Goal: Entertainment & Leisure: Browse casually

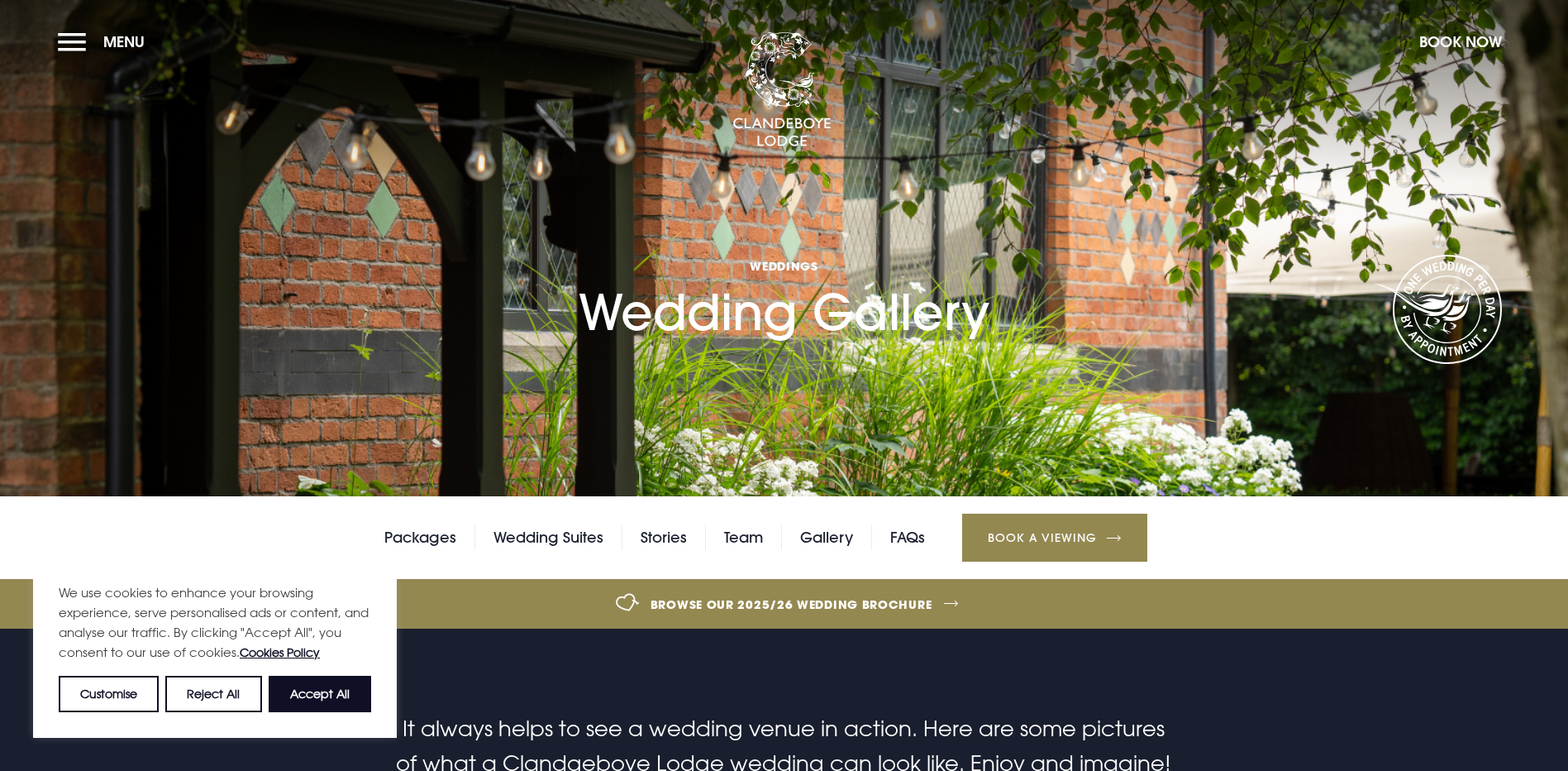
click at [786, 341] on h1 "Weddings Wedding Gallery" at bounding box center [784, 252] width 411 height 178
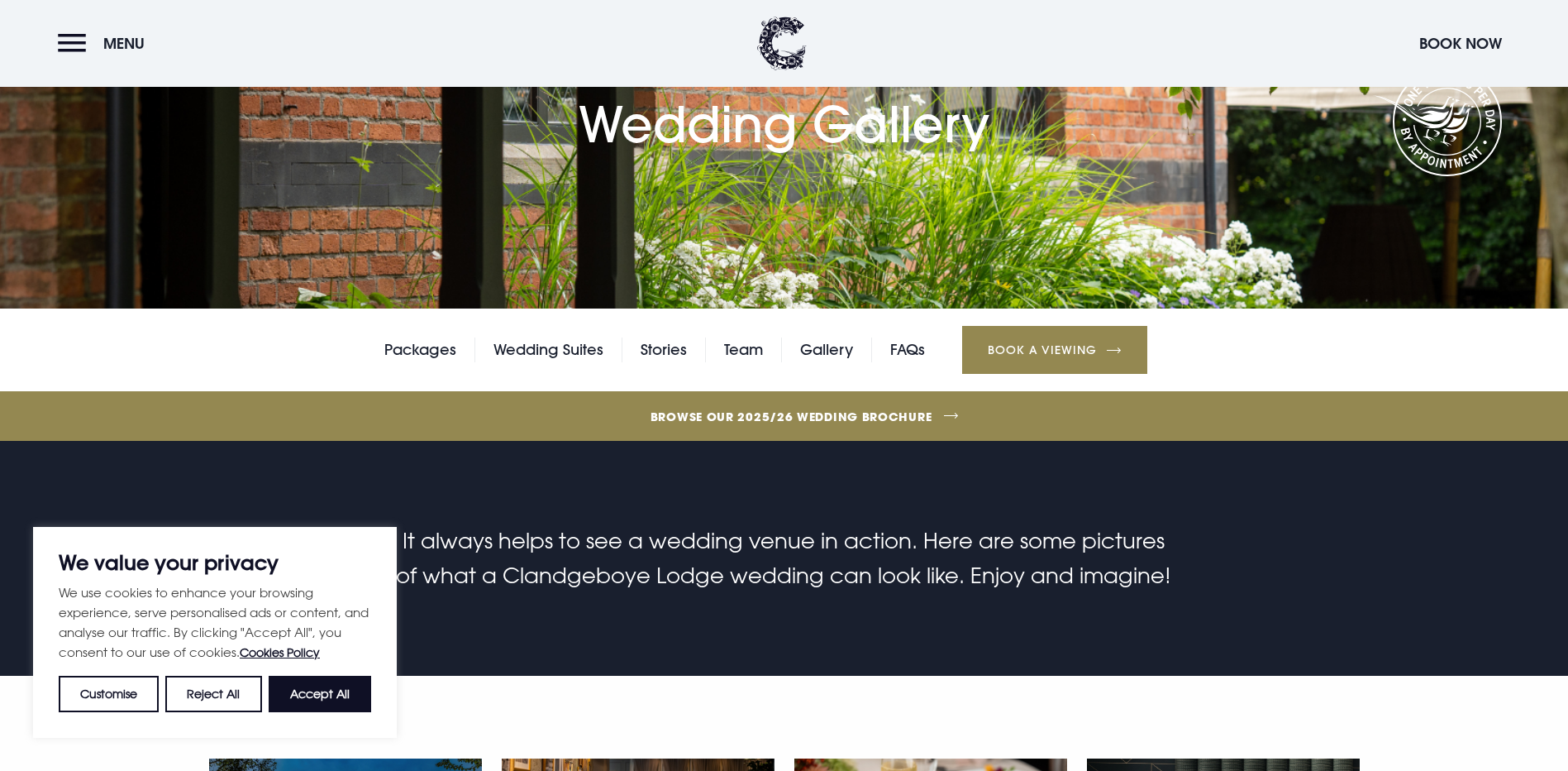
scroll to position [199, 0]
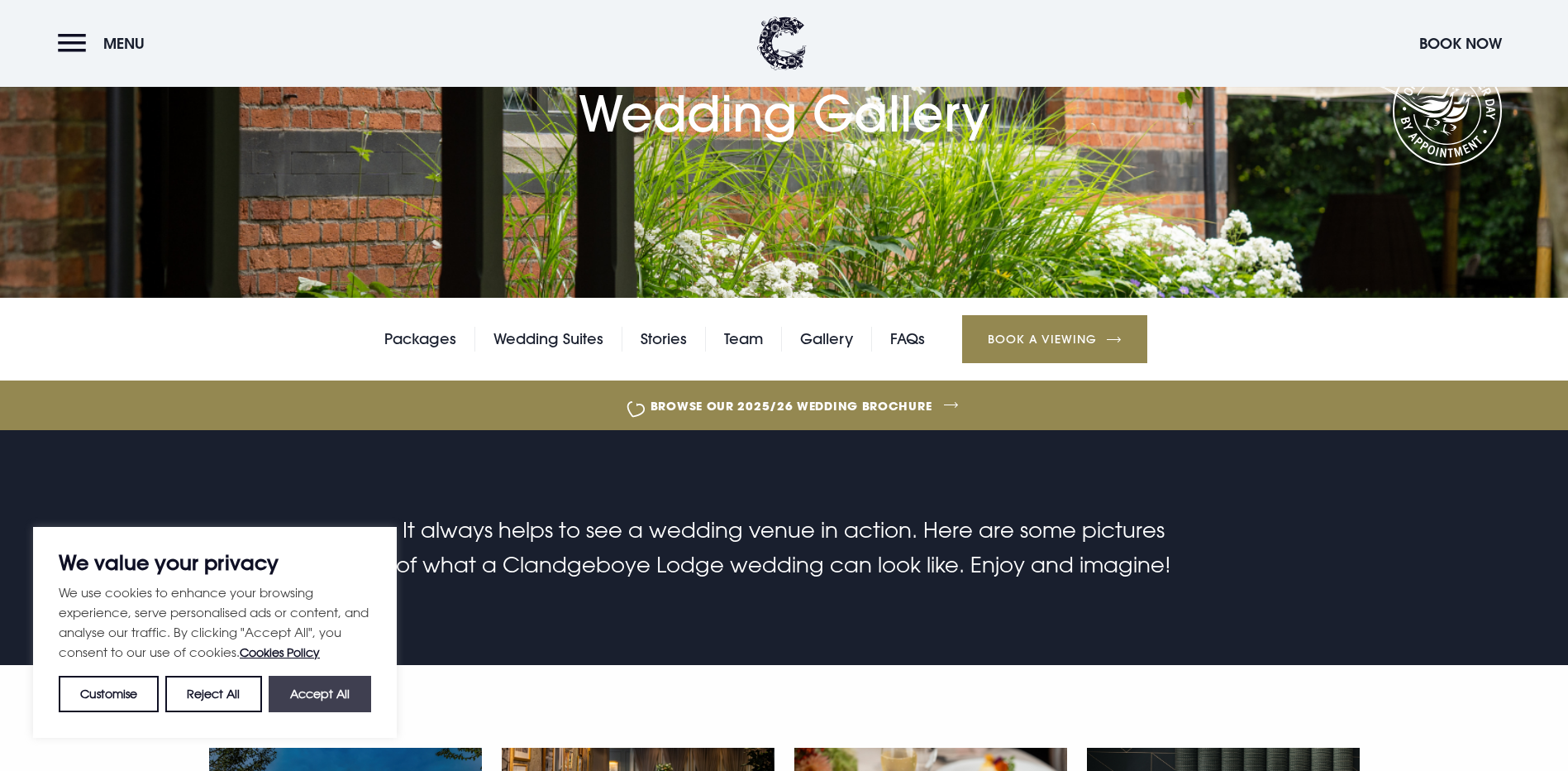
click at [307, 685] on button "Accept All" at bounding box center [319, 694] width 103 height 36
checkbox input "true"
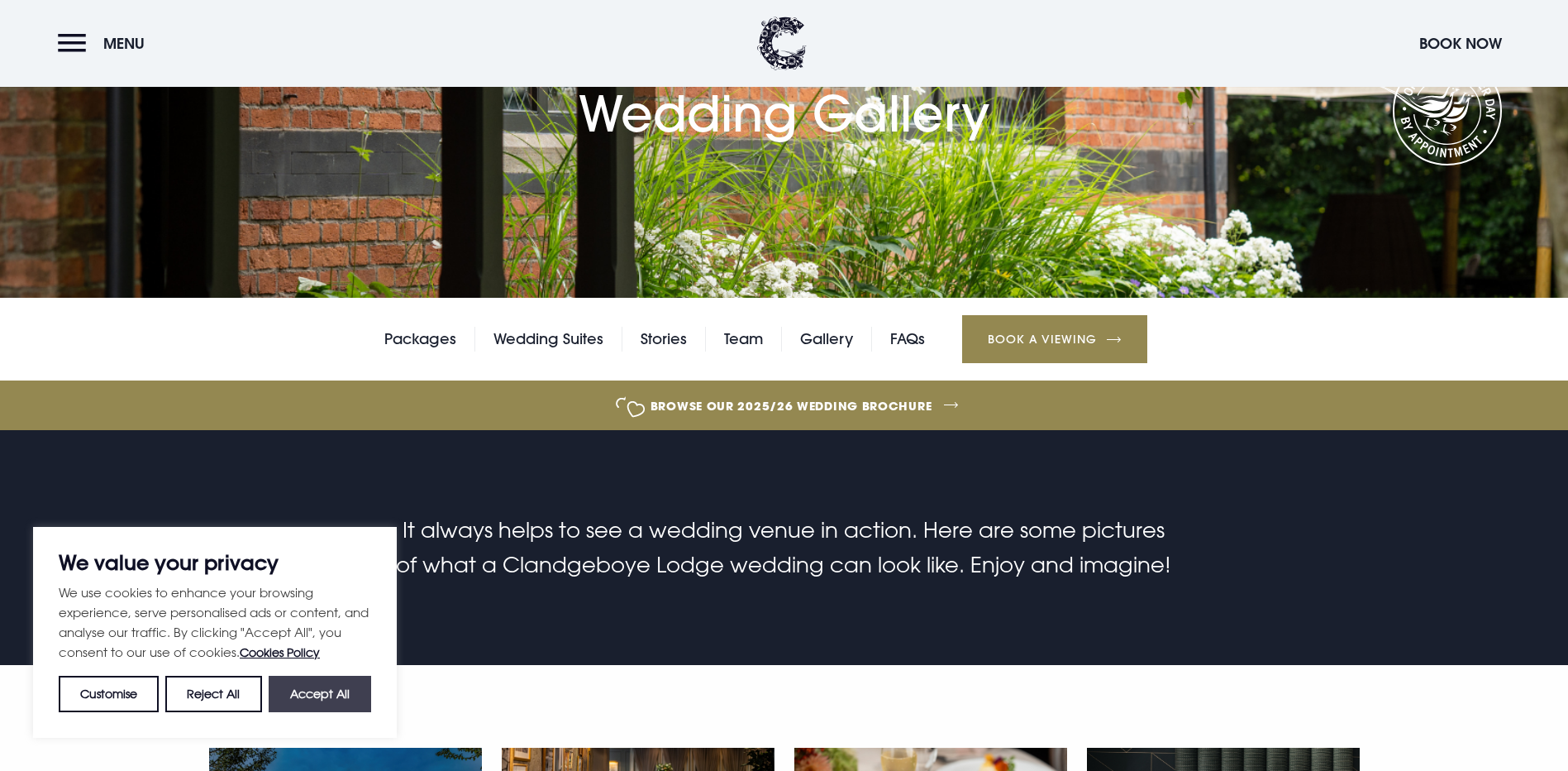
checkbox input "true"
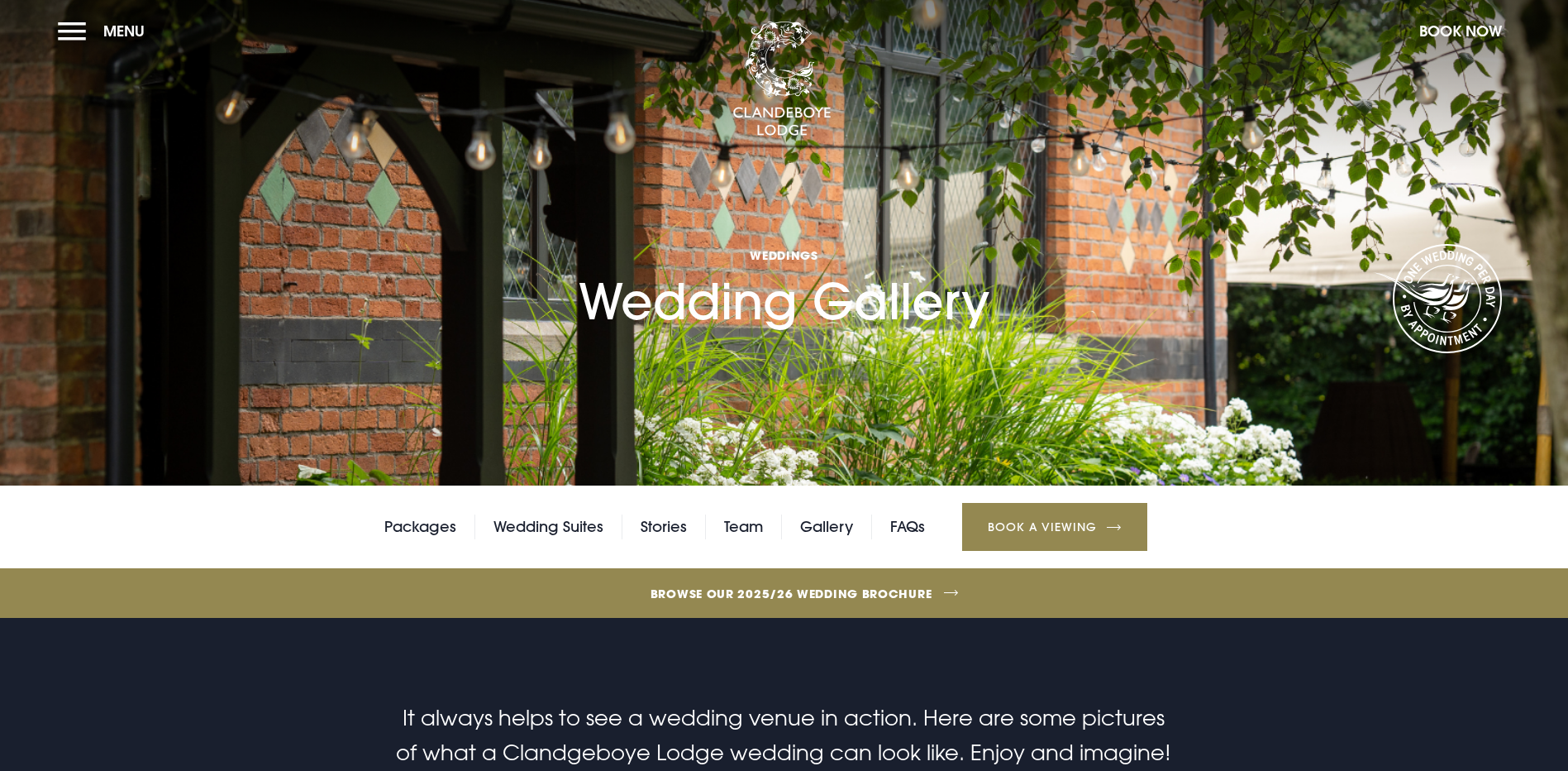
scroll to position [0, 0]
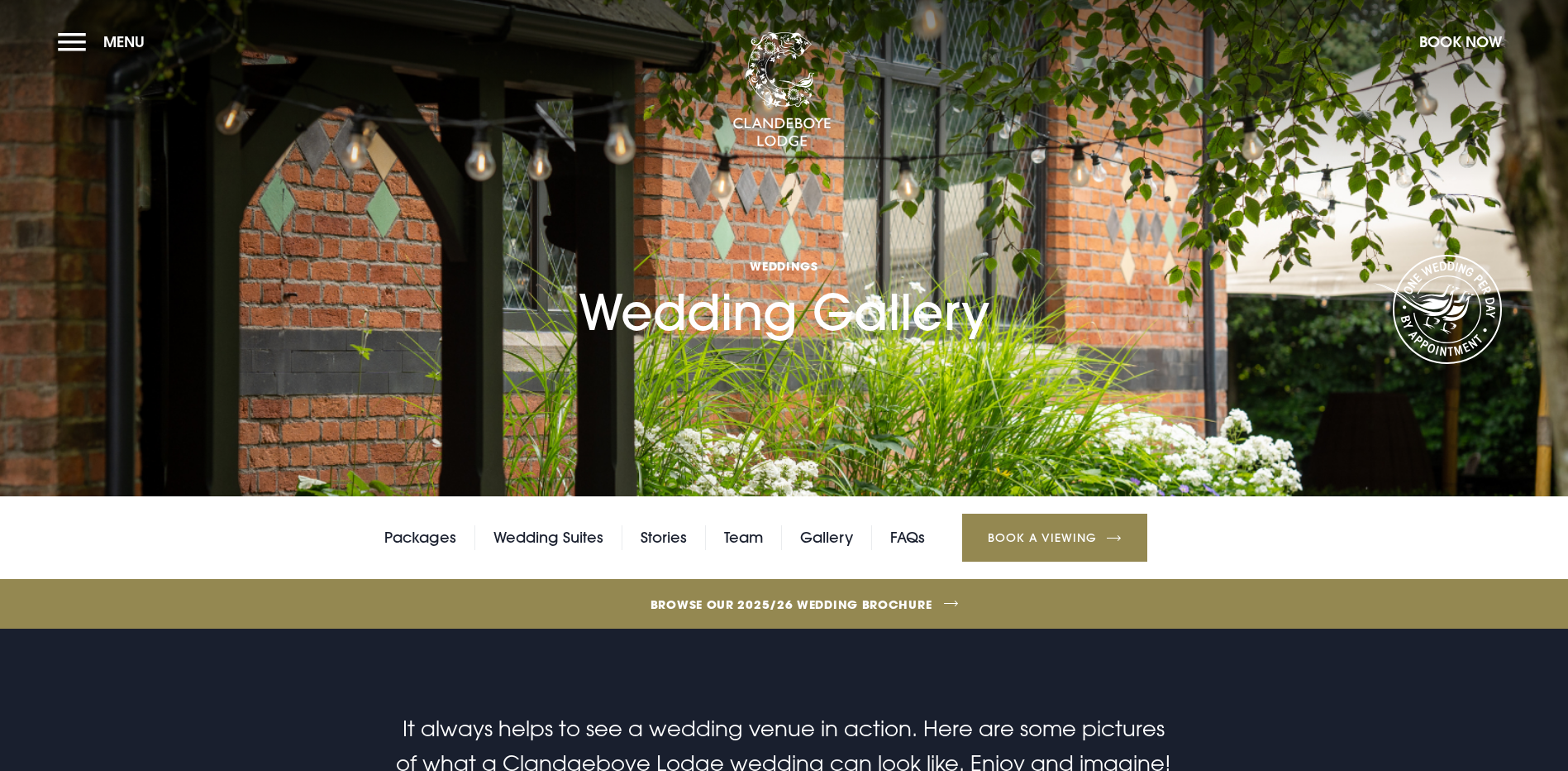
click at [833, 462] on section "Weddings Wedding Gallery" at bounding box center [784, 248] width 1568 height 497
drag, startPoint x: 864, startPoint y: 399, endPoint x: 911, endPoint y: 373, distance: 53.7
click at [911, 341] on h1 "Weddings Wedding Gallery" at bounding box center [784, 252] width 411 height 178
click at [1460, 41] on button "Book Now" at bounding box center [1462, 41] width 100 height 35
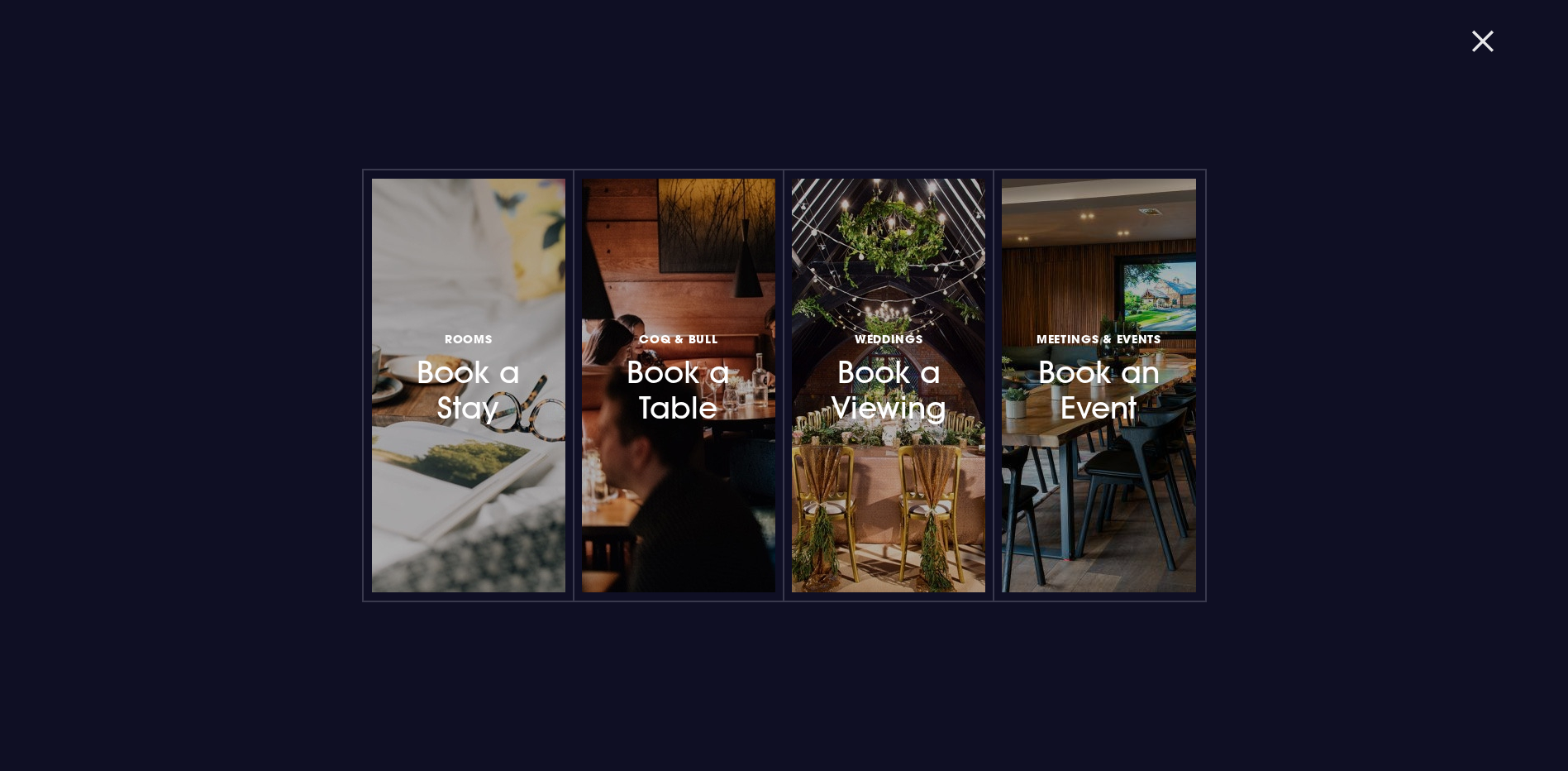
click at [1487, 39] on button "button" at bounding box center [1492, 41] width 43 height 16
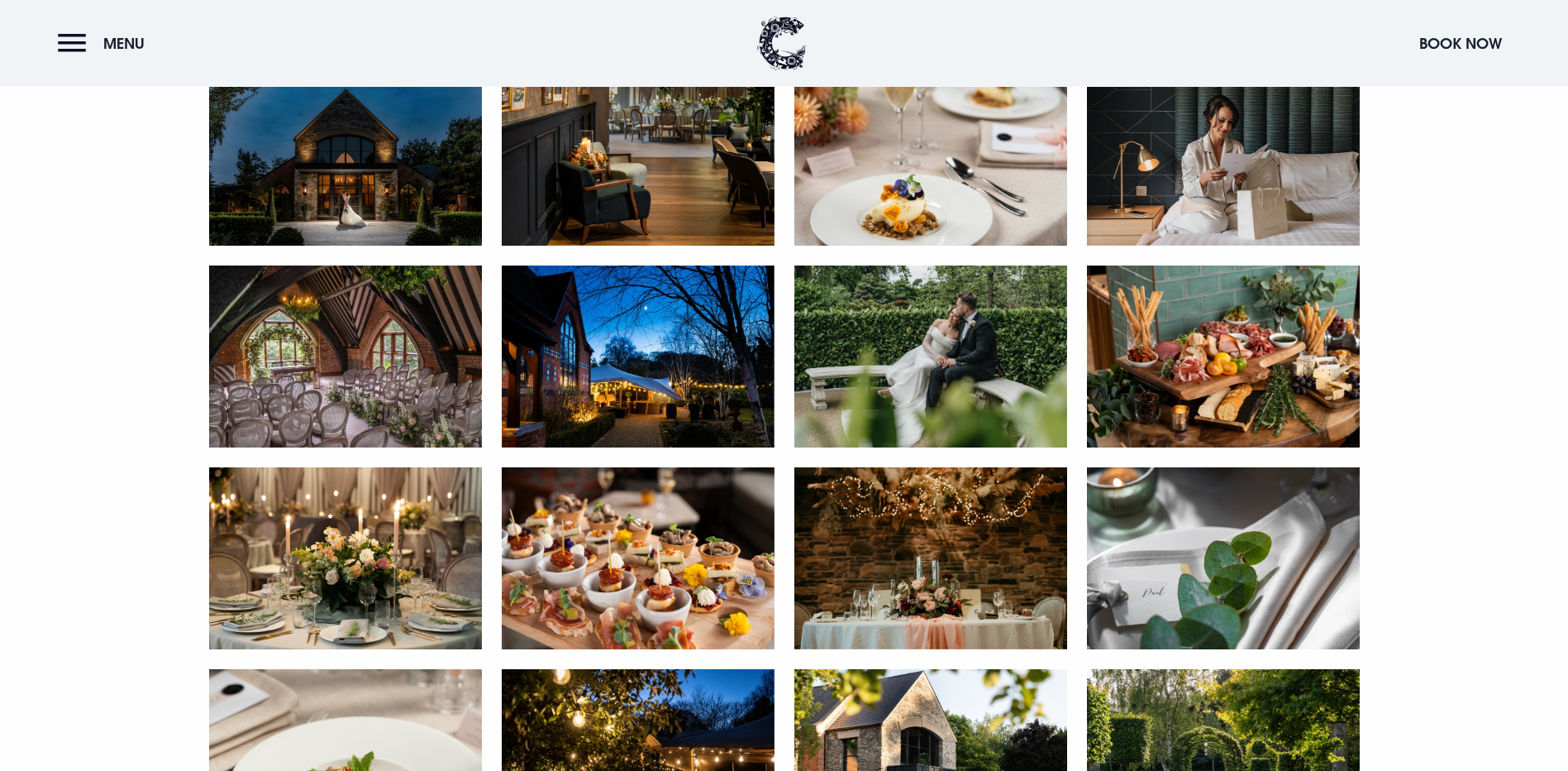
scroll to position [937, 0]
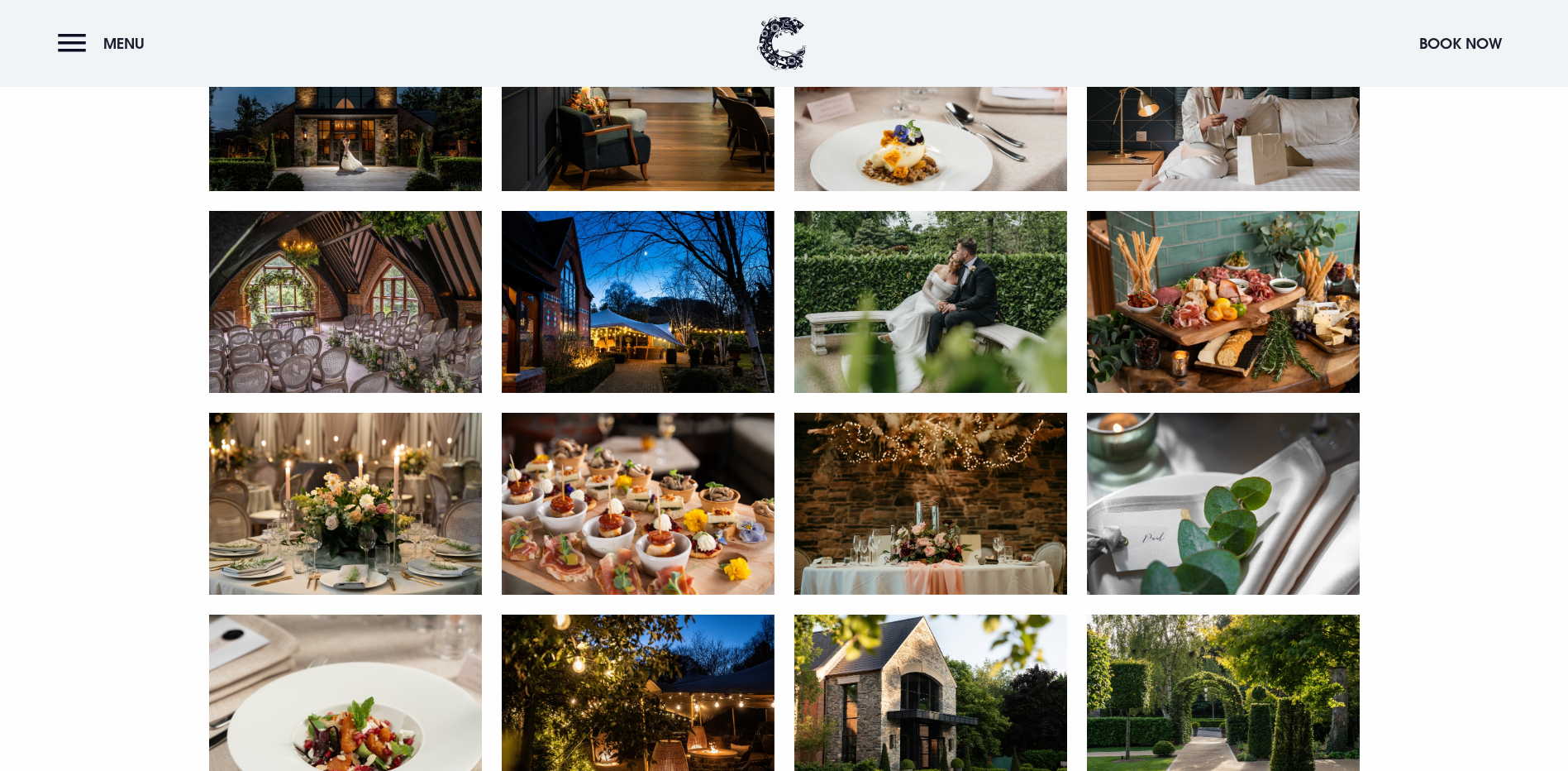
click at [364, 191] on img at bounding box center [345, 100] width 273 height 182
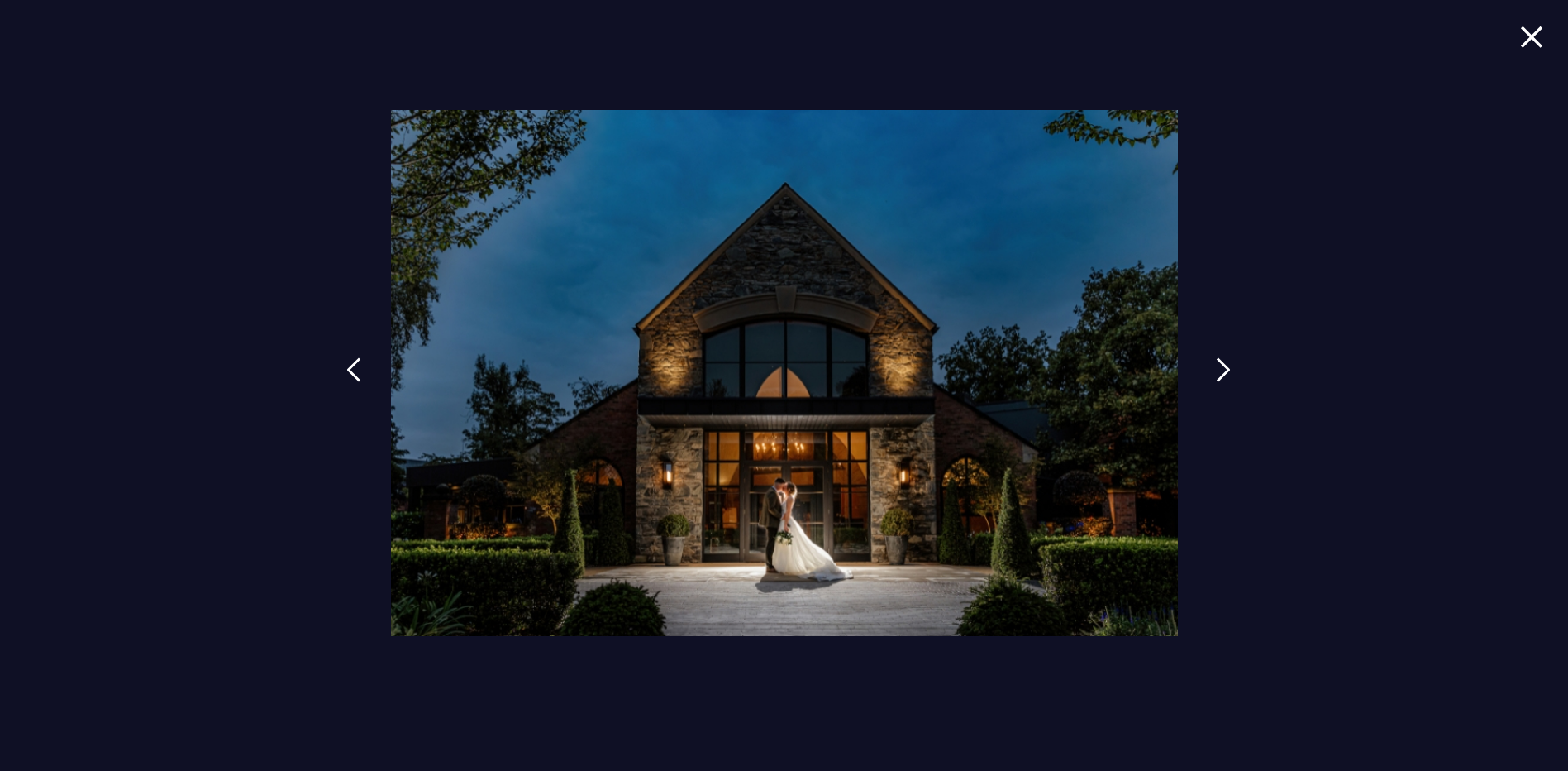
click at [1219, 372] on img at bounding box center [1224, 370] width 15 height 25
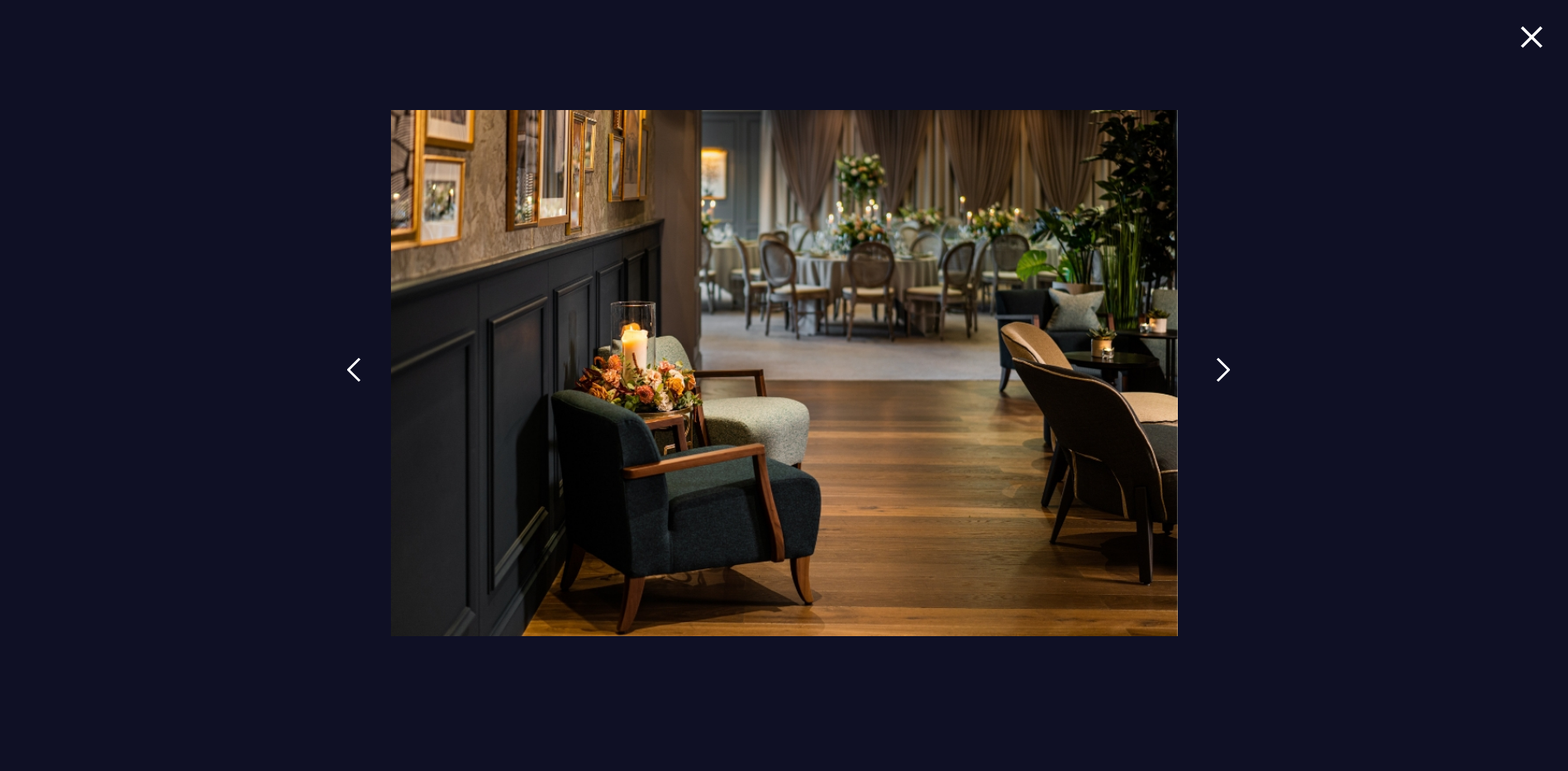
click at [1219, 372] on img at bounding box center [1224, 370] width 15 height 25
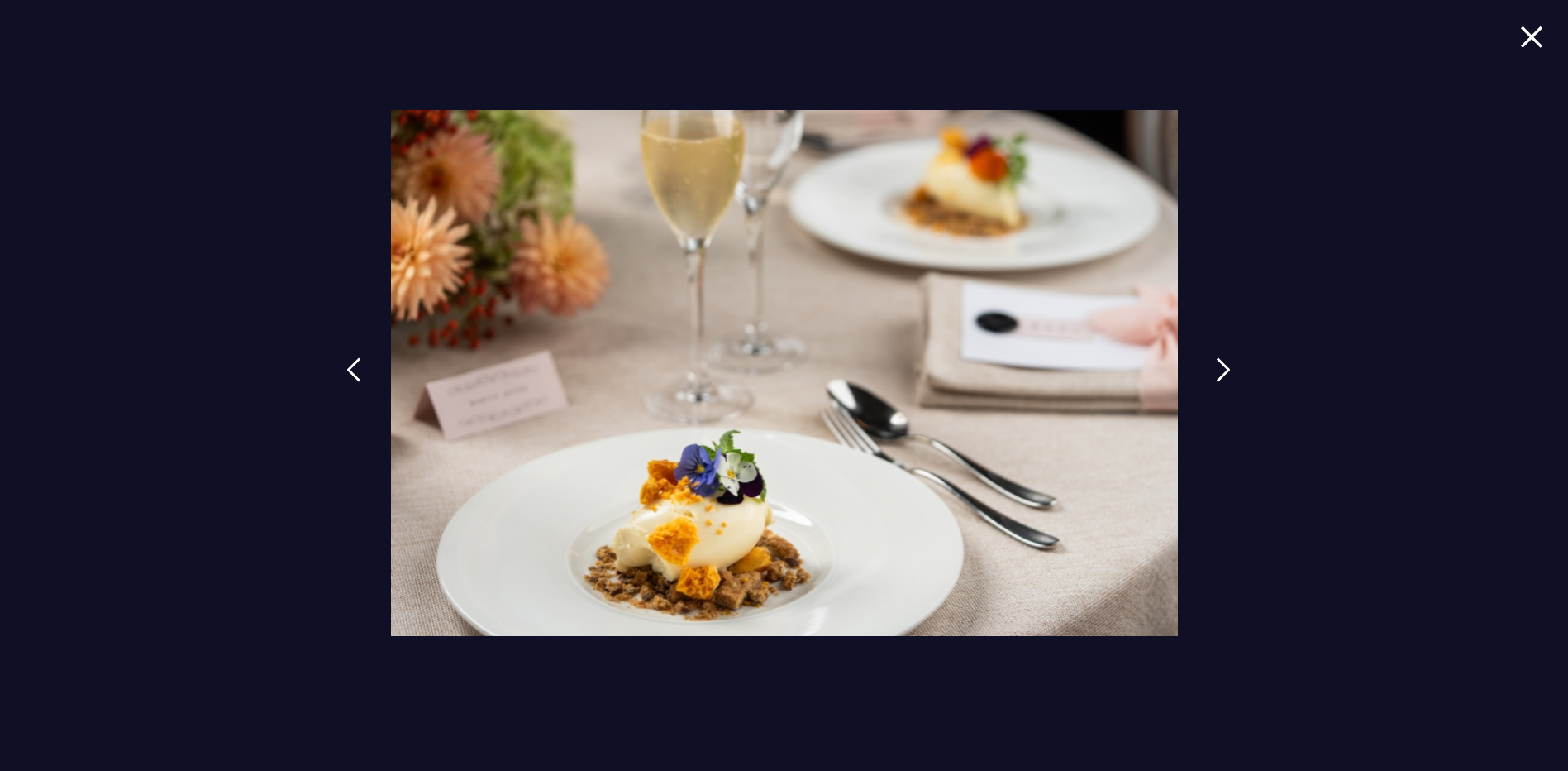
click at [1219, 372] on img at bounding box center [1224, 370] width 15 height 25
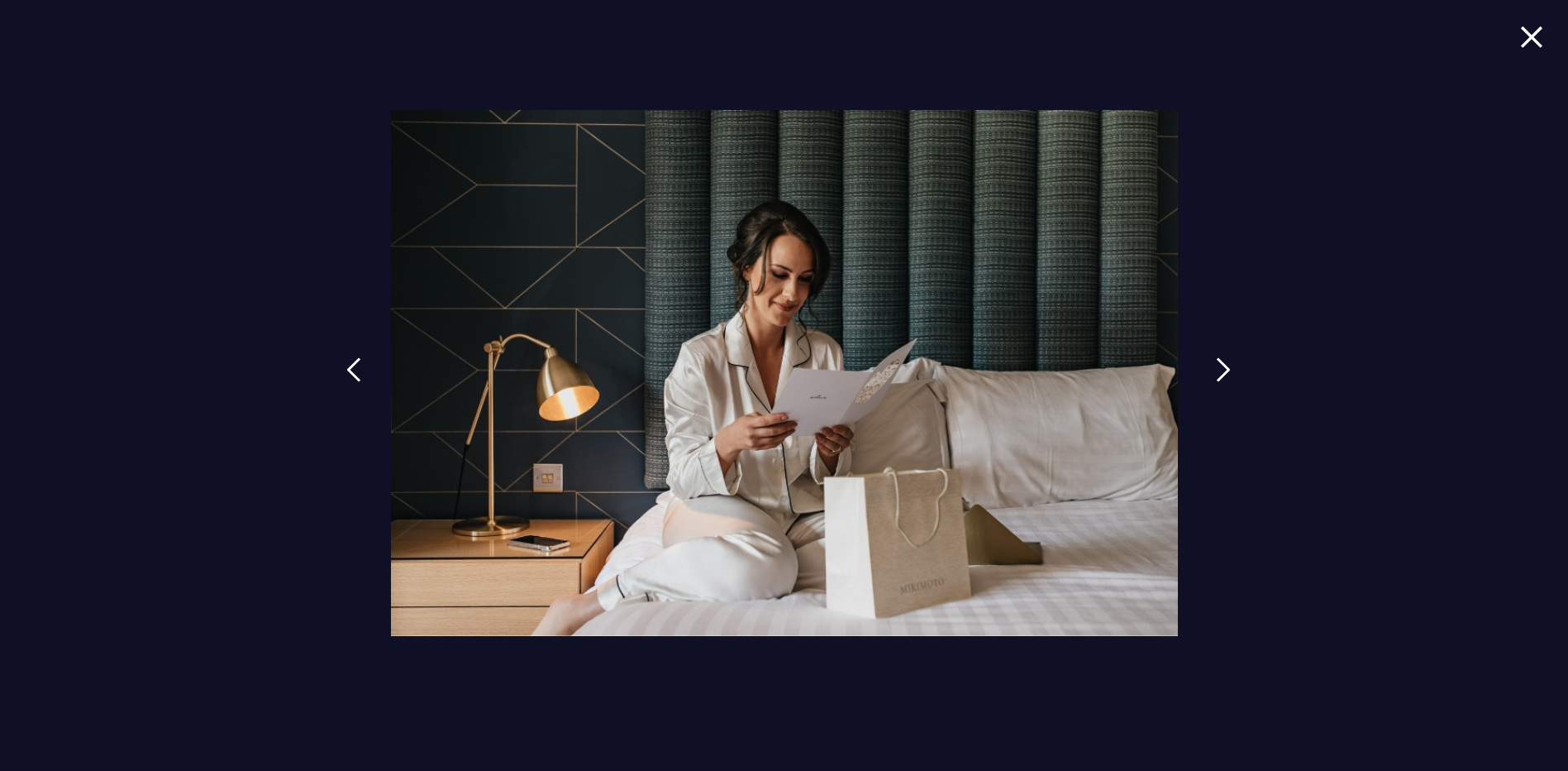
click at [1219, 372] on img at bounding box center [1224, 370] width 15 height 25
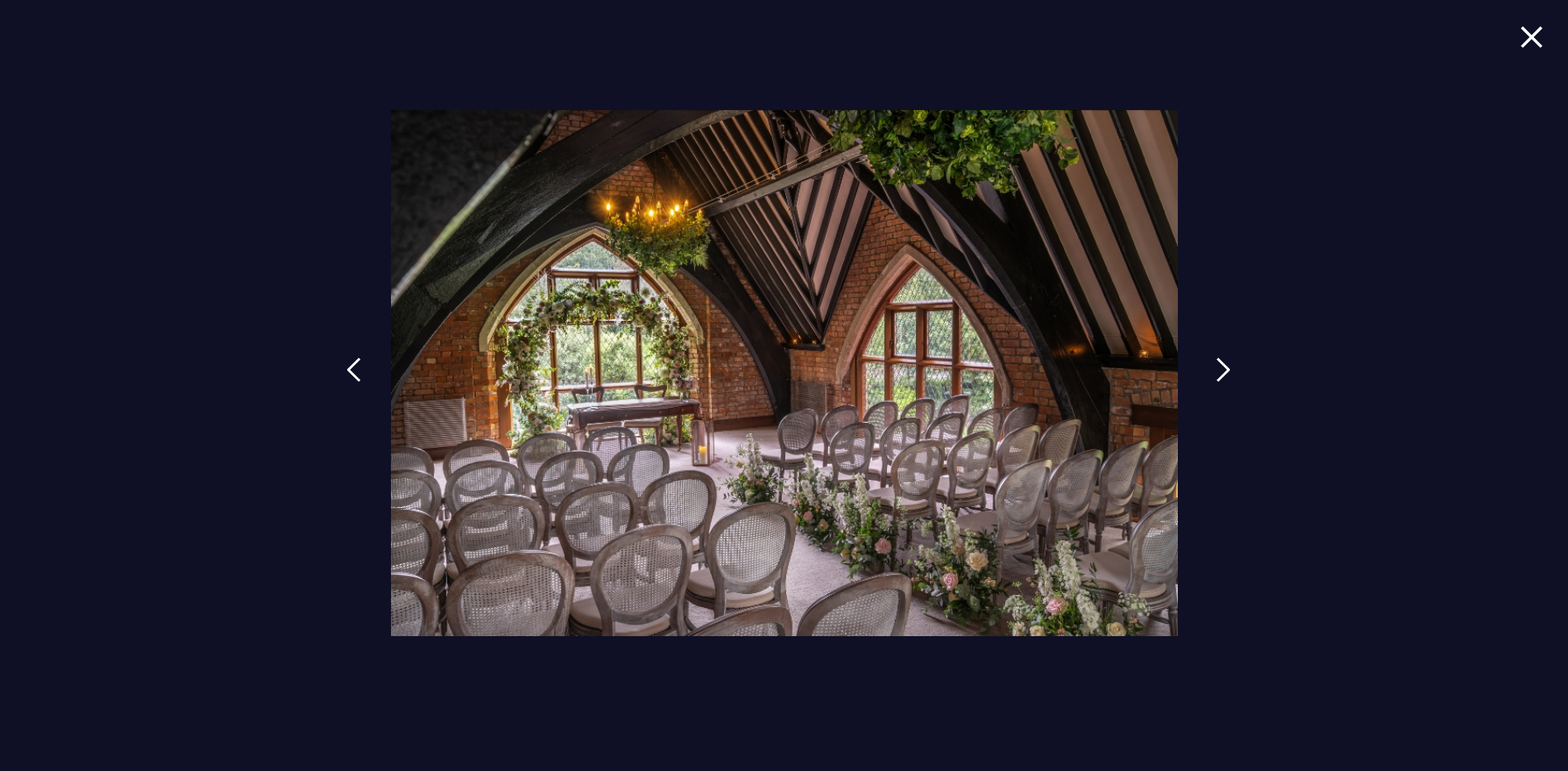
click at [1219, 372] on img at bounding box center [1224, 370] width 15 height 25
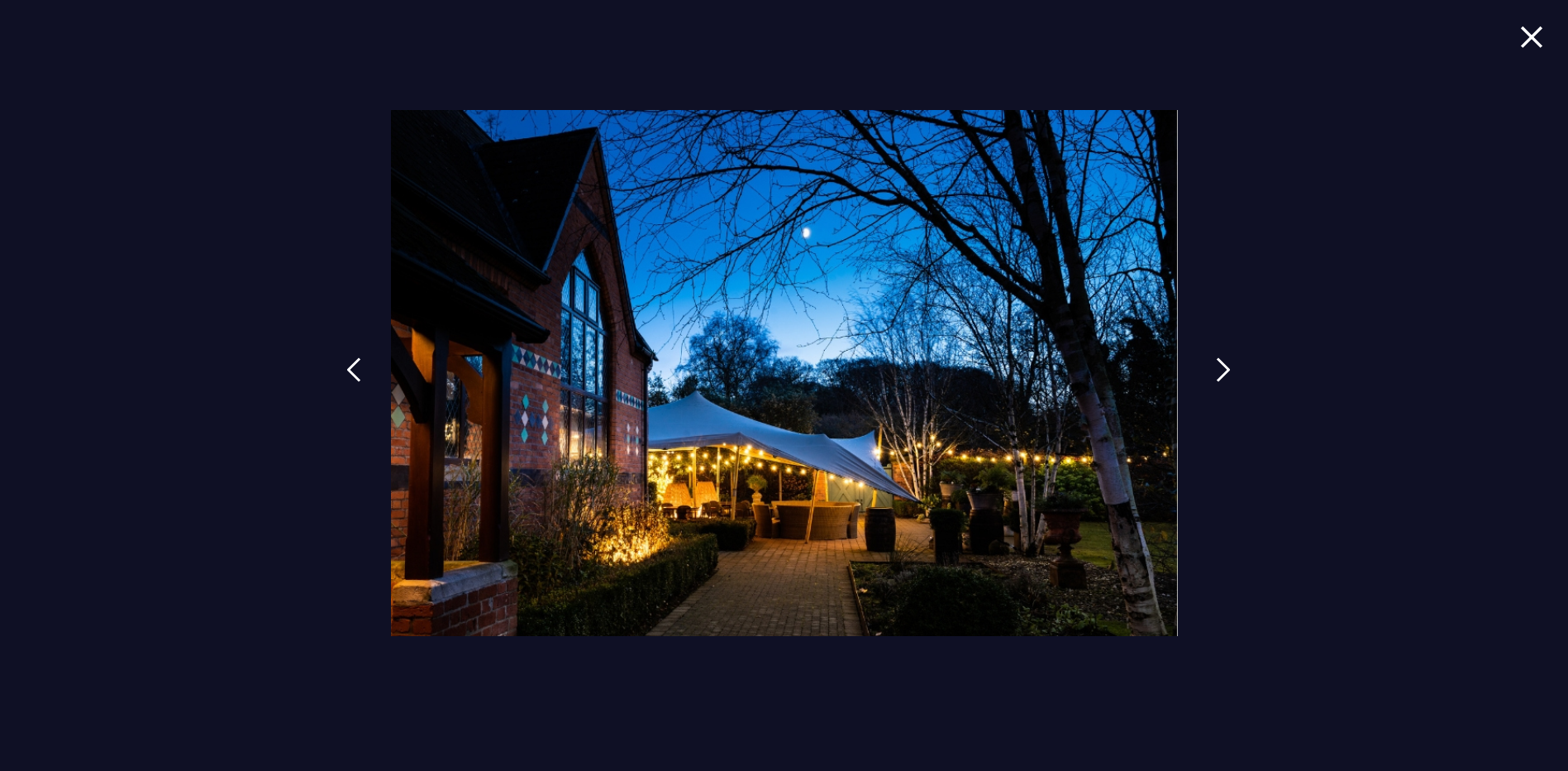
click at [1219, 372] on img at bounding box center [1224, 370] width 15 height 25
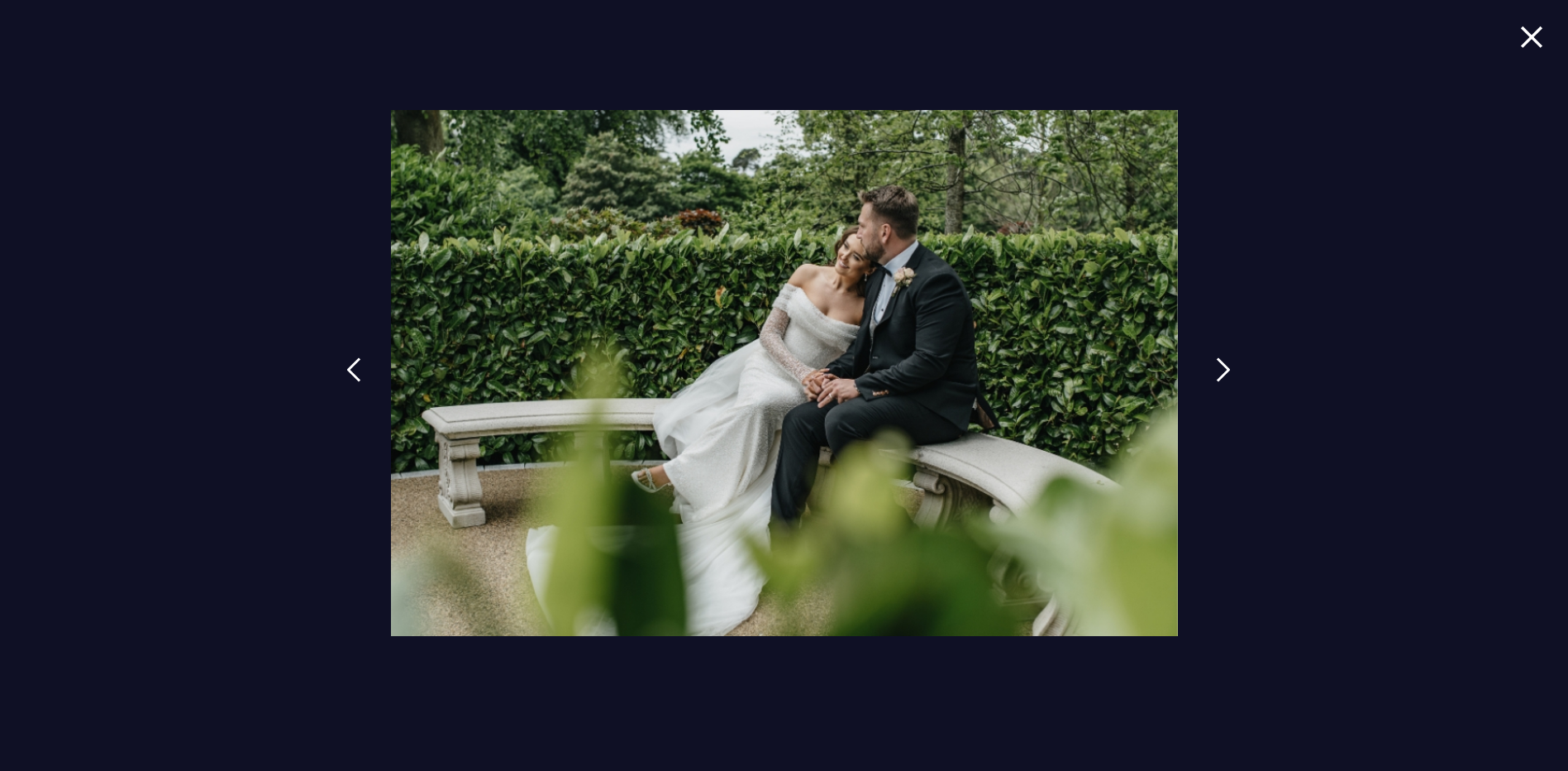
click at [1219, 372] on img at bounding box center [1224, 370] width 15 height 25
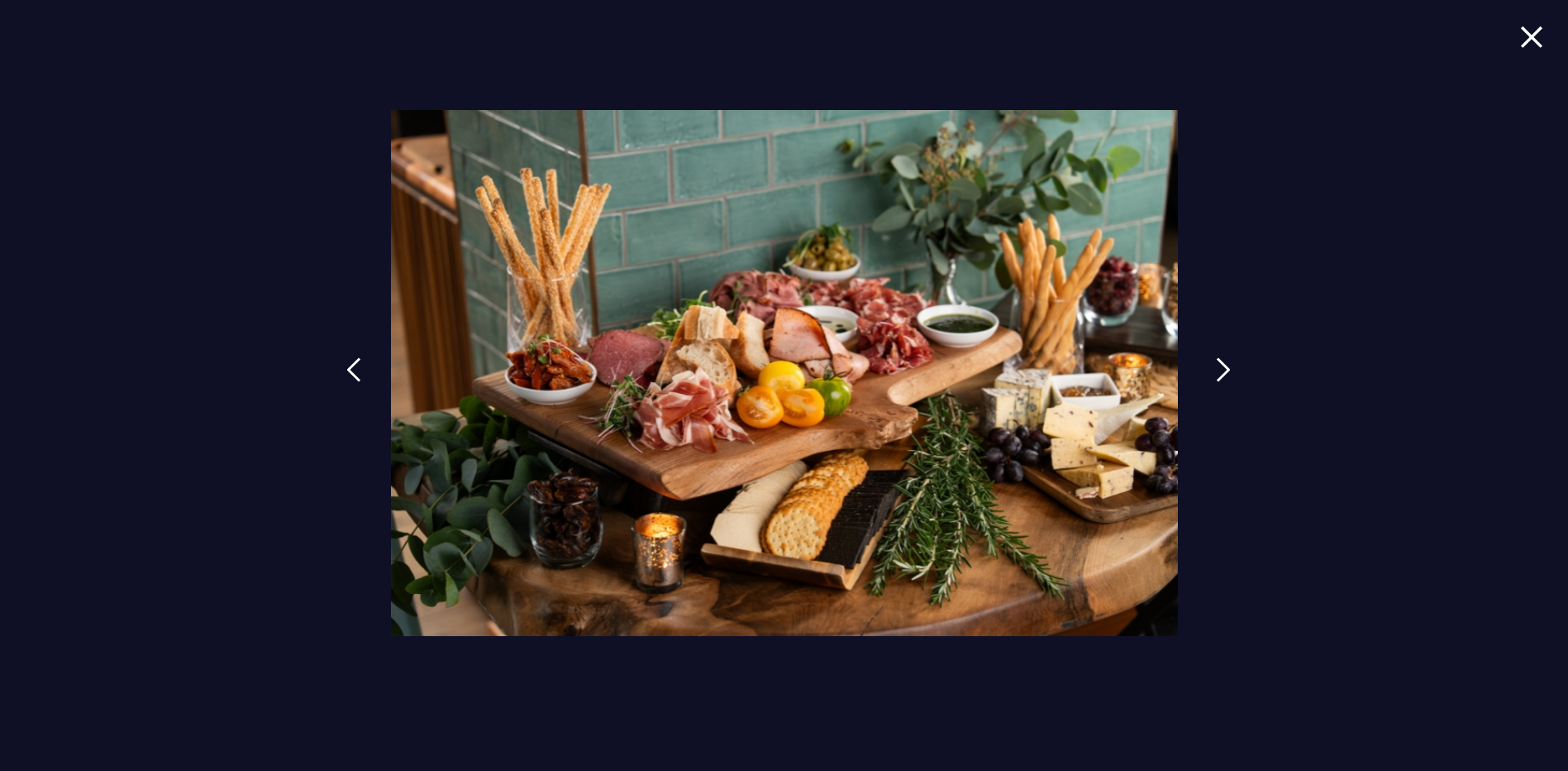
click at [1219, 372] on img at bounding box center [1224, 370] width 15 height 25
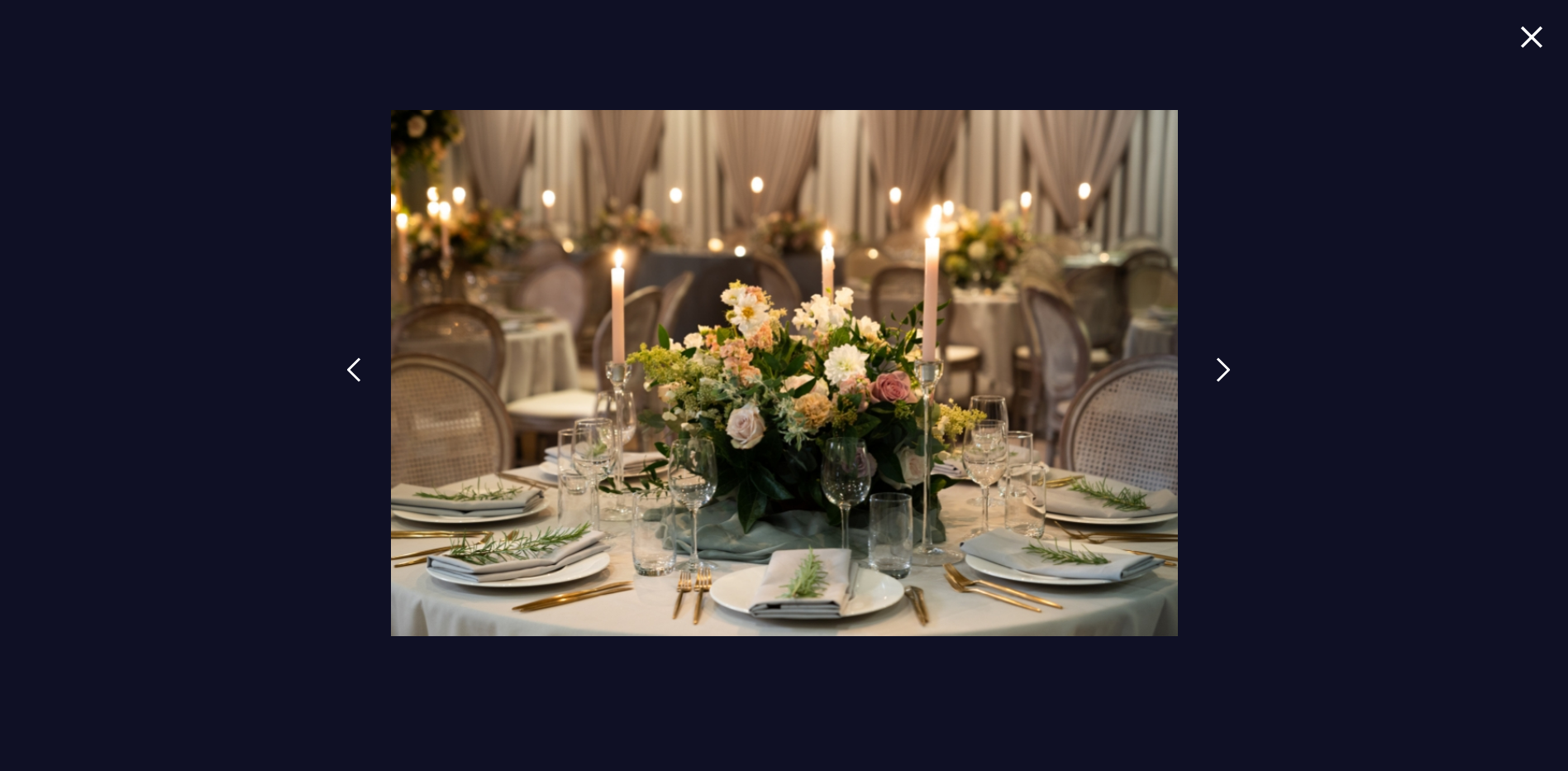
click at [1219, 372] on img at bounding box center [1224, 370] width 15 height 25
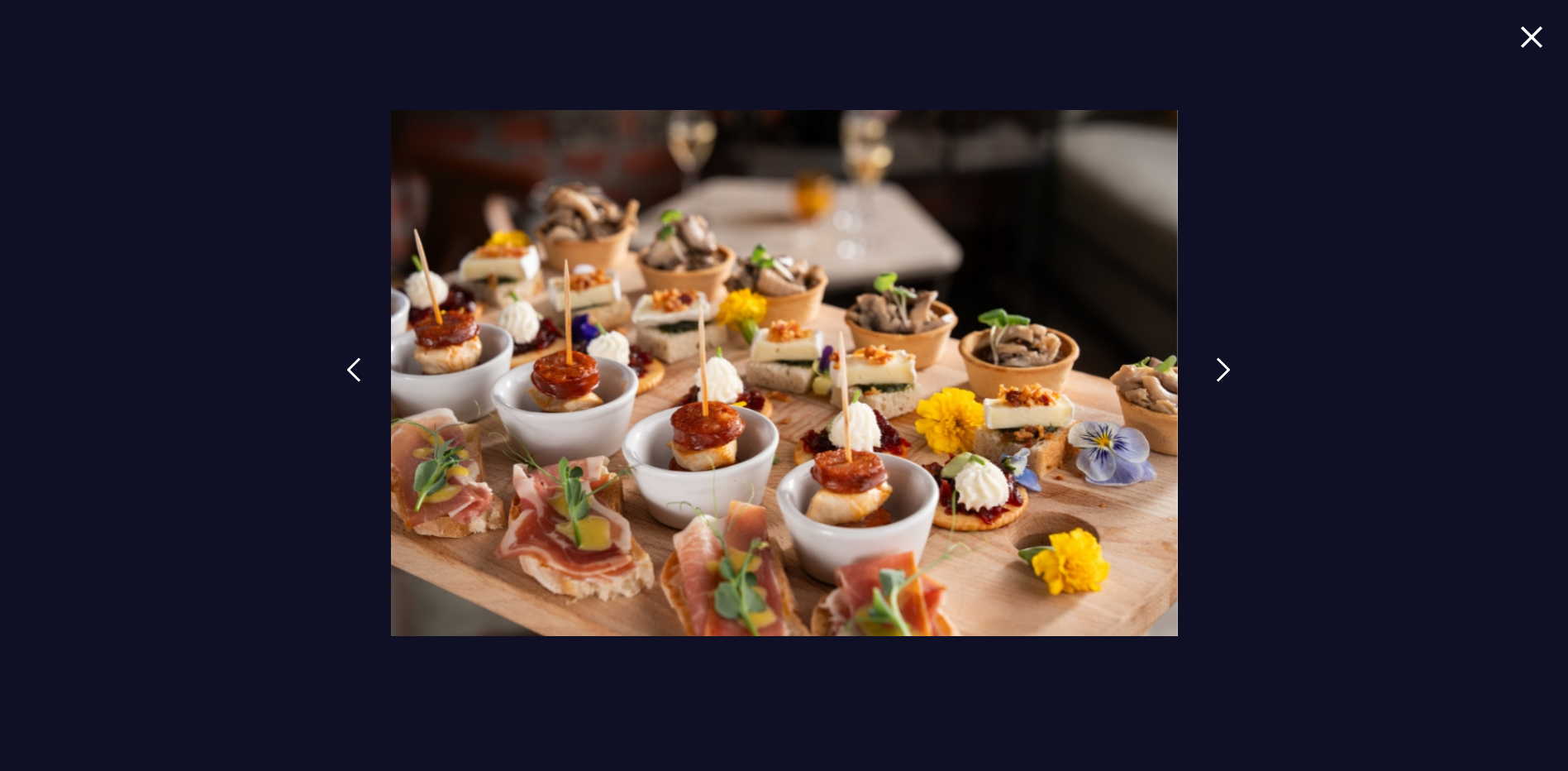
click at [1219, 372] on img at bounding box center [1224, 370] width 15 height 25
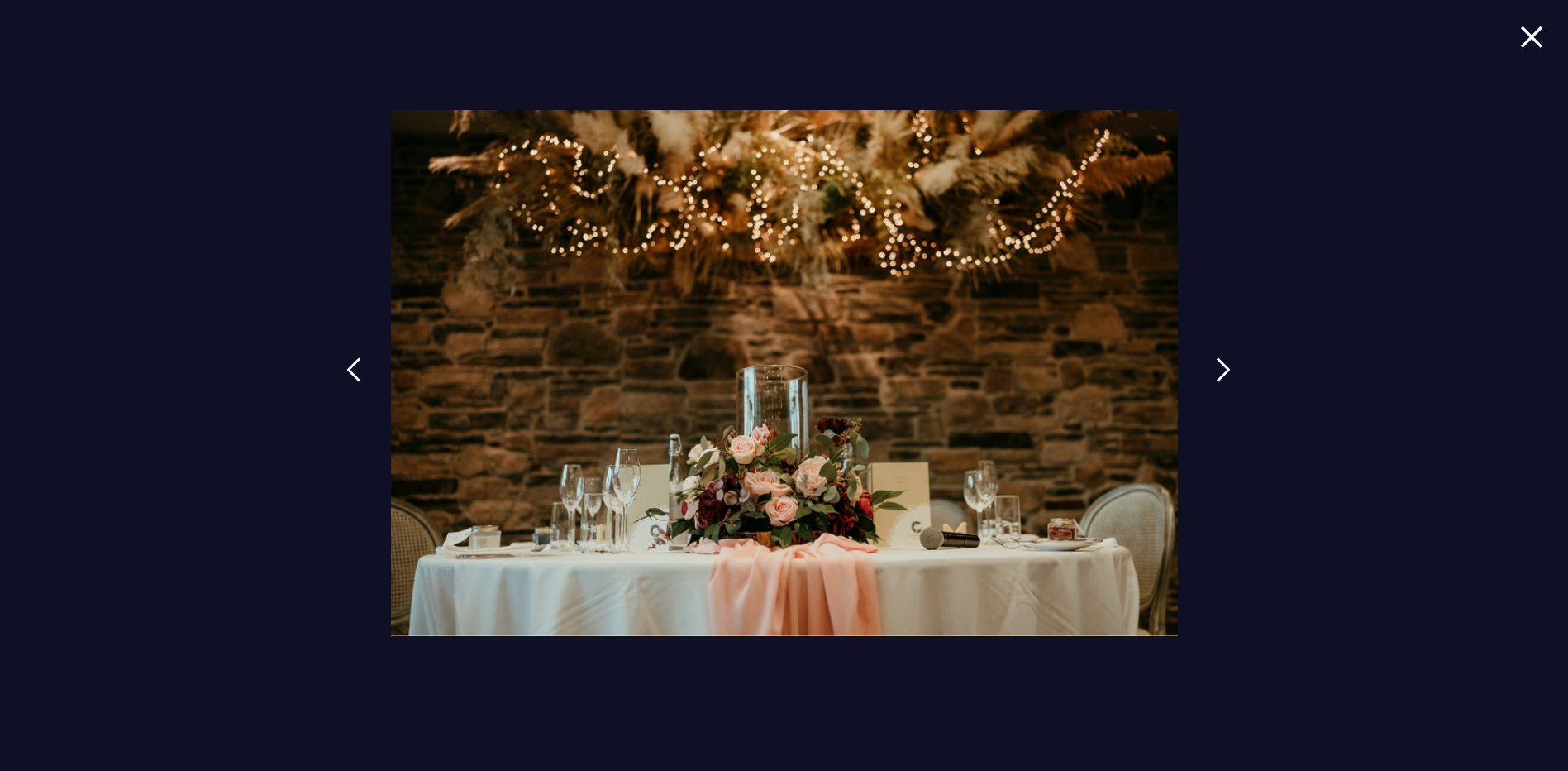
click at [1219, 372] on img at bounding box center [1224, 370] width 15 height 25
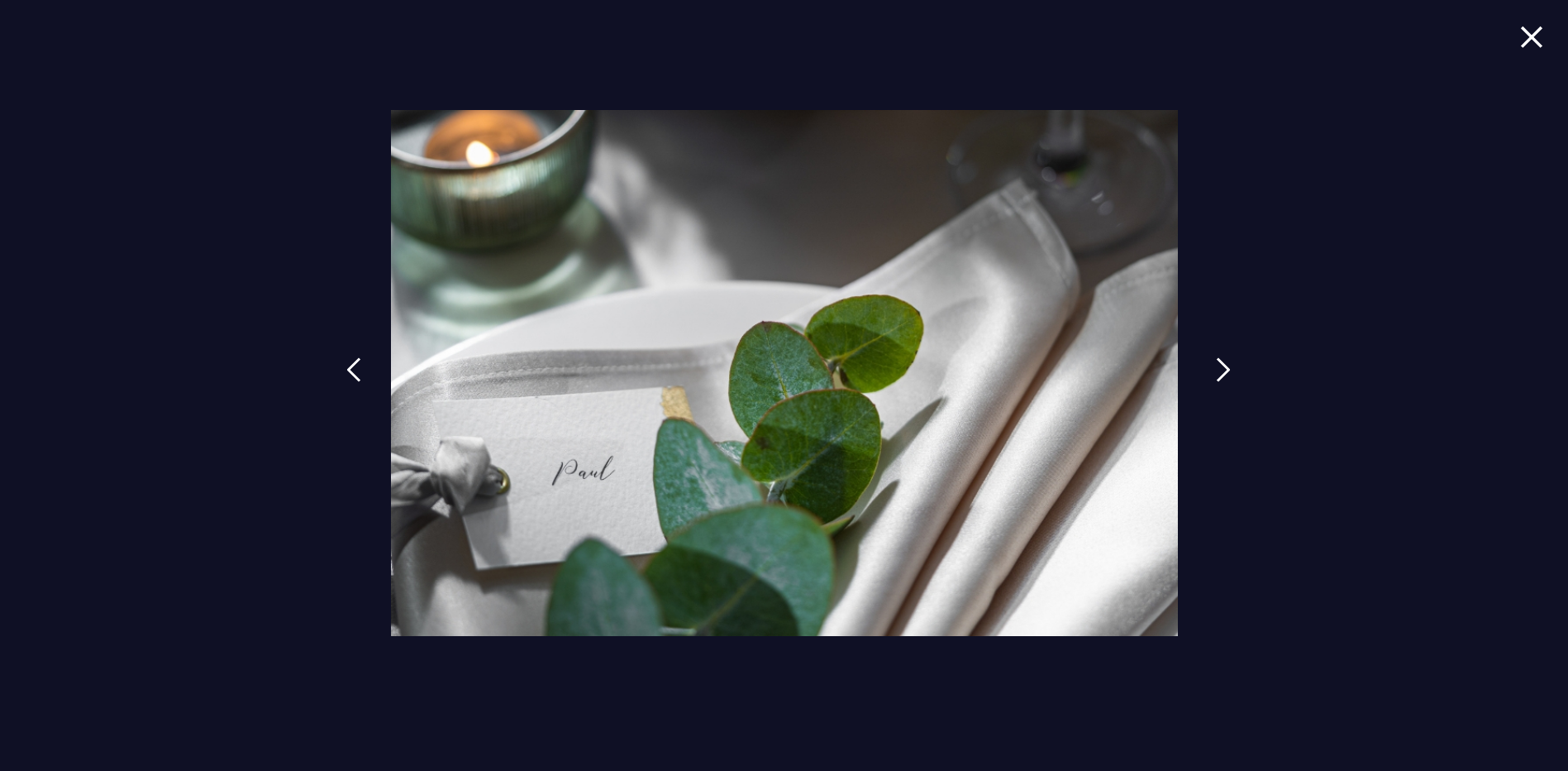
click at [1219, 372] on img at bounding box center [1224, 370] width 15 height 25
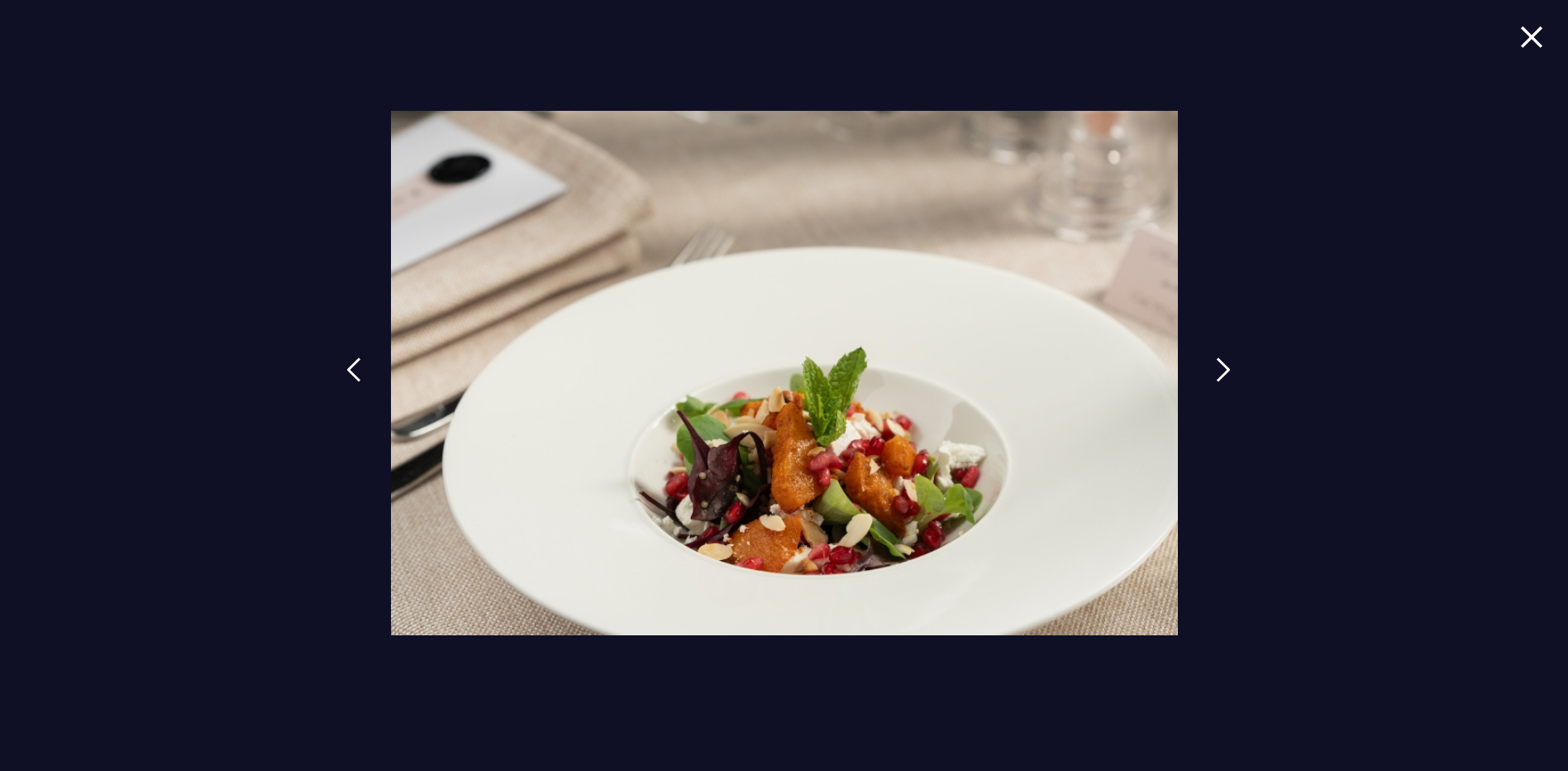
click at [1219, 372] on img at bounding box center [1224, 370] width 15 height 25
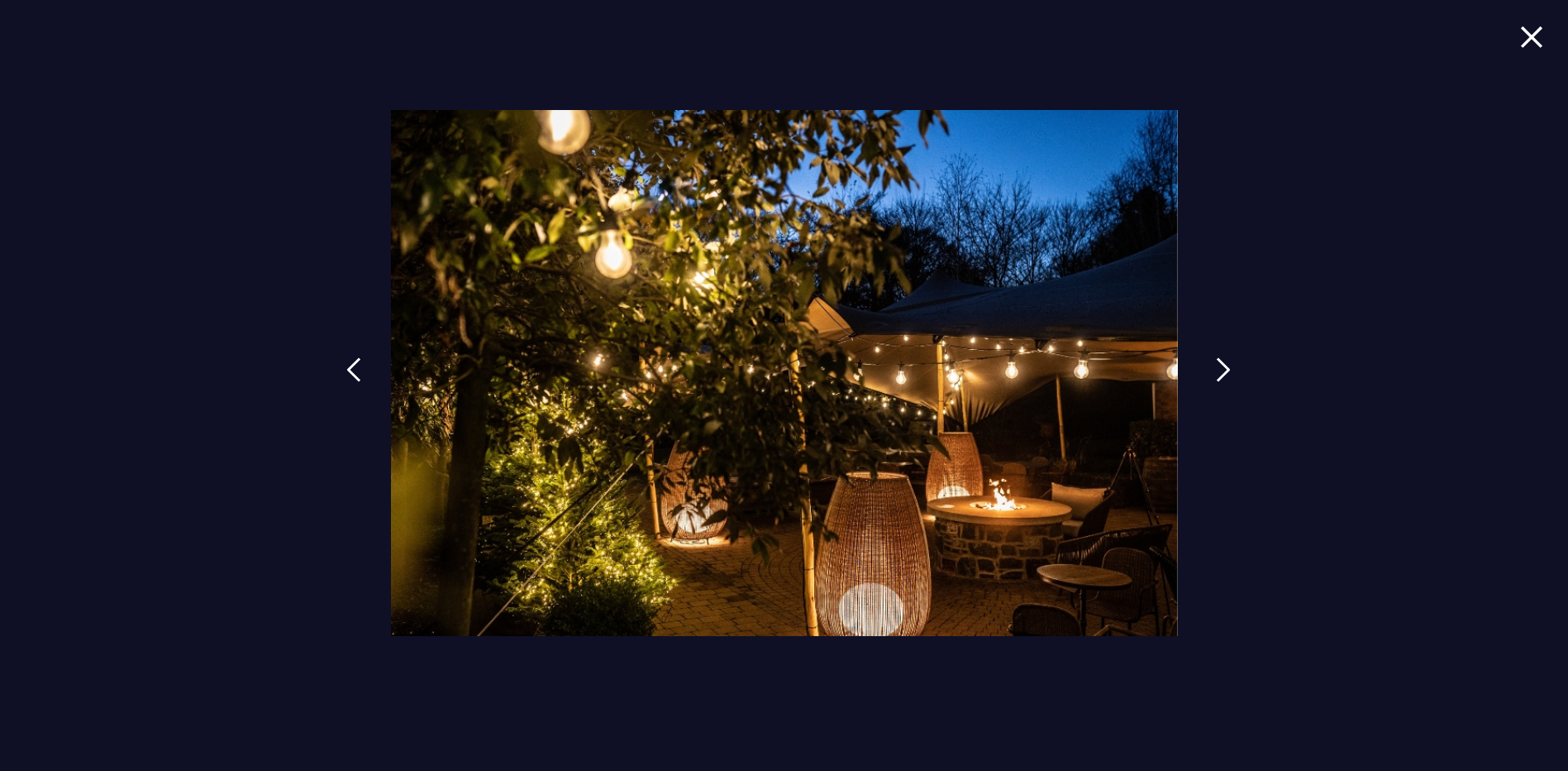
click at [1219, 372] on img at bounding box center [1224, 370] width 15 height 25
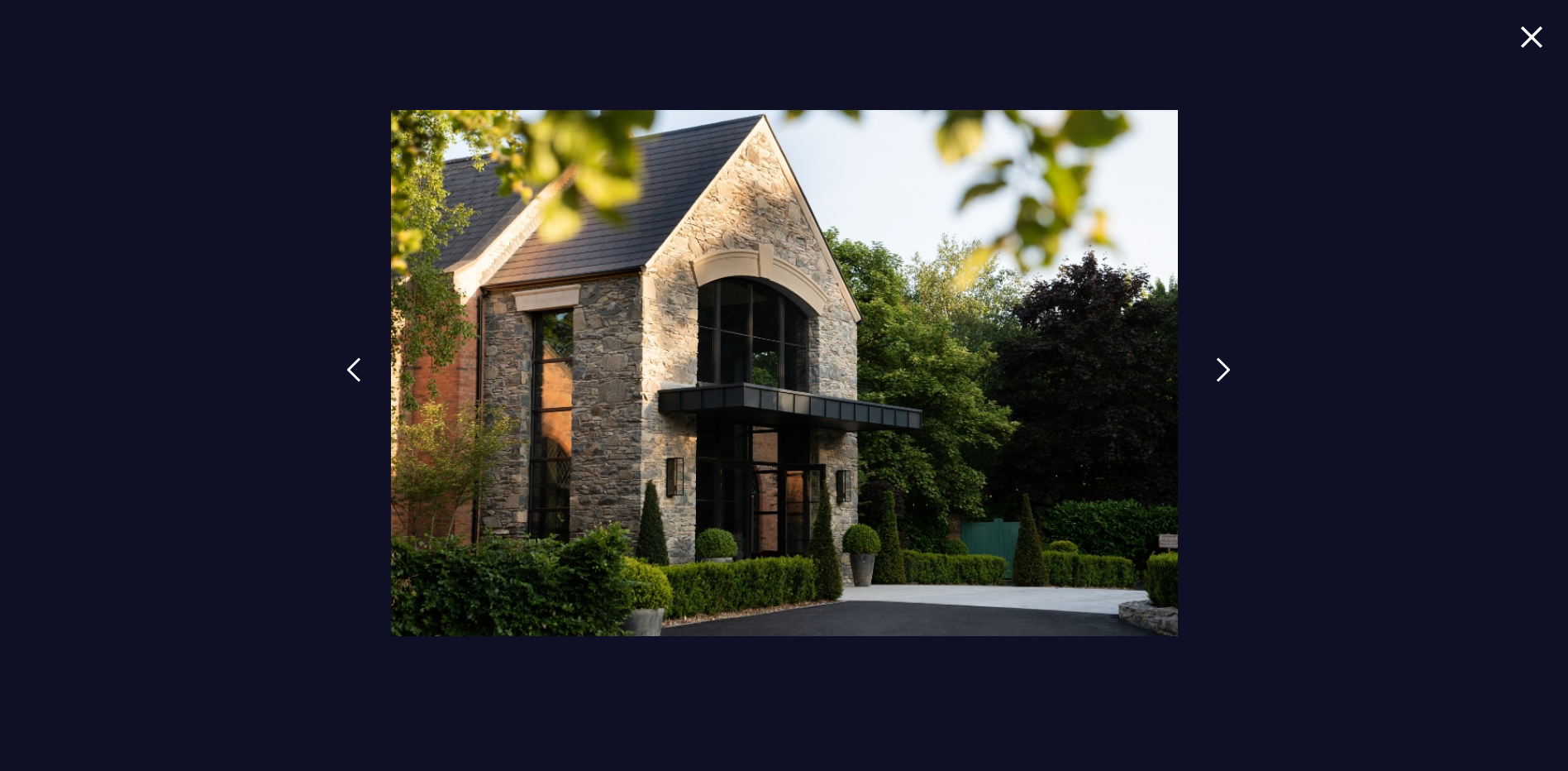
click at [1219, 372] on img at bounding box center [1224, 370] width 15 height 25
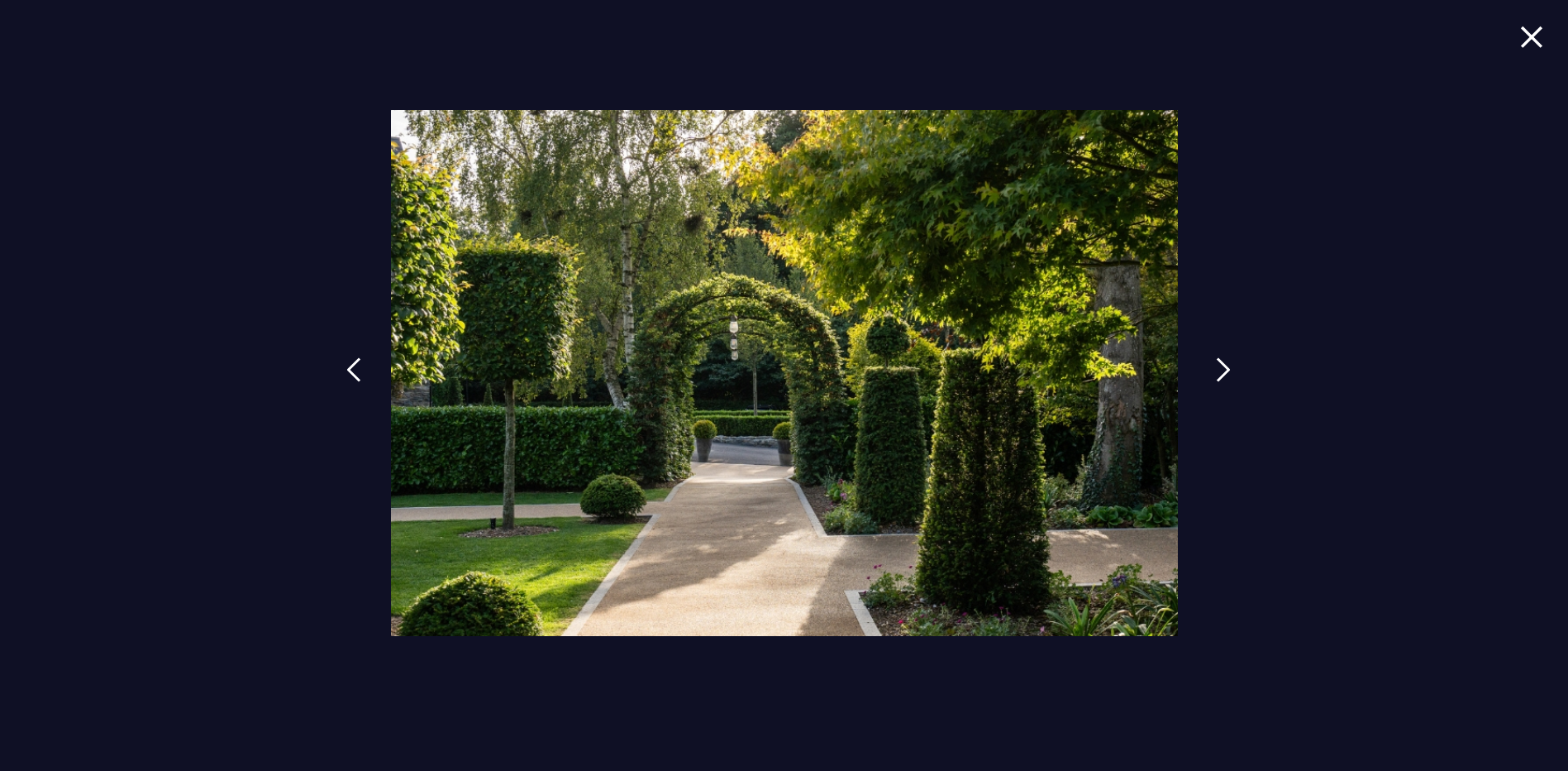
click at [1219, 372] on img at bounding box center [1224, 370] width 15 height 25
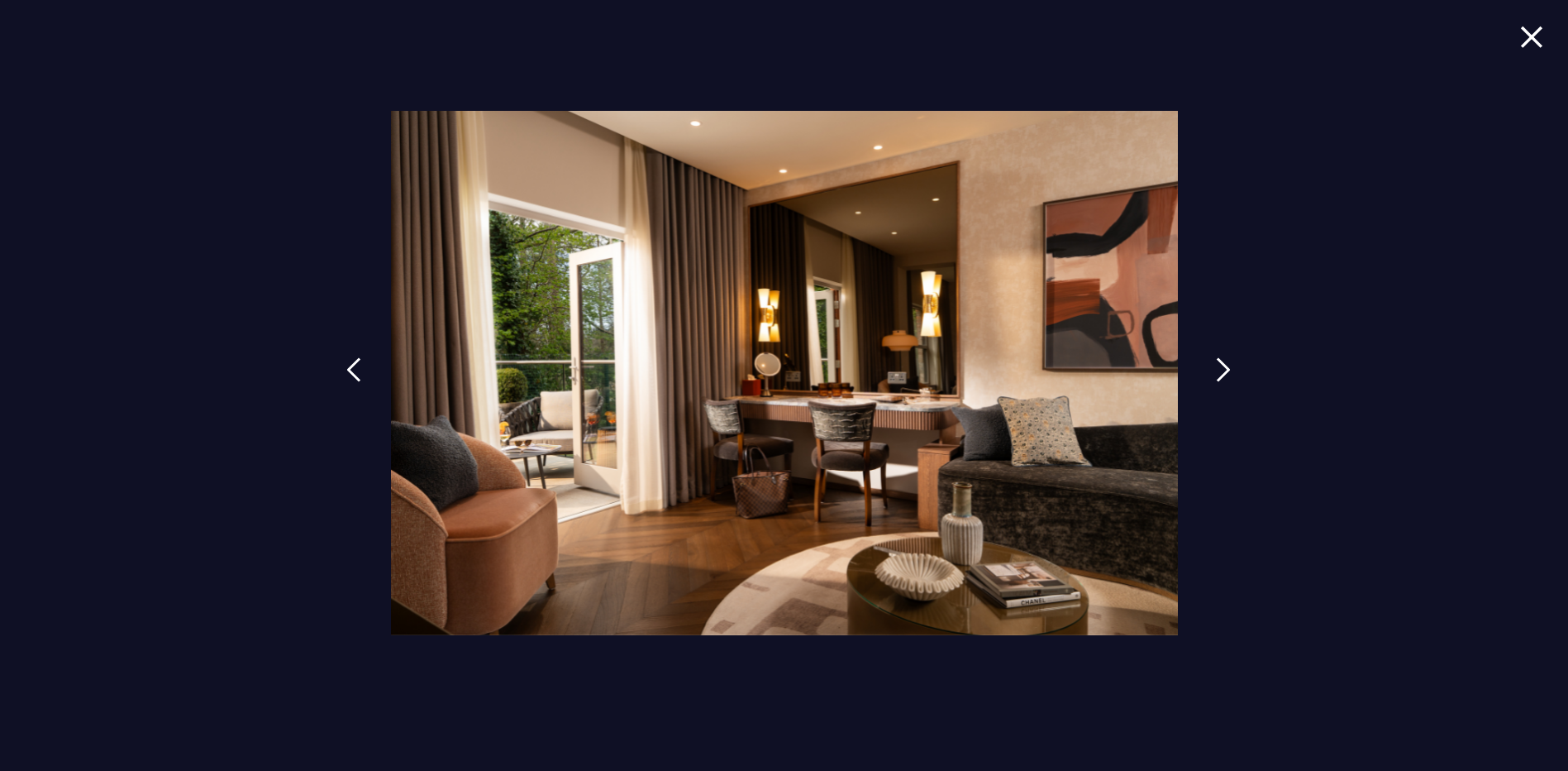
click at [1219, 372] on img at bounding box center [1224, 370] width 15 height 25
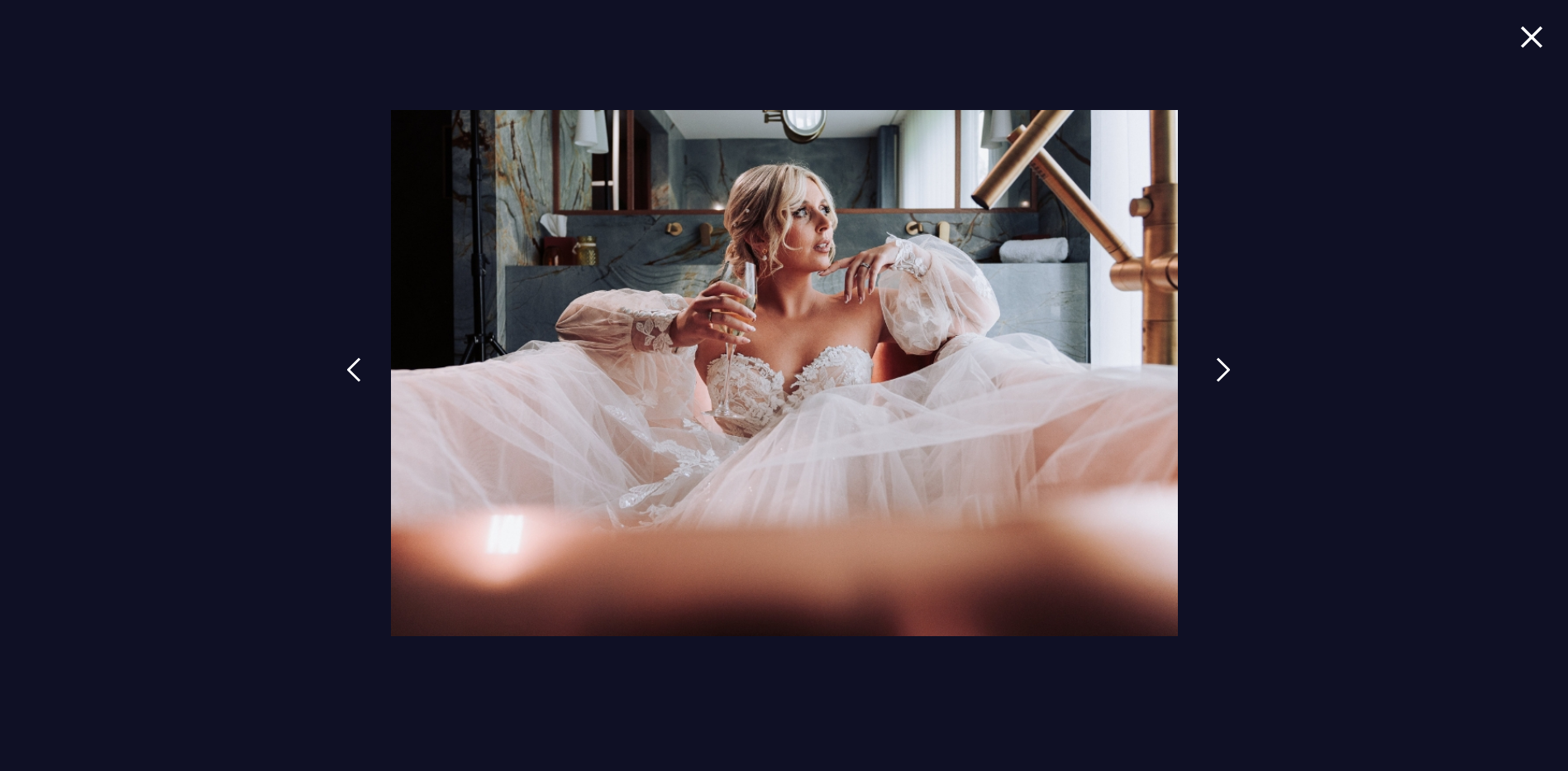
click at [1219, 372] on img at bounding box center [1224, 370] width 15 height 25
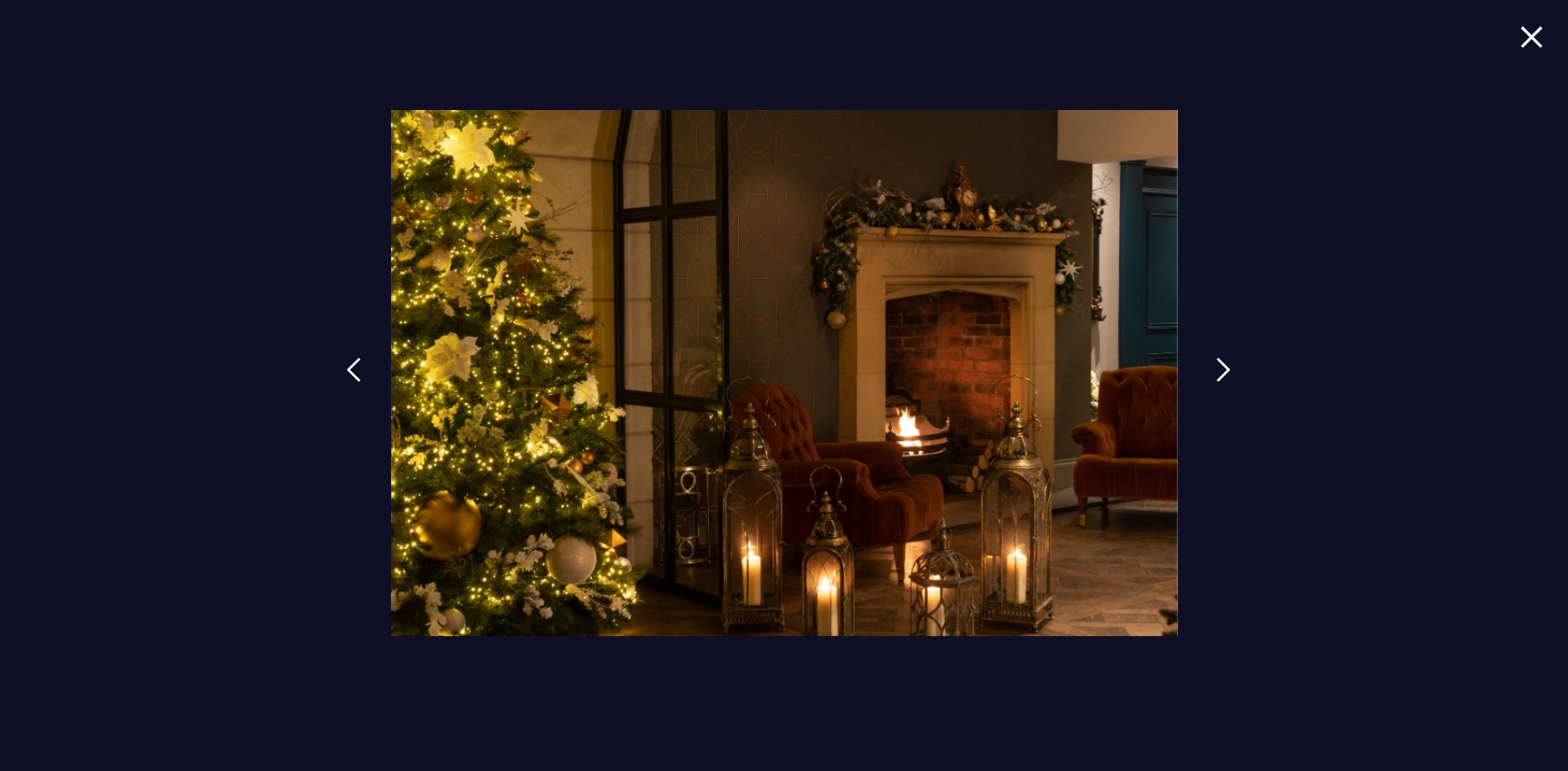
click at [1219, 372] on img at bounding box center [1224, 370] width 15 height 25
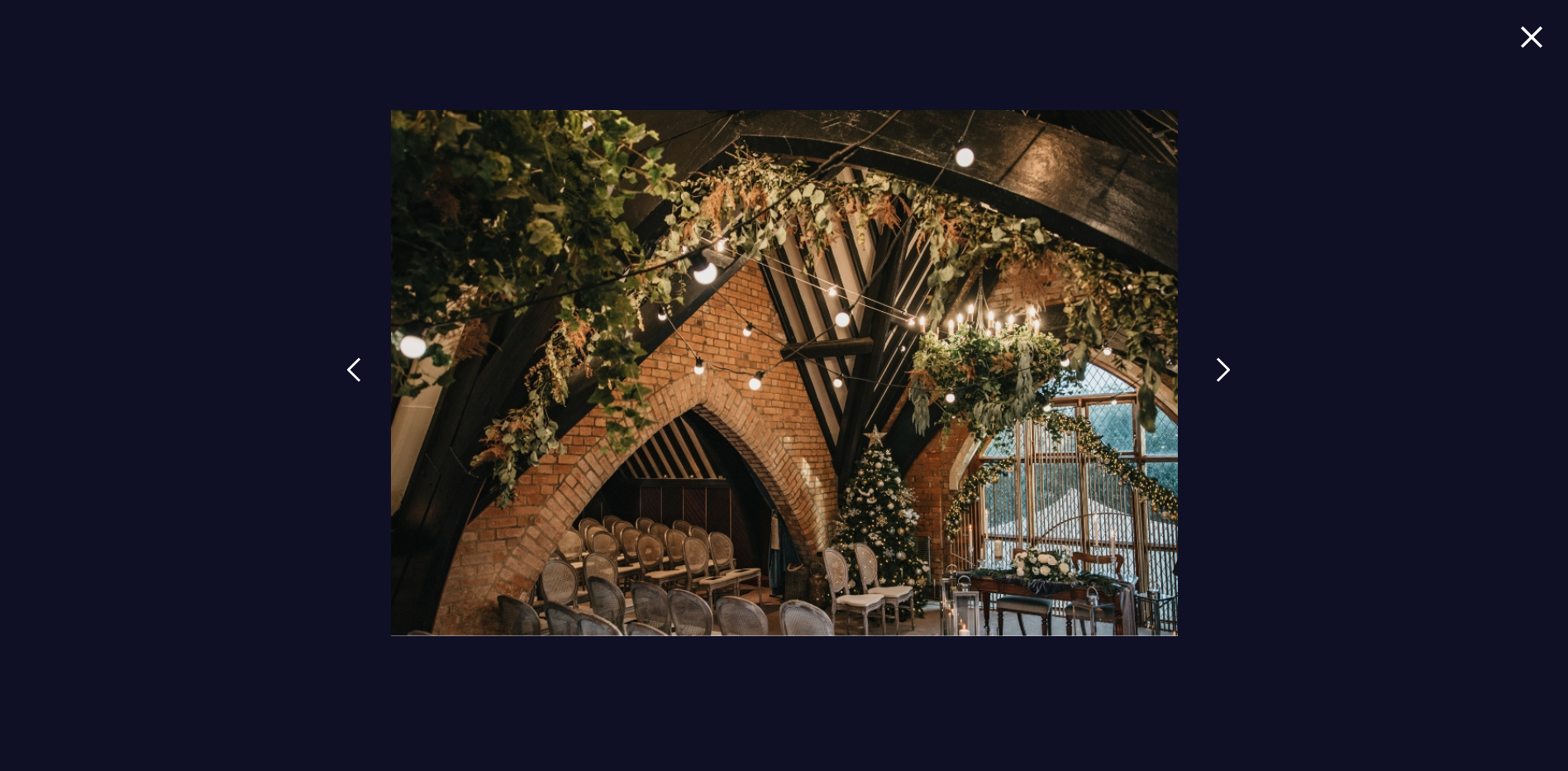
click at [1219, 372] on img at bounding box center [1224, 370] width 15 height 25
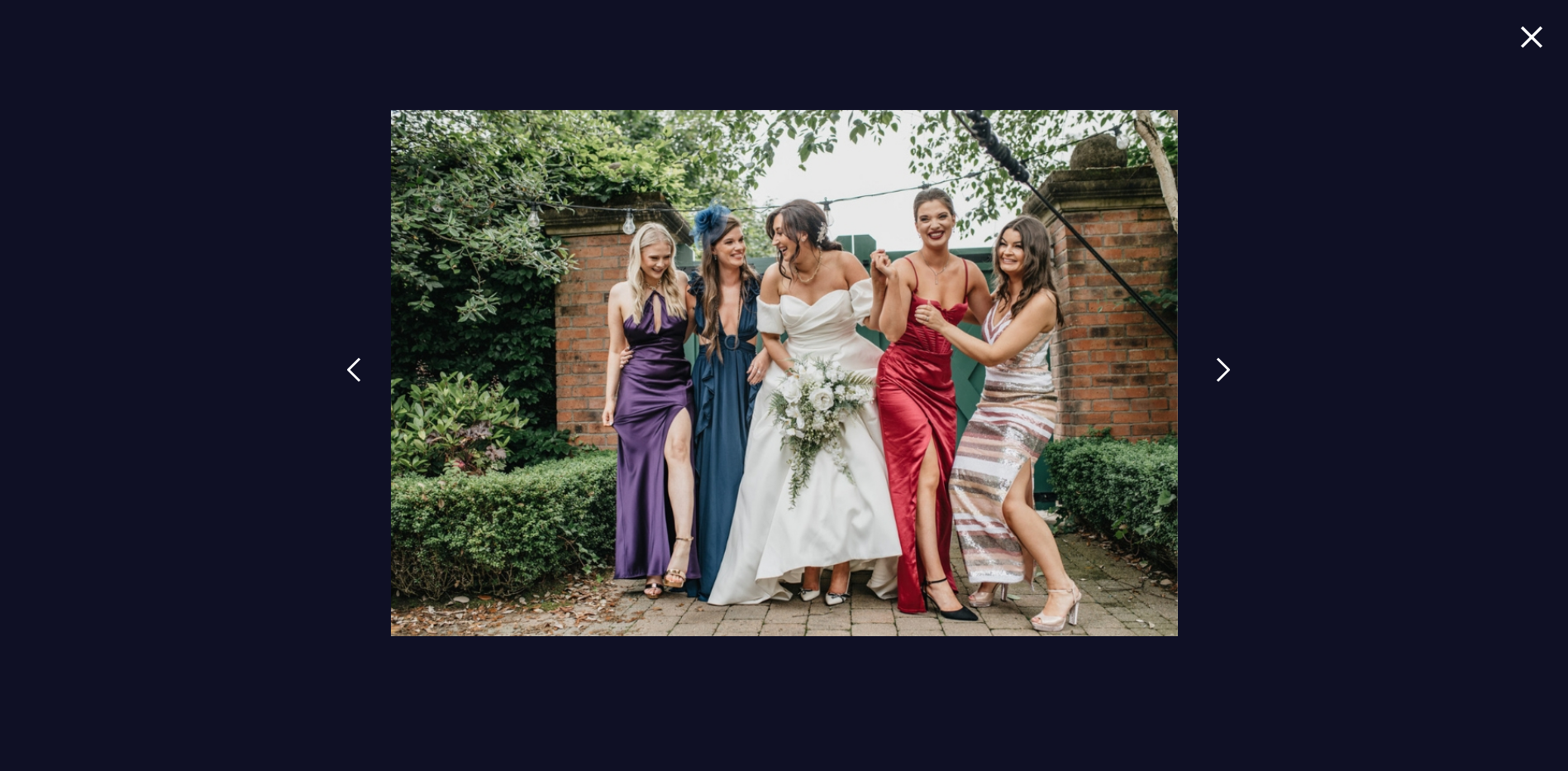
click at [1219, 372] on img at bounding box center [1224, 370] width 15 height 25
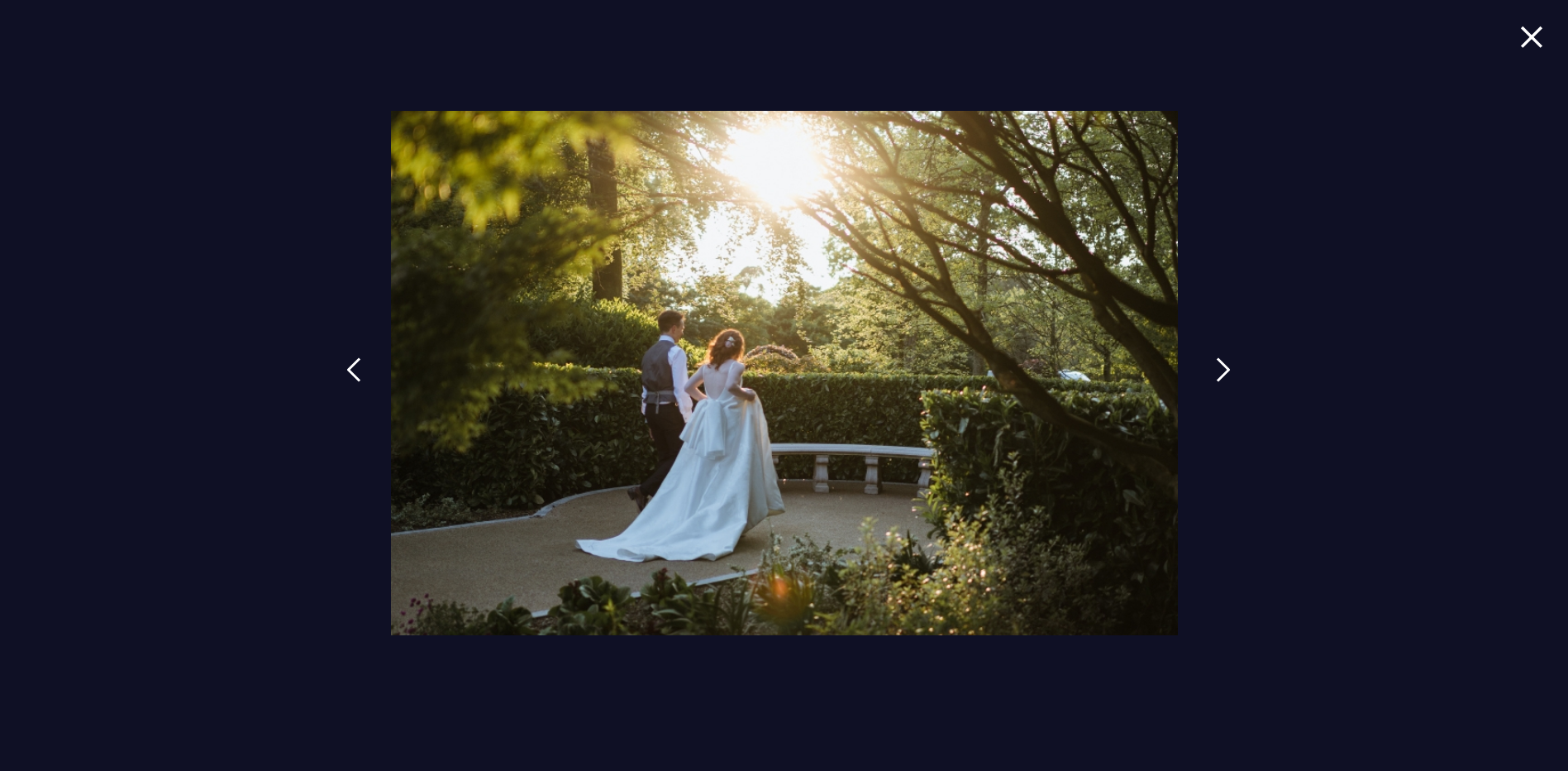
click at [1219, 372] on img at bounding box center [1224, 370] width 15 height 25
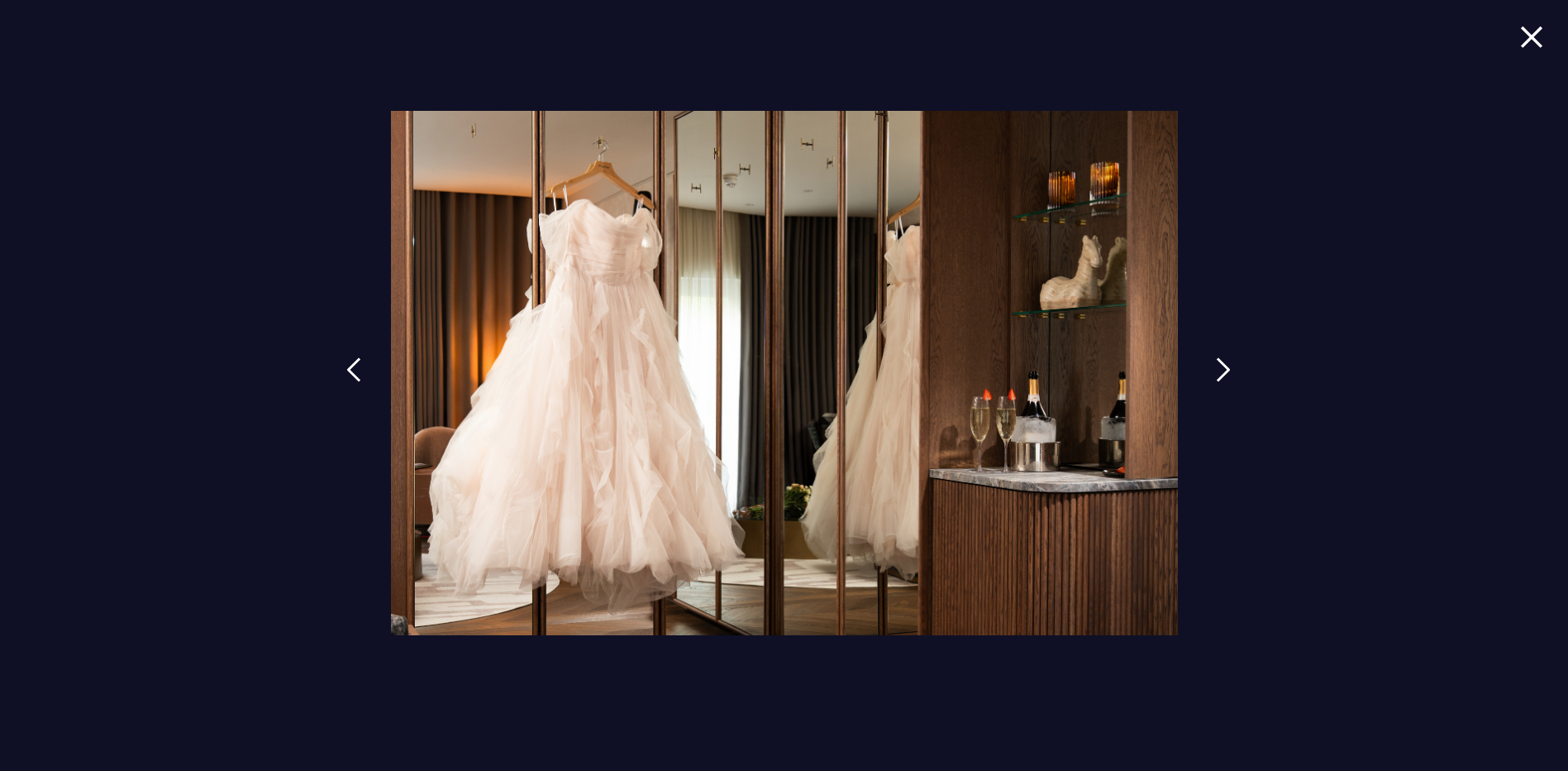
click at [1219, 372] on img at bounding box center [1224, 370] width 15 height 25
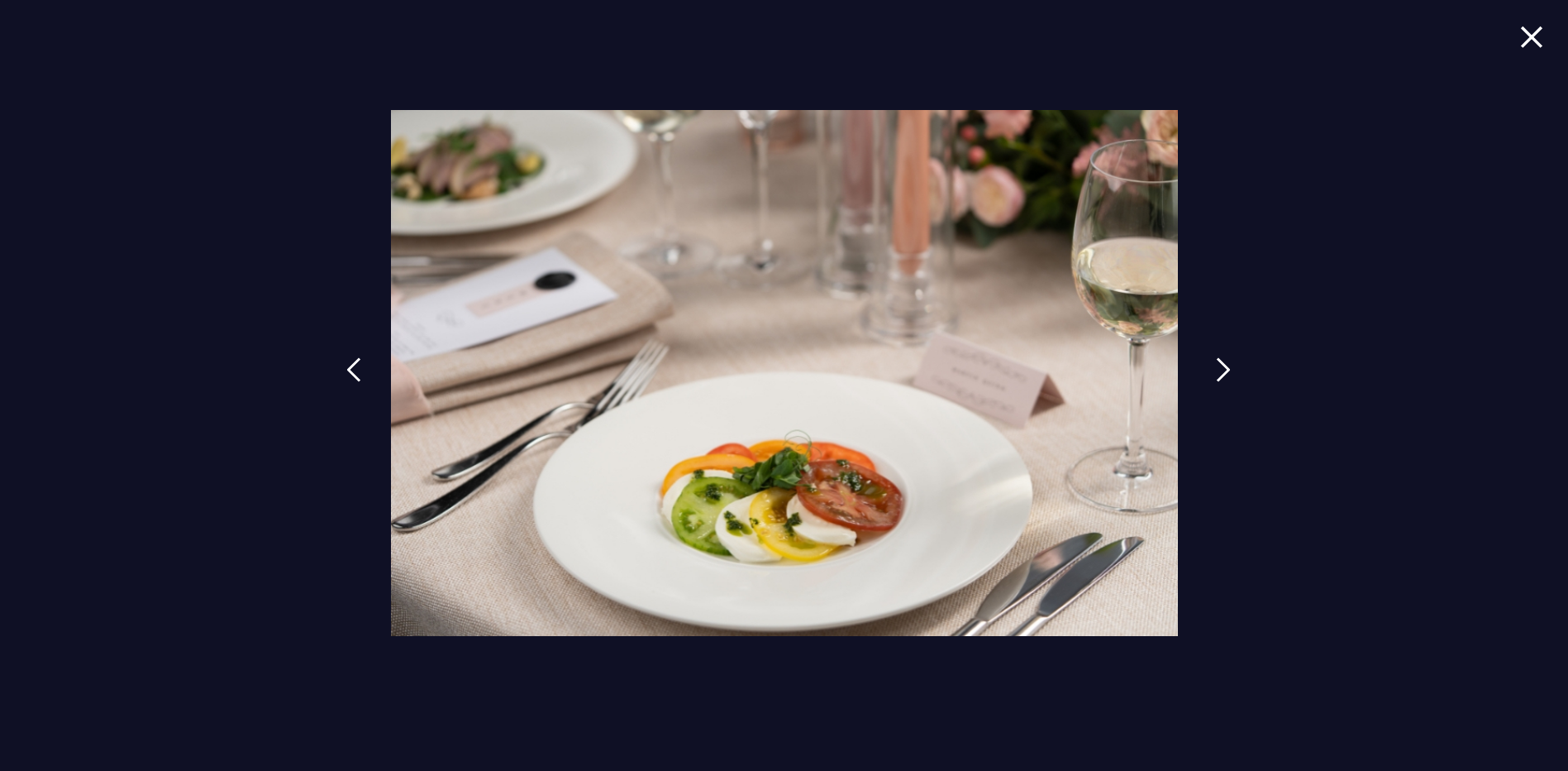
click at [1219, 372] on img at bounding box center [1224, 370] width 15 height 25
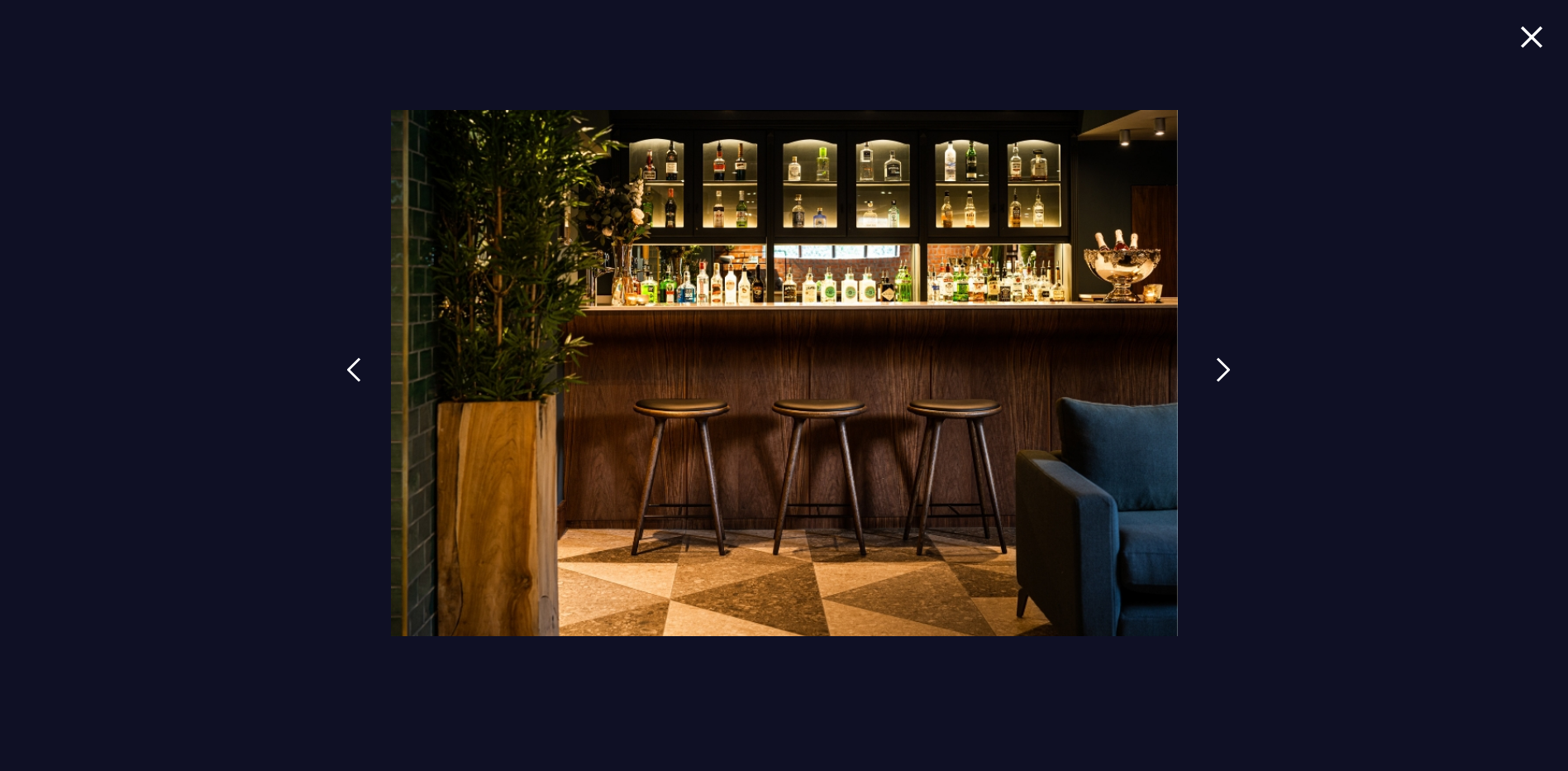
click at [1219, 372] on img at bounding box center [1224, 370] width 15 height 25
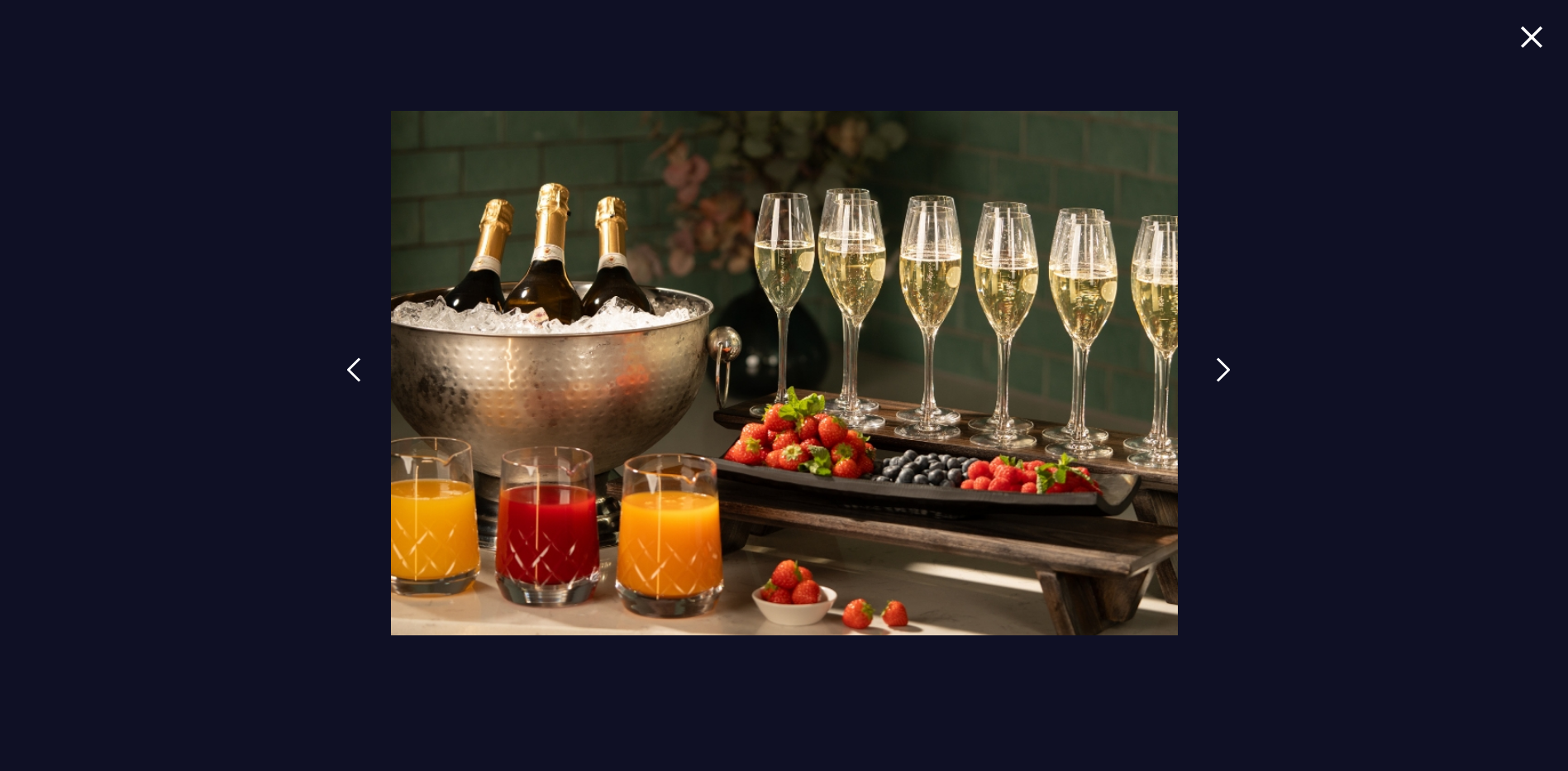
click at [1219, 372] on img at bounding box center [1224, 370] width 15 height 25
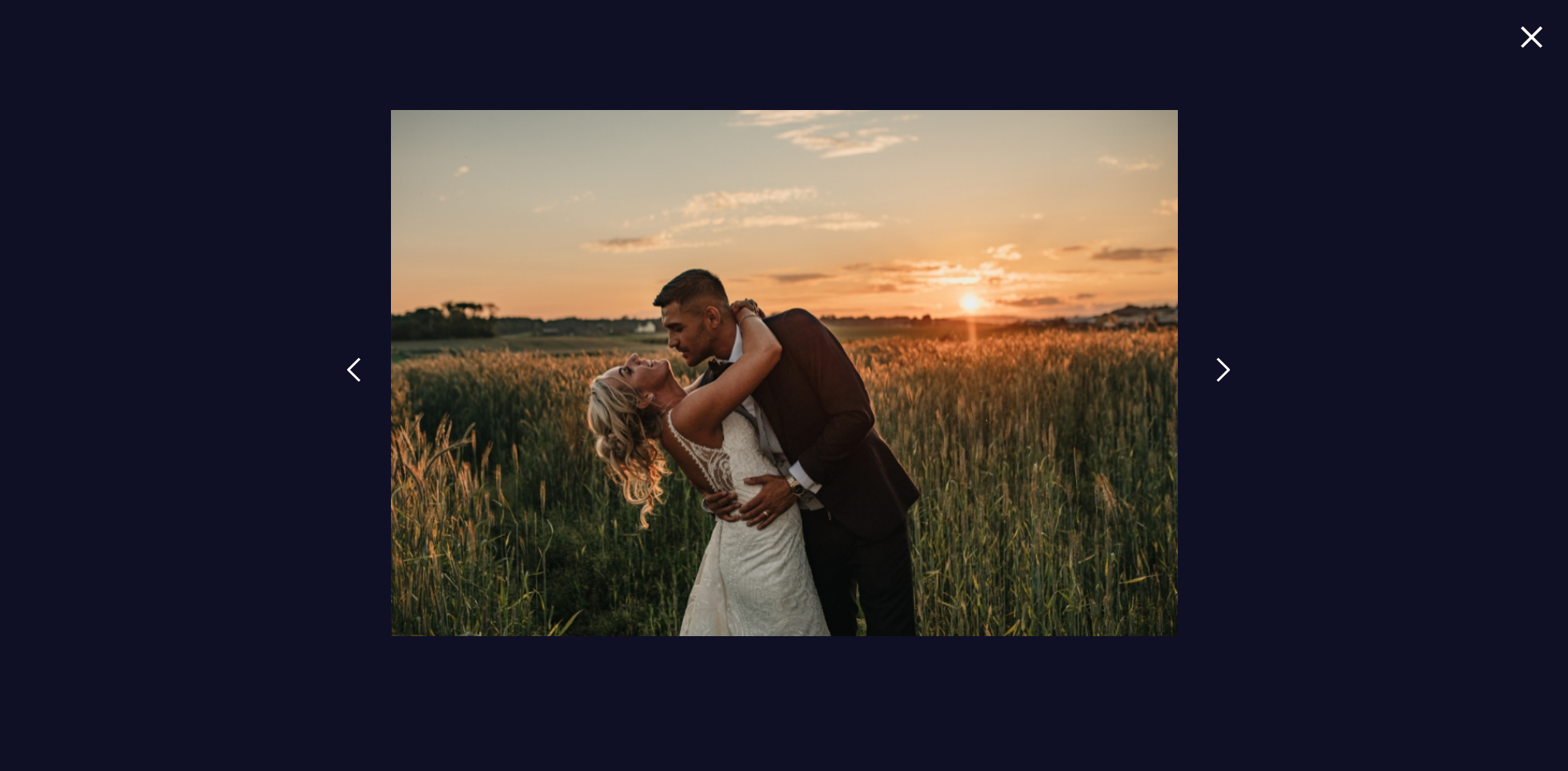
click at [1219, 372] on img at bounding box center [1224, 370] width 15 height 25
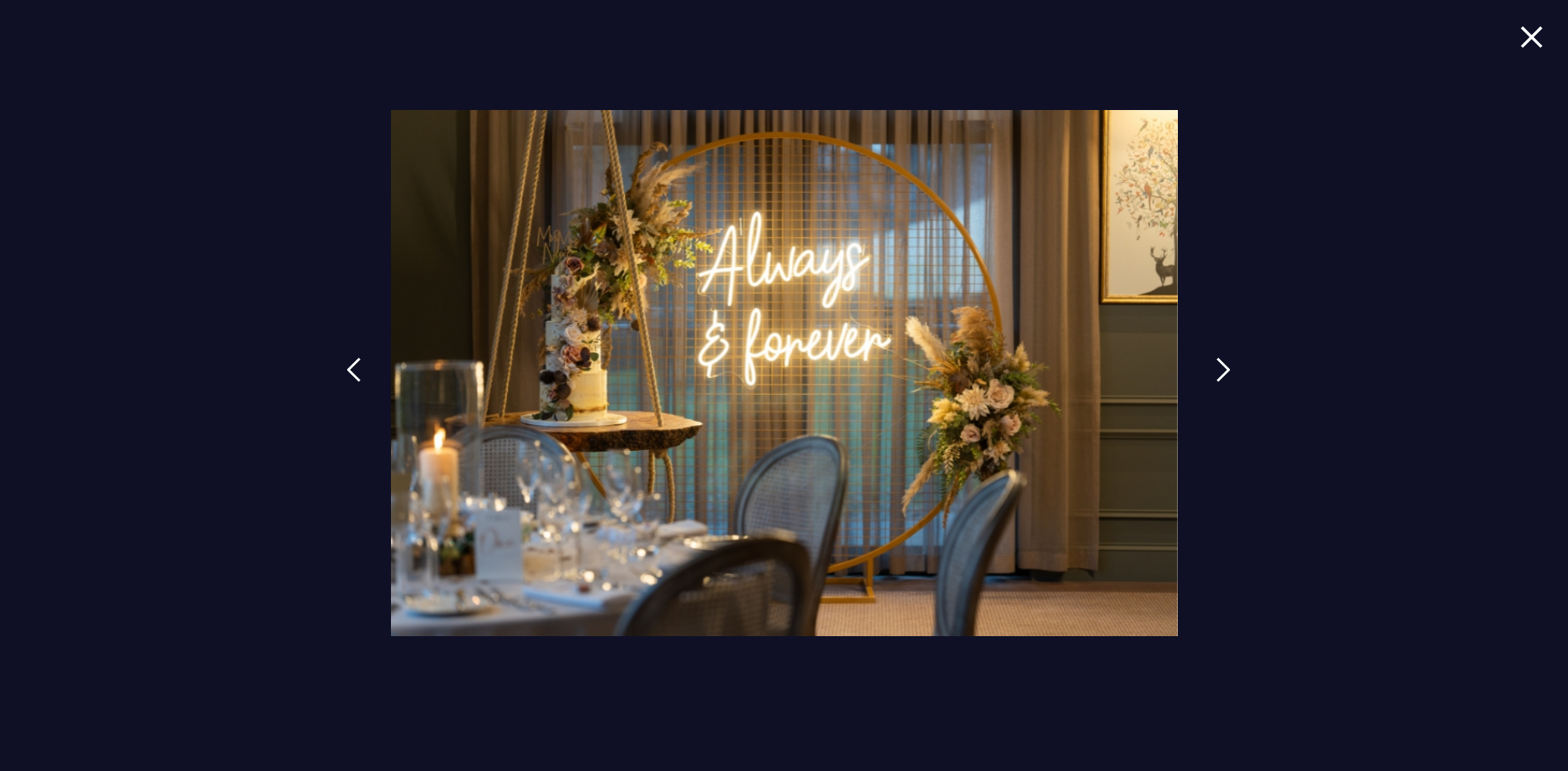
click at [1219, 372] on img at bounding box center [1224, 370] width 15 height 25
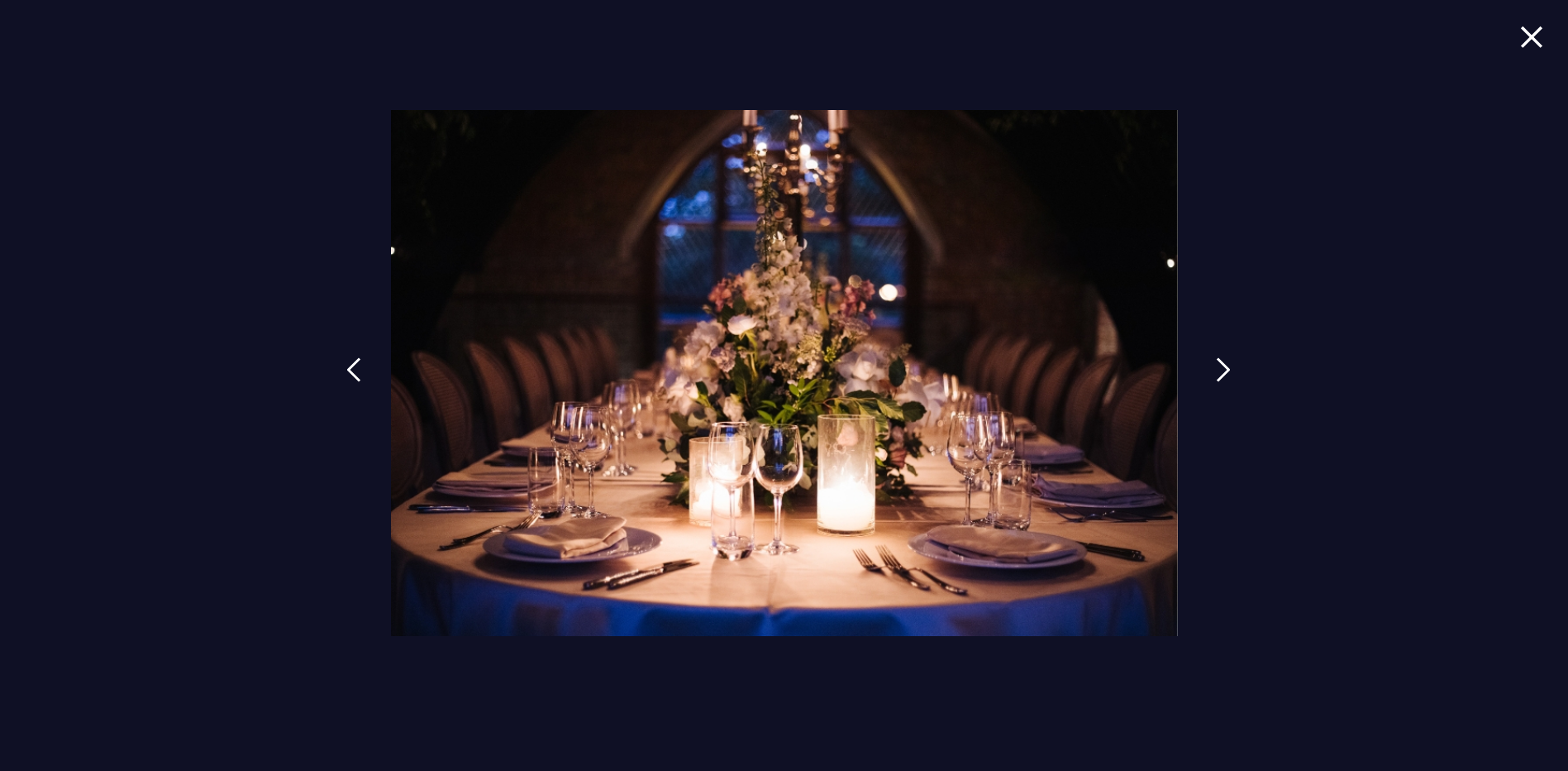
click at [1219, 372] on img at bounding box center [1224, 370] width 15 height 25
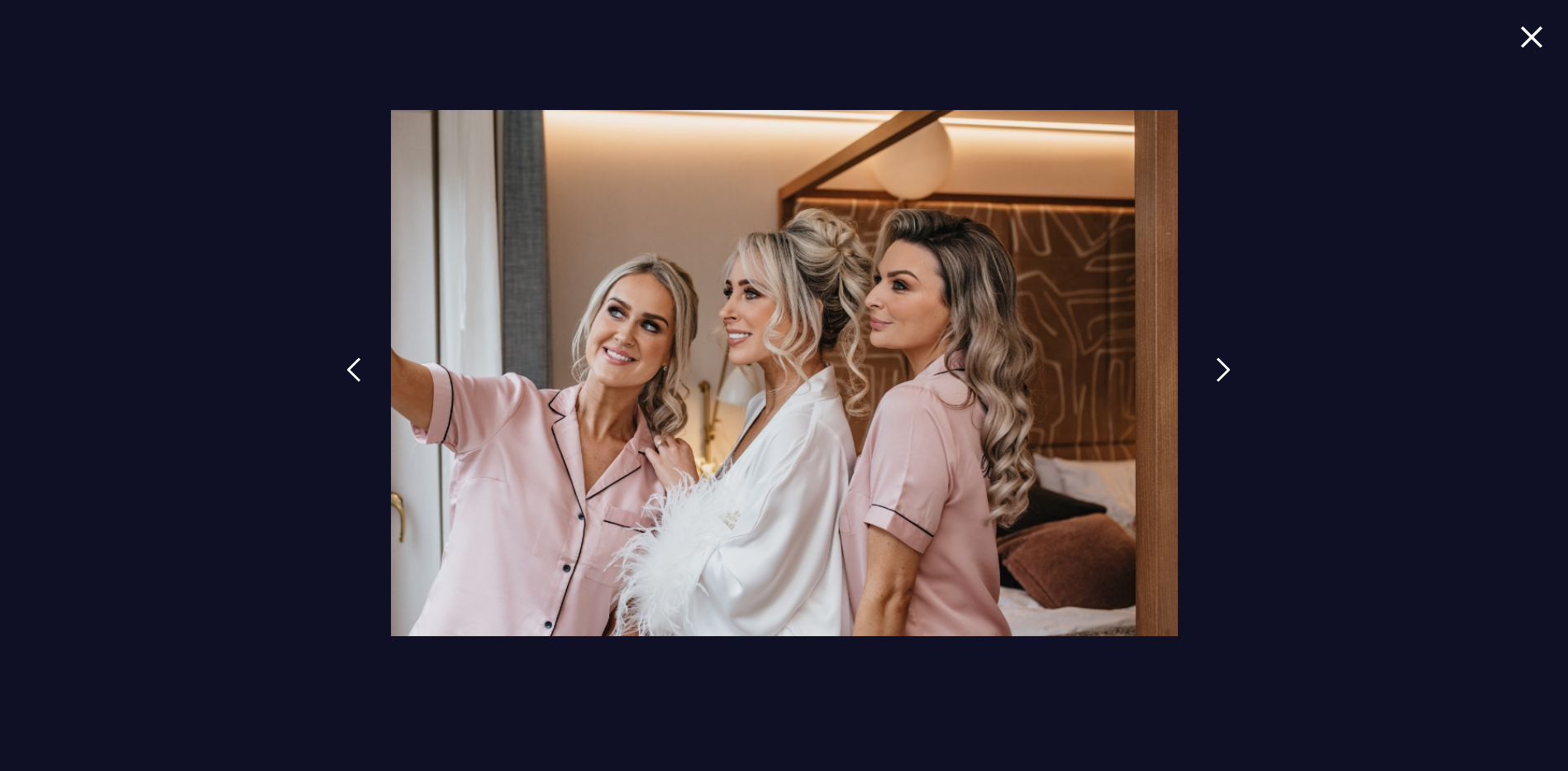
click at [1223, 370] on img at bounding box center [1224, 370] width 15 height 25
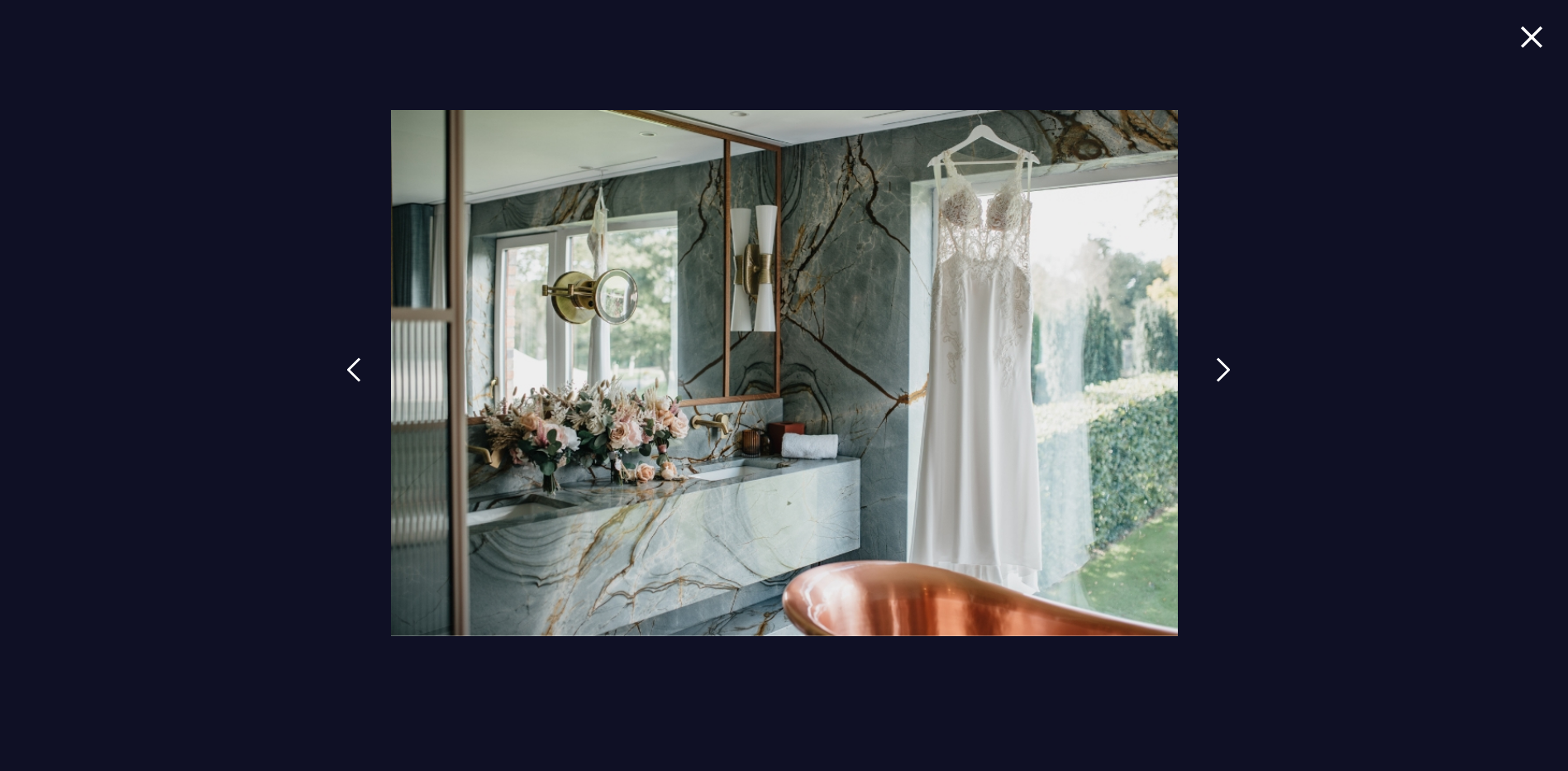
click at [1223, 370] on img at bounding box center [1224, 370] width 15 height 25
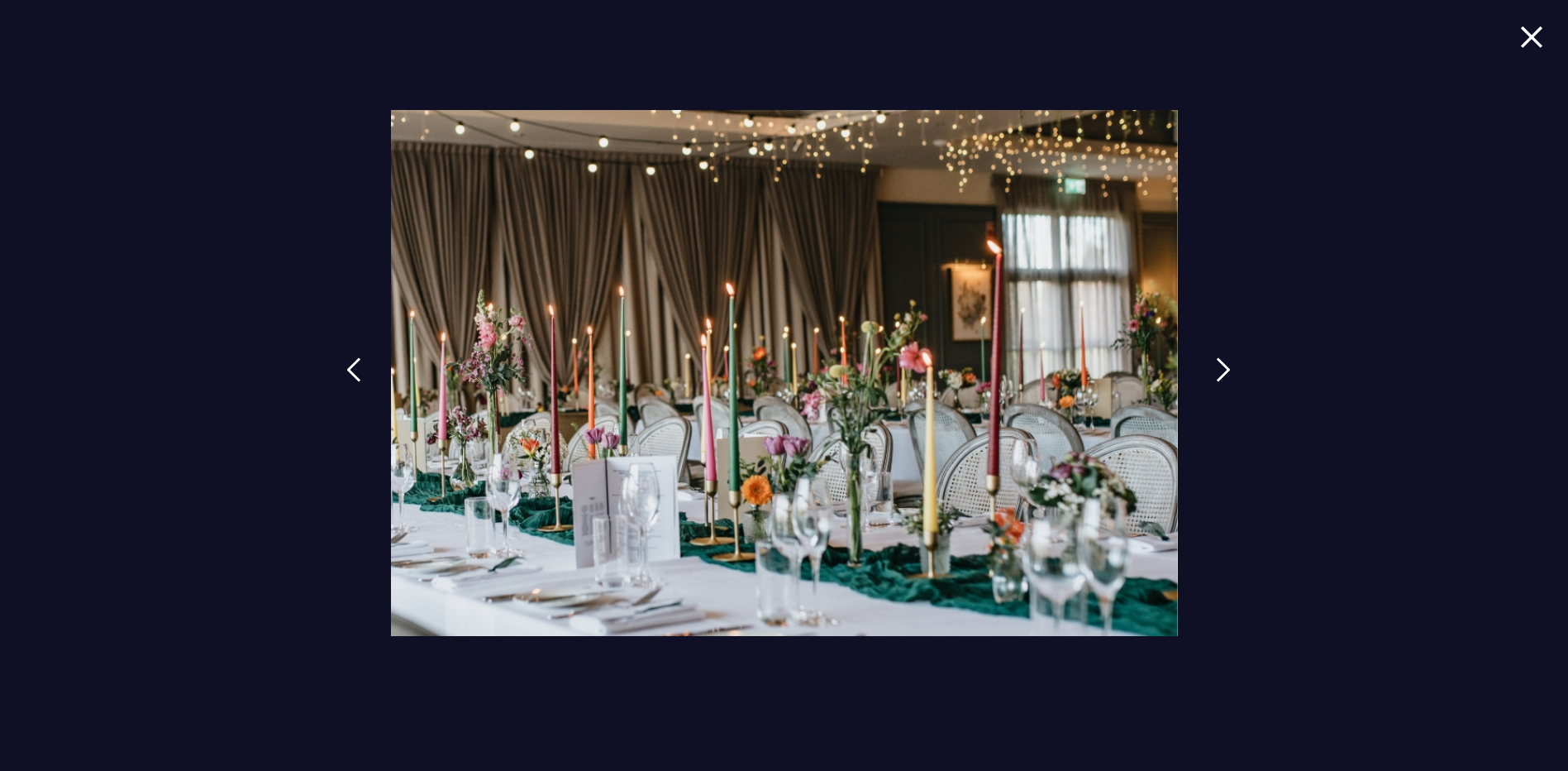
click at [1223, 370] on img at bounding box center [1224, 370] width 15 height 25
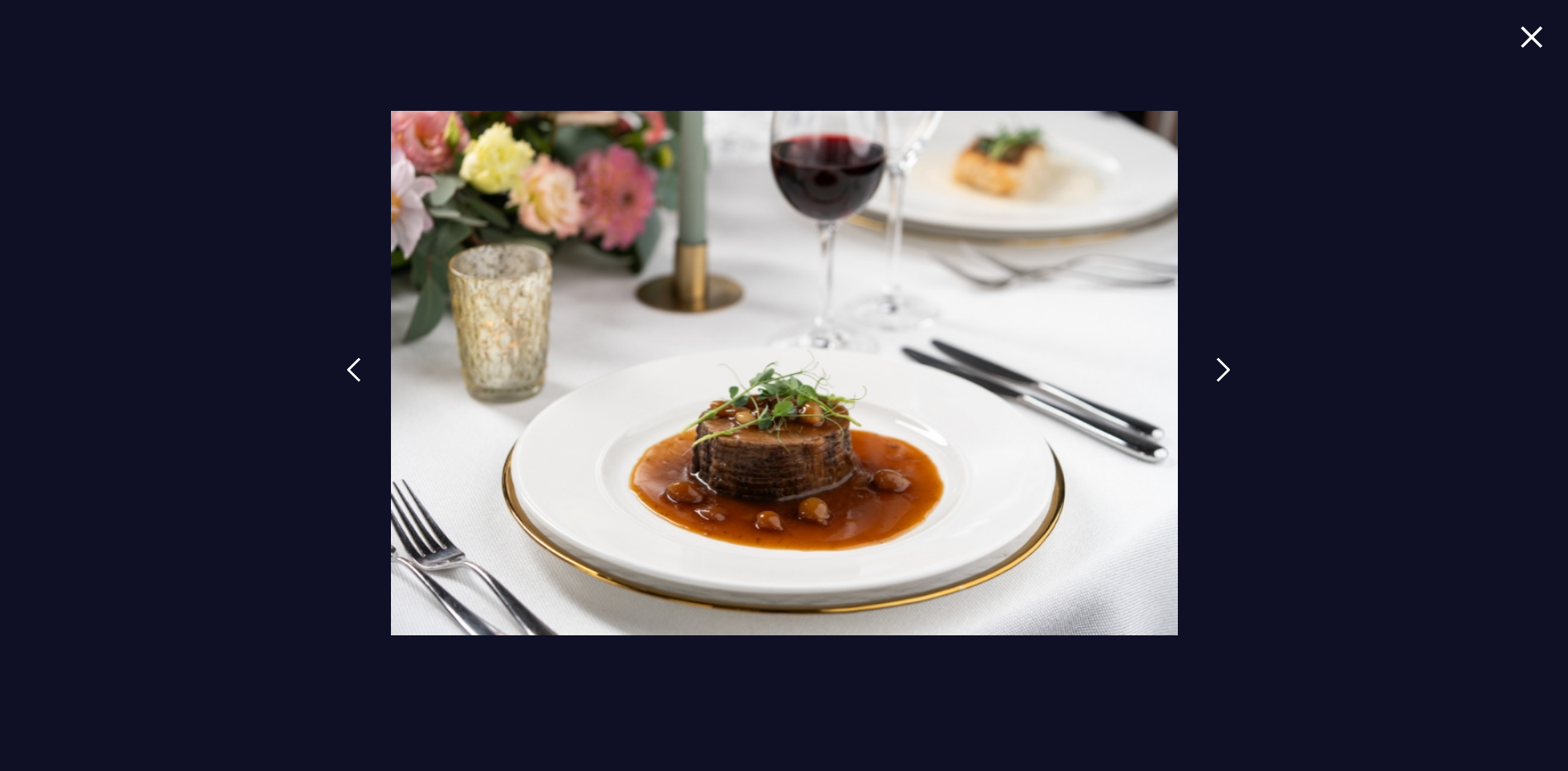
click at [1223, 370] on img at bounding box center [1224, 370] width 15 height 25
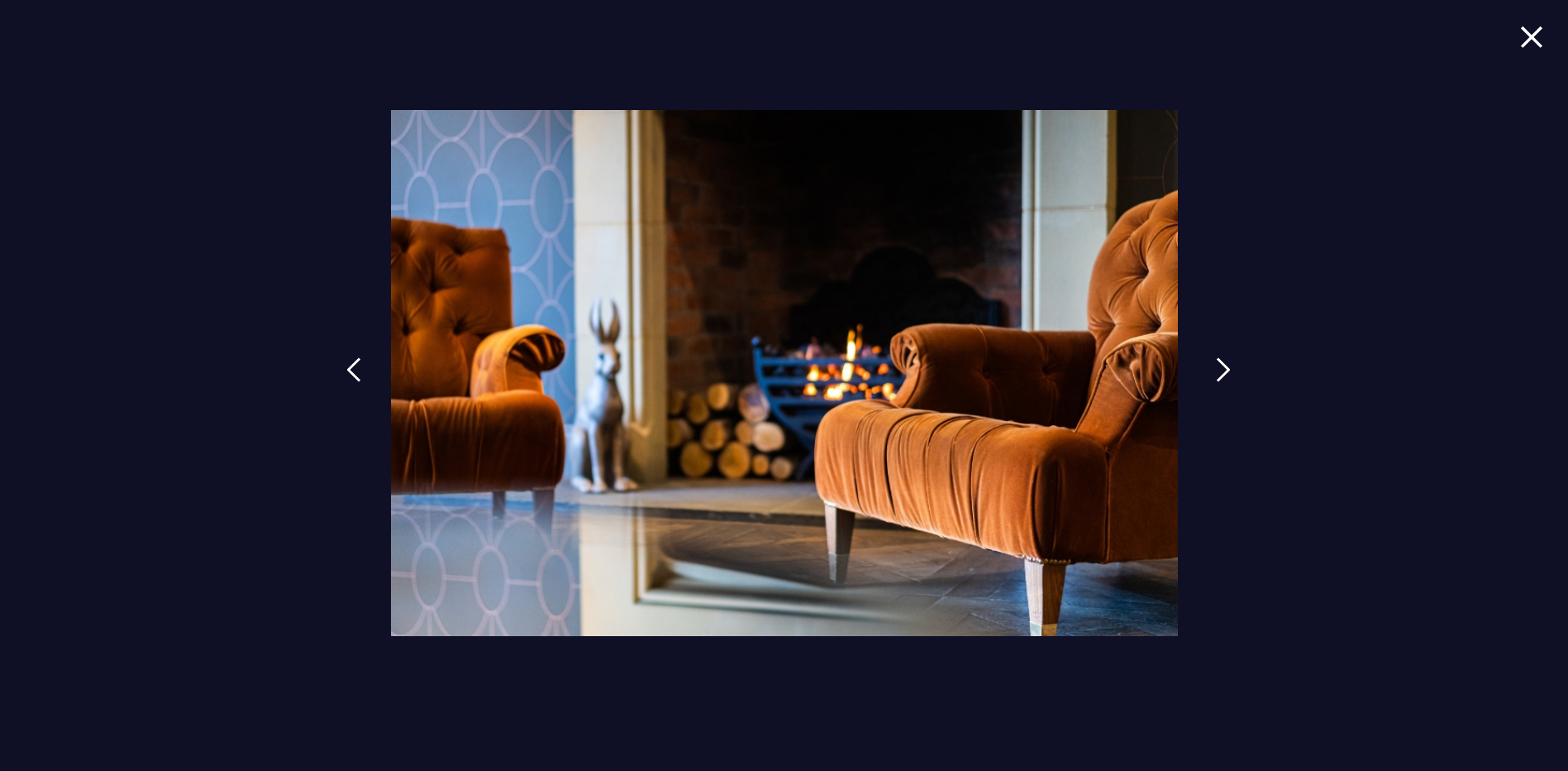
click at [1223, 370] on img at bounding box center [1224, 370] width 15 height 25
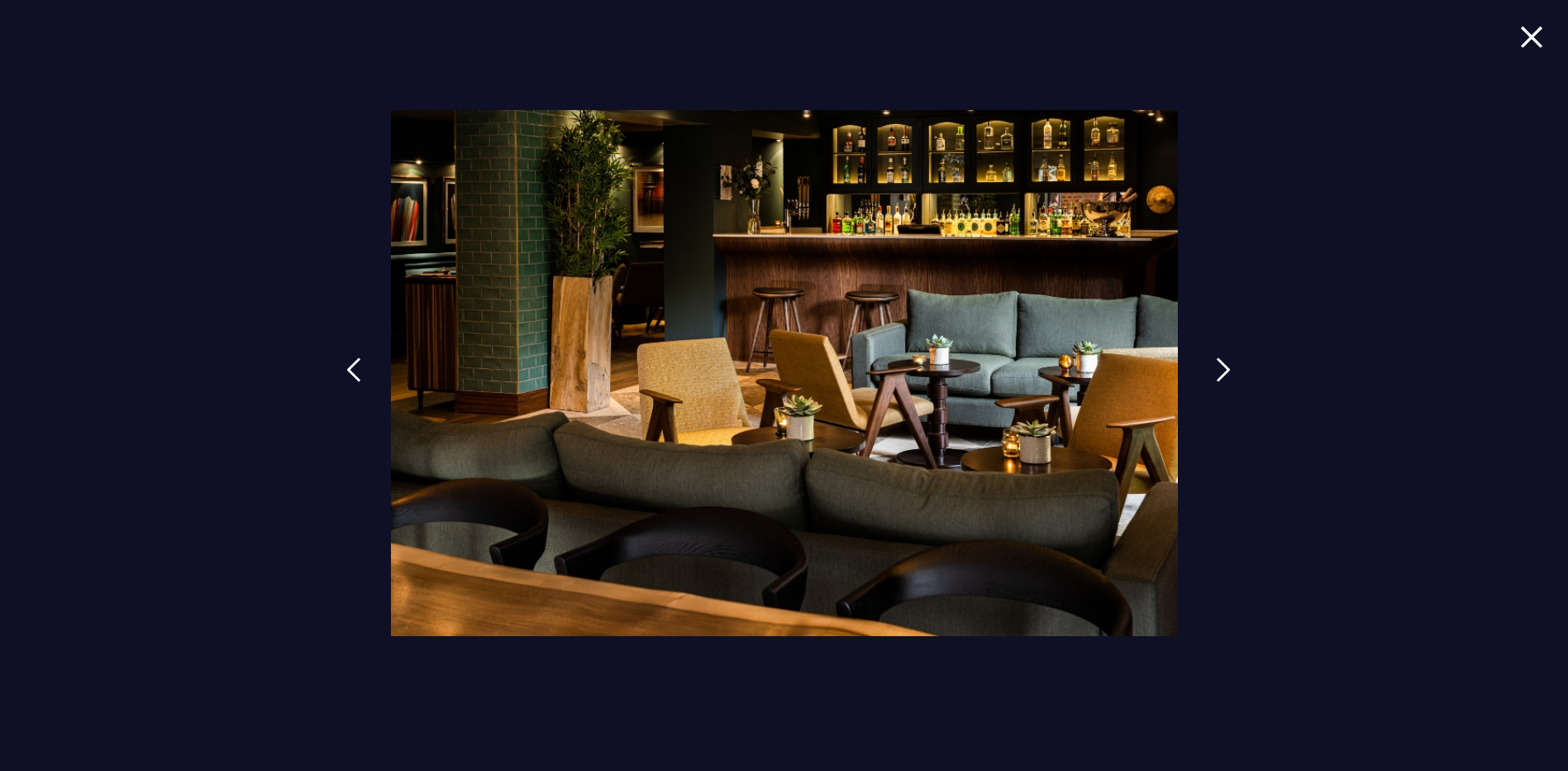
click at [1223, 370] on img at bounding box center [1224, 370] width 15 height 25
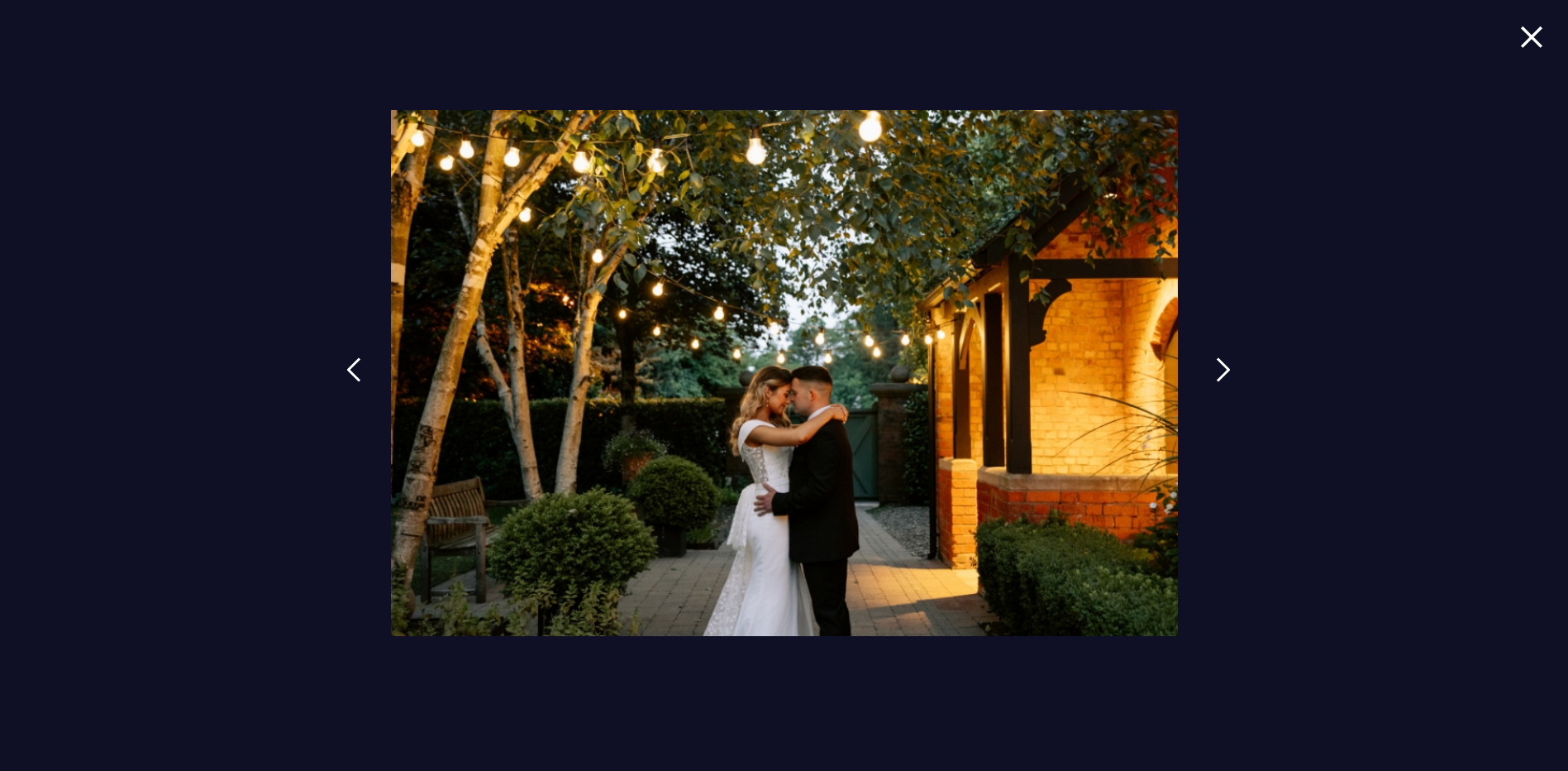
click at [1223, 370] on img at bounding box center [1224, 370] width 15 height 25
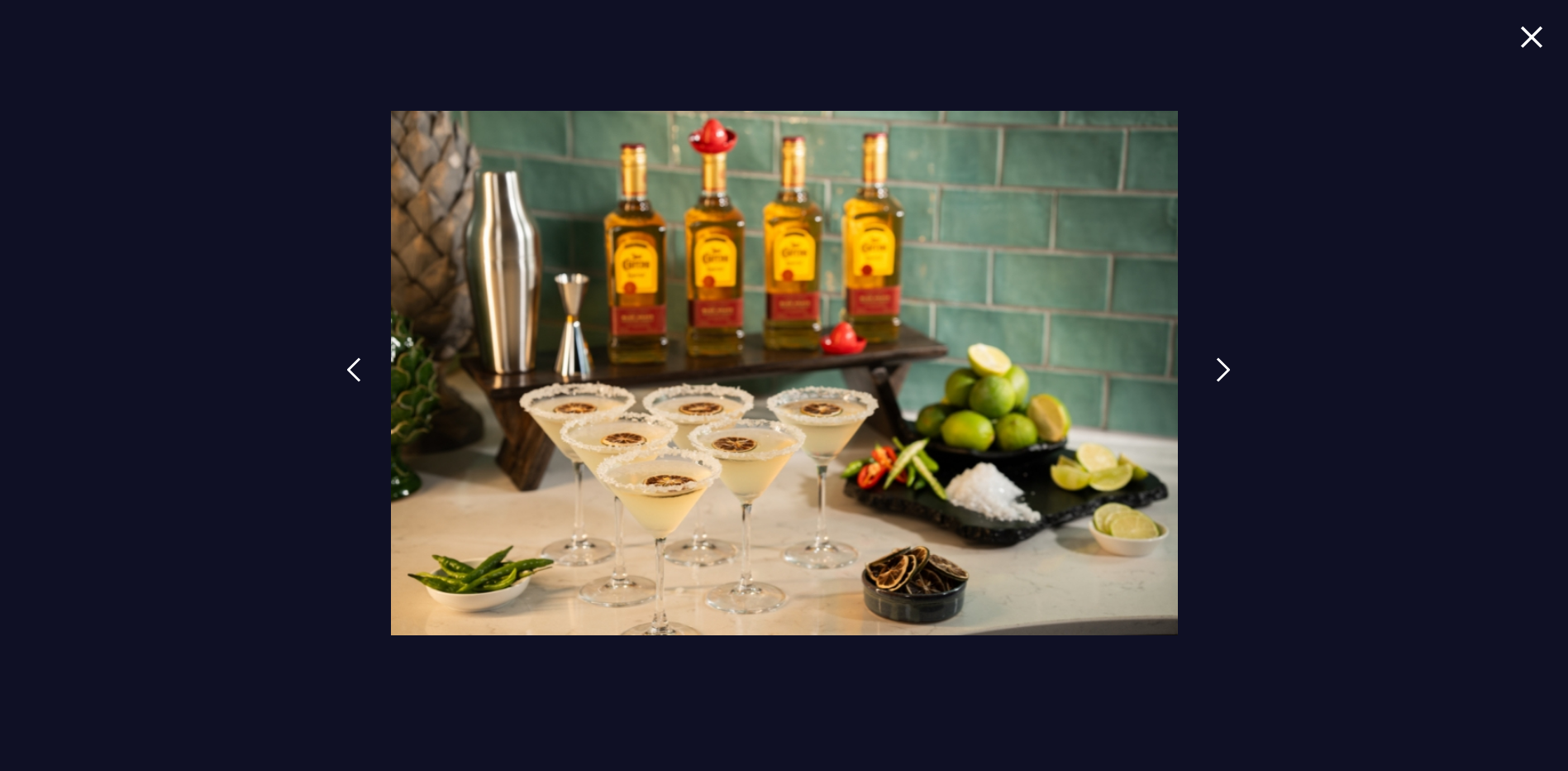
click at [1223, 370] on img at bounding box center [1224, 370] width 15 height 25
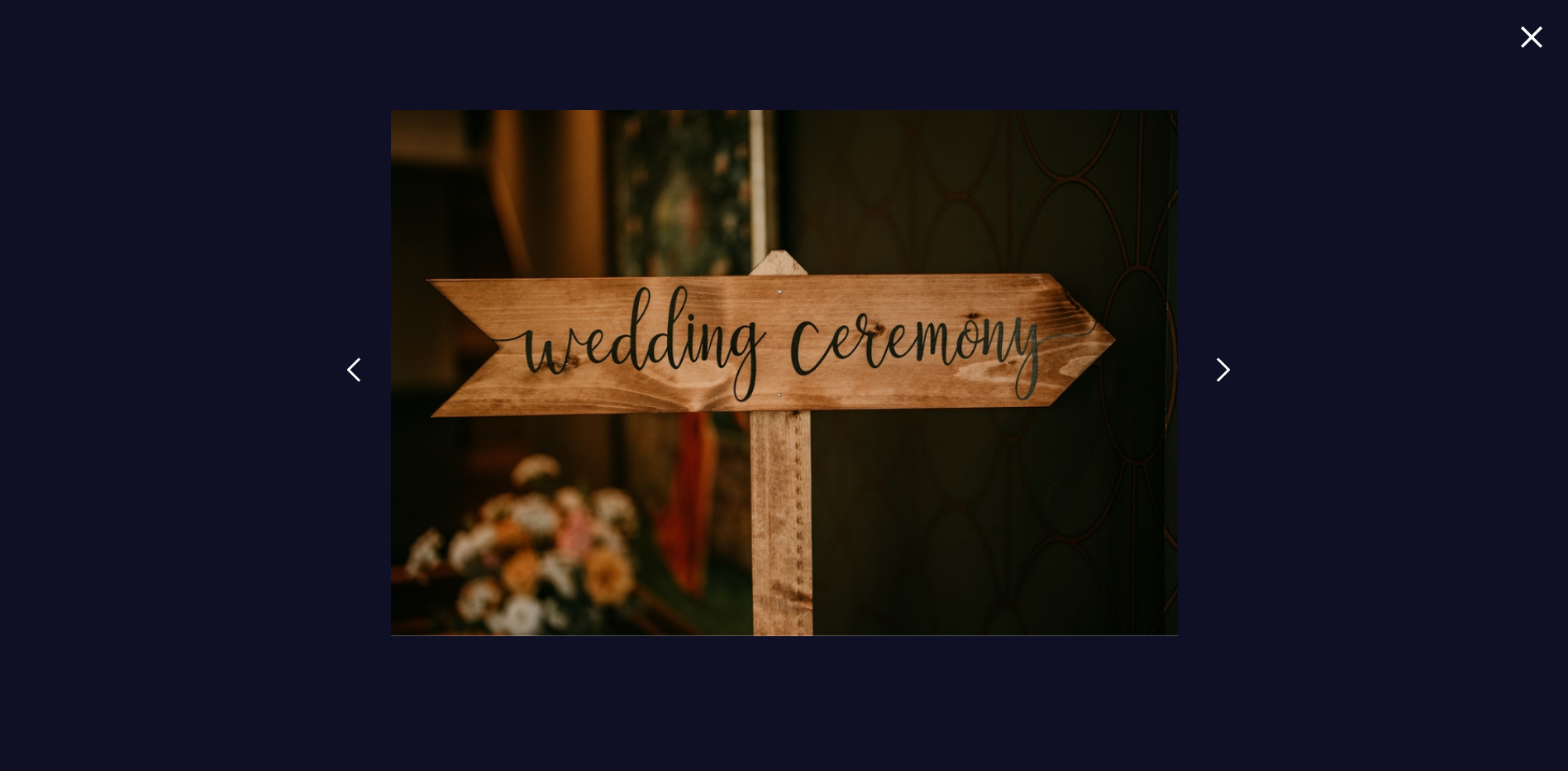
click at [1223, 370] on img at bounding box center [1224, 370] width 15 height 25
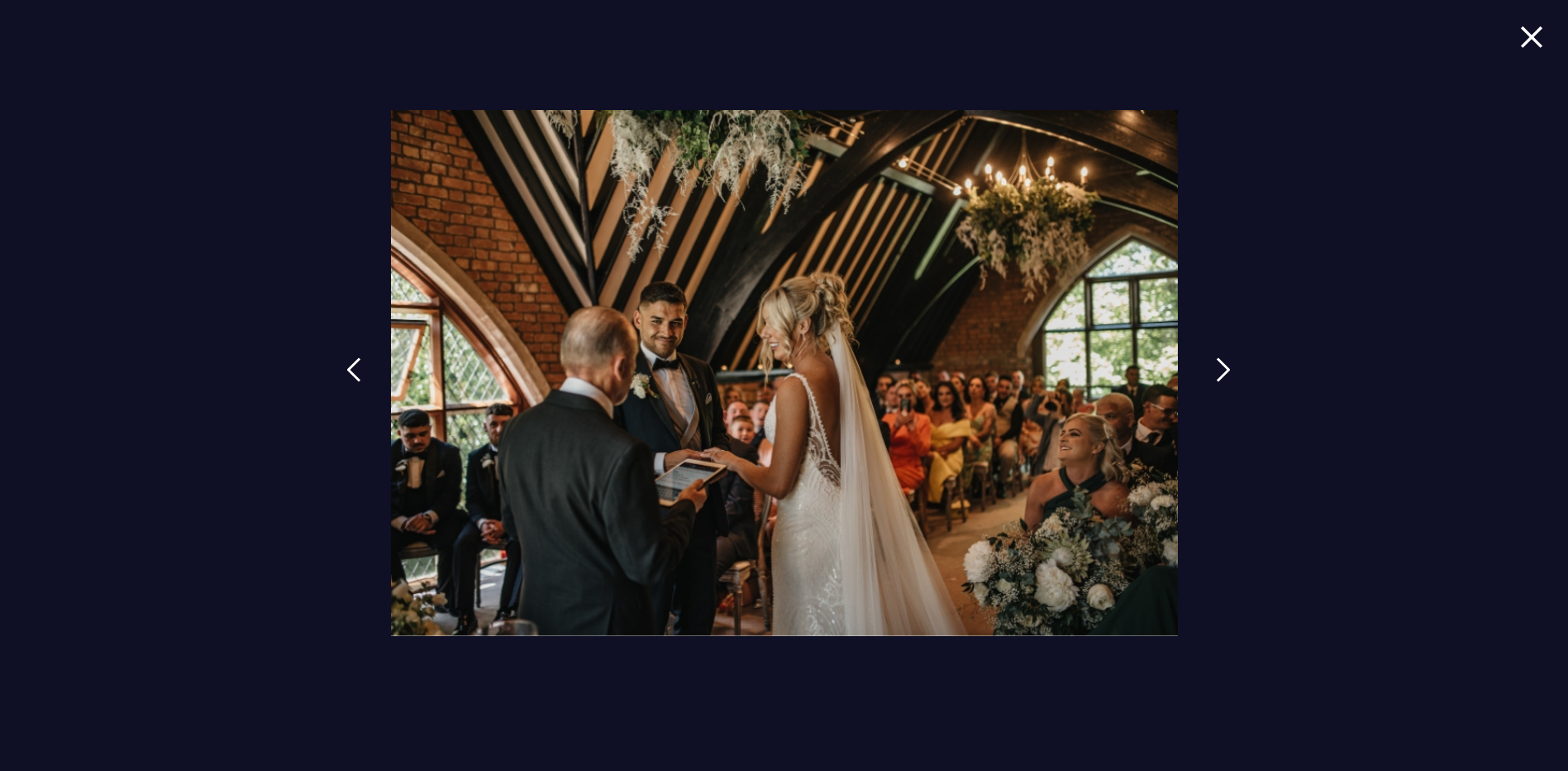
click at [1219, 371] on img at bounding box center [1224, 370] width 15 height 25
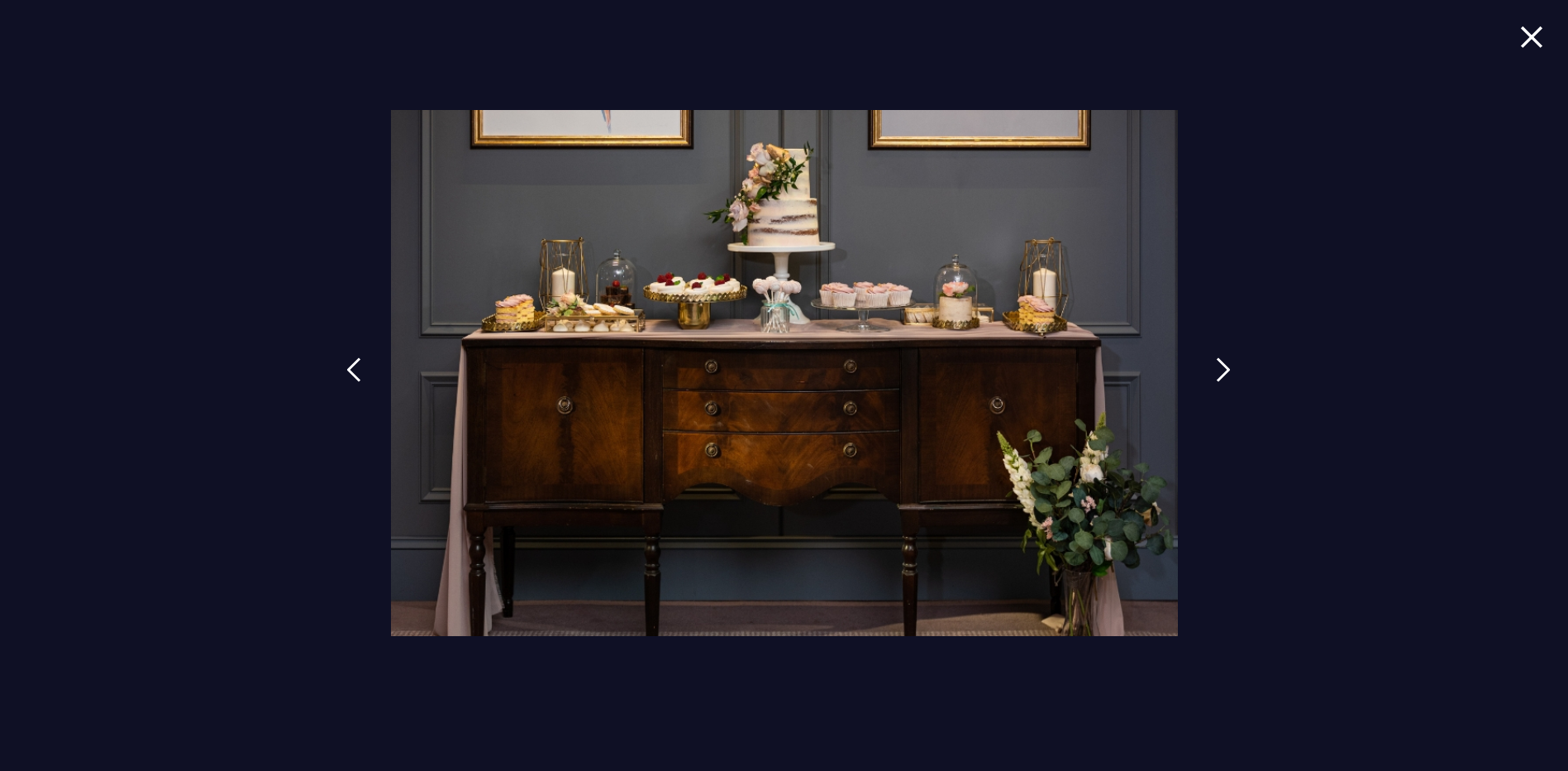
click at [1221, 371] on img at bounding box center [1224, 370] width 15 height 25
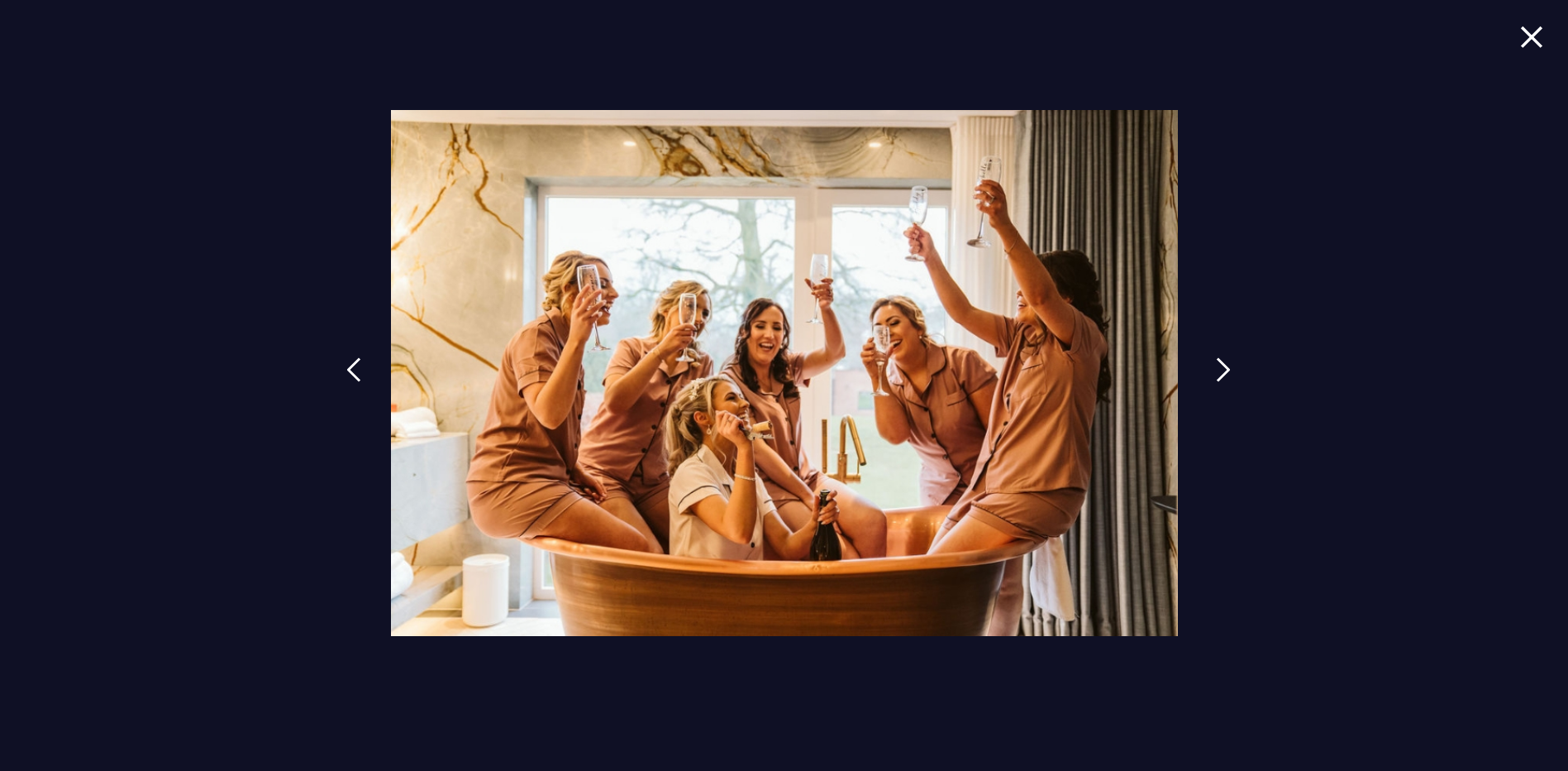
click at [1225, 371] on img at bounding box center [1224, 370] width 15 height 25
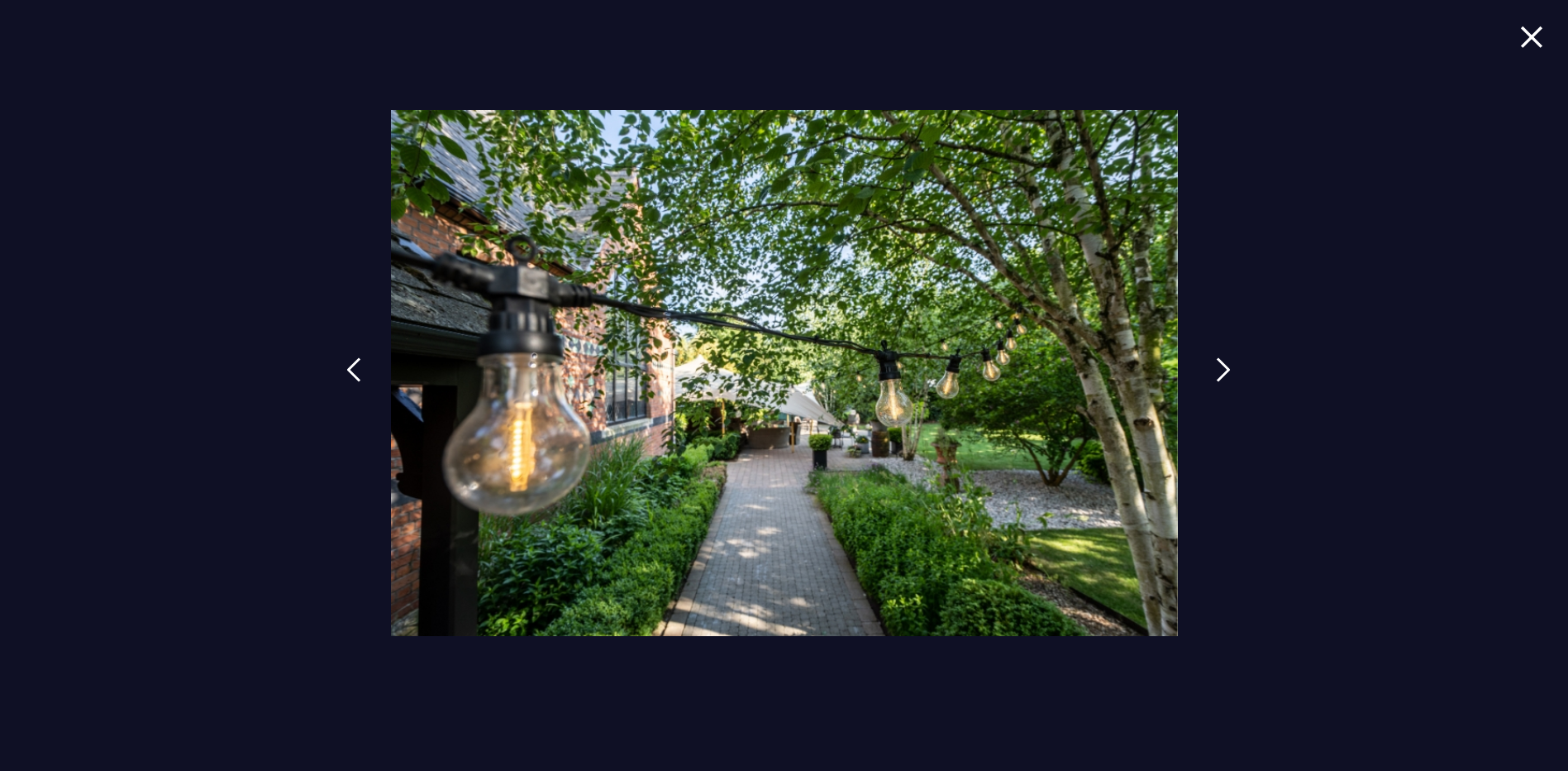
click at [1225, 371] on img at bounding box center [1224, 370] width 15 height 25
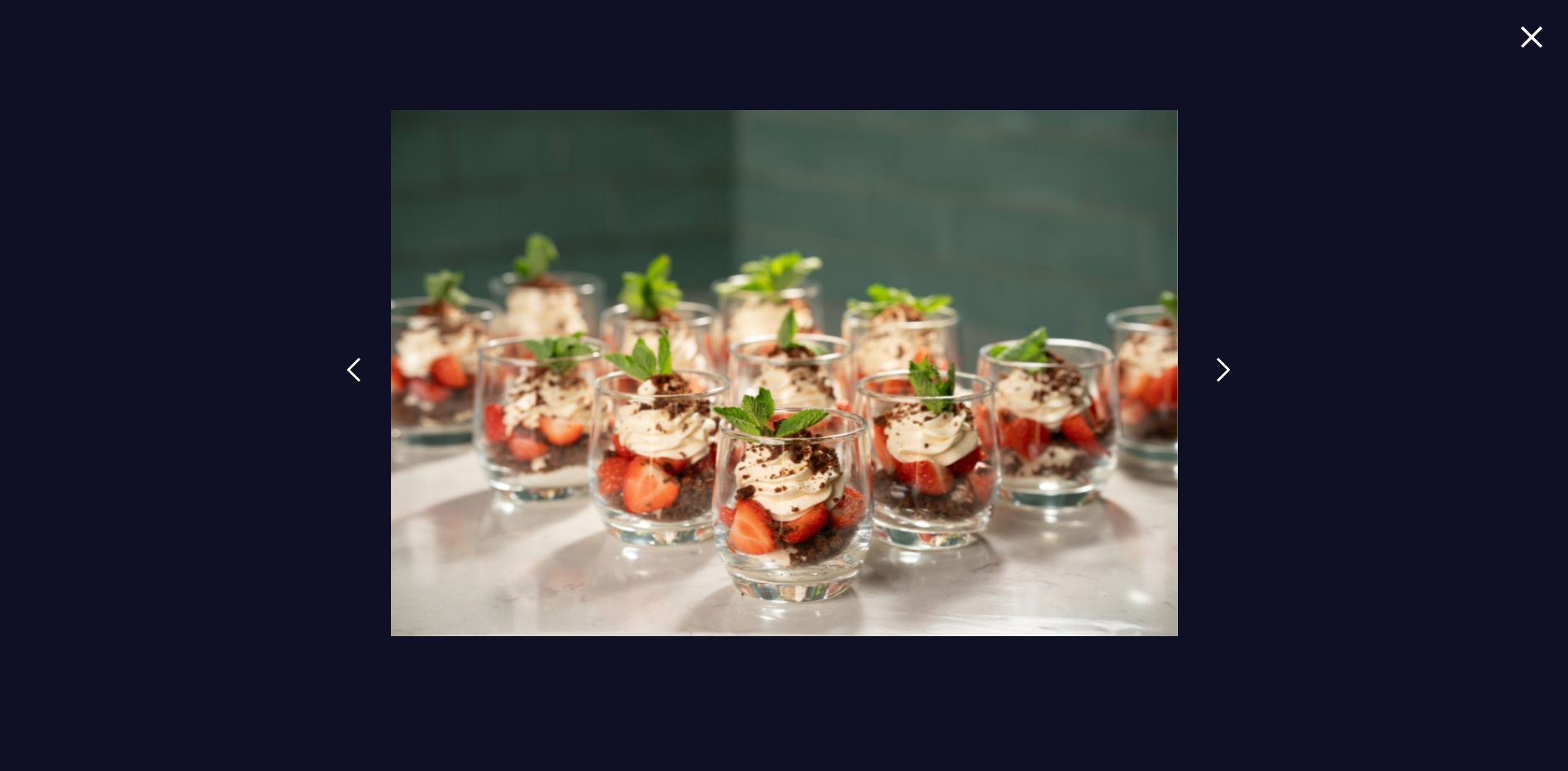
click at [1225, 371] on img at bounding box center [1224, 370] width 15 height 25
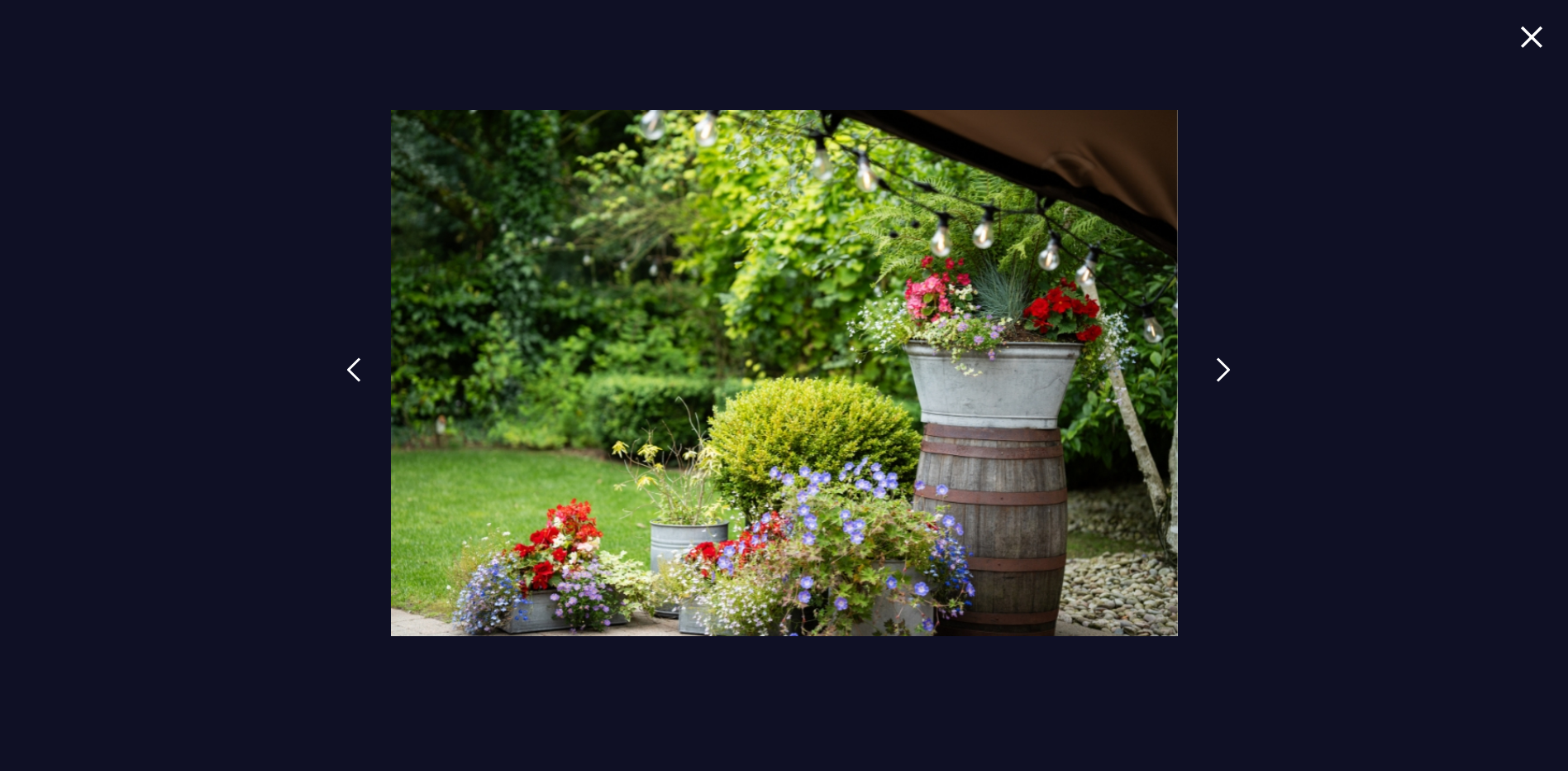
click at [1225, 371] on img at bounding box center [1224, 370] width 15 height 25
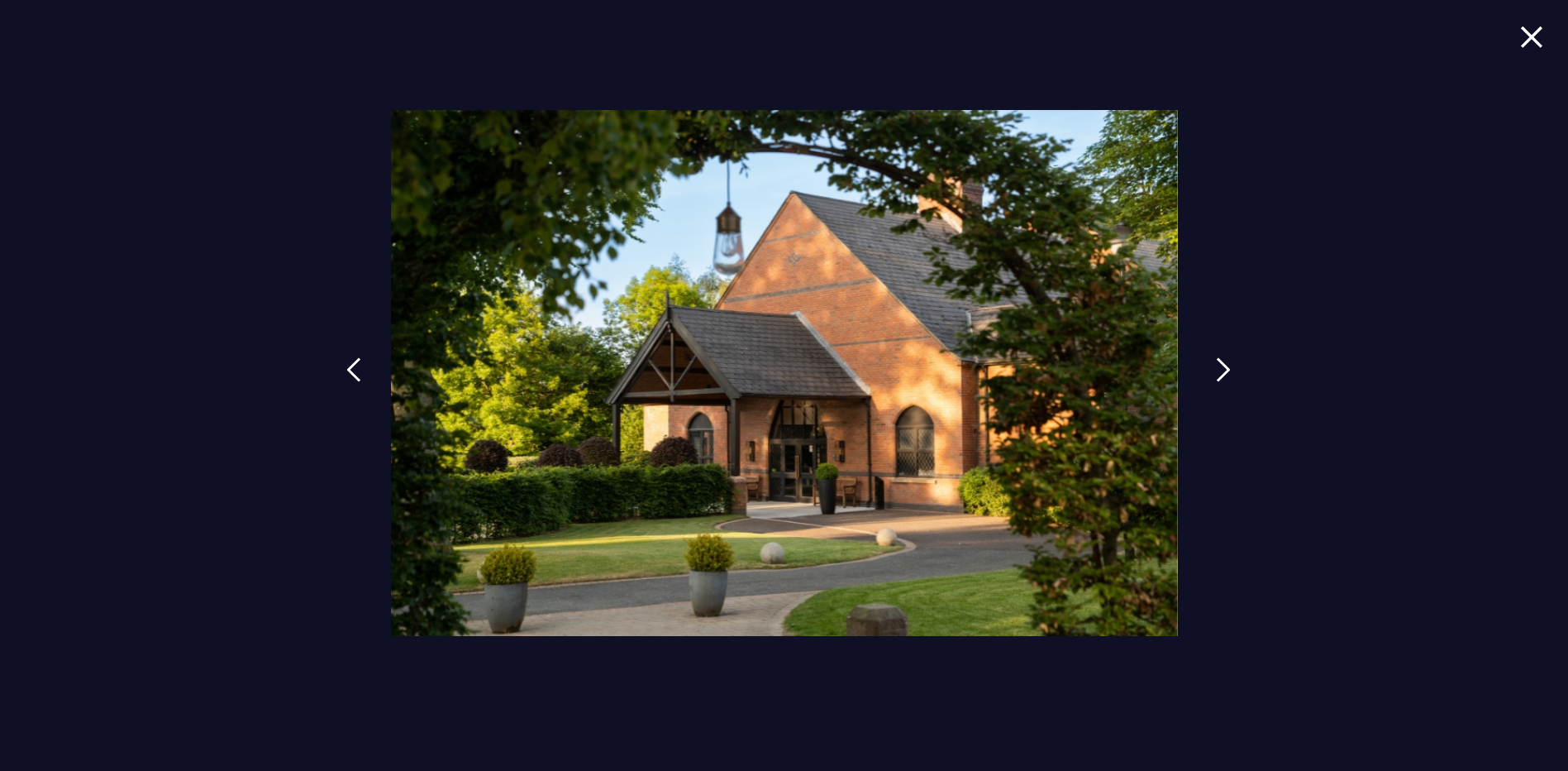
click at [1225, 371] on img at bounding box center [1224, 370] width 15 height 25
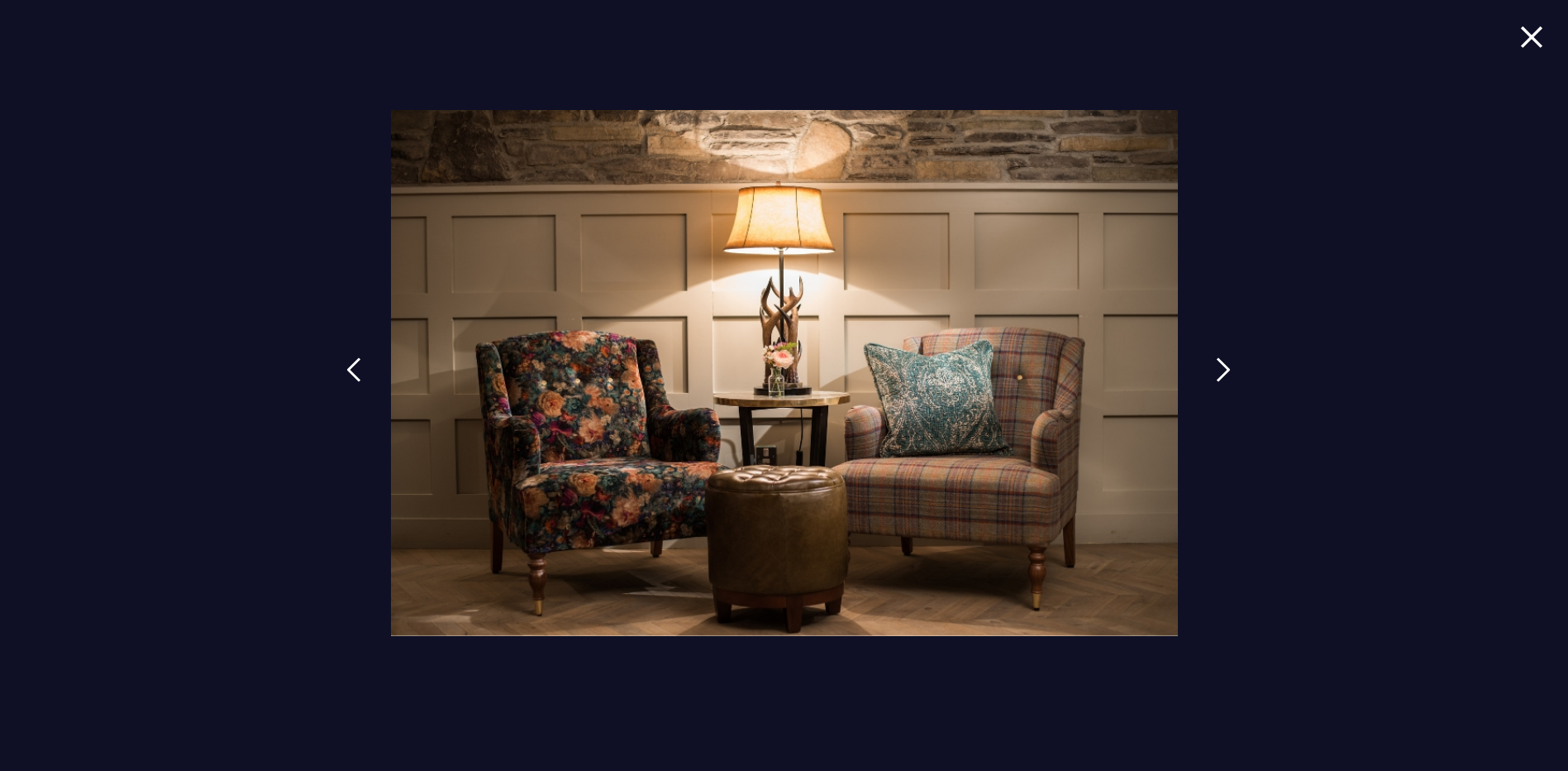
click at [1225, 371] on img at bounding box center [1224, 370] width 15 height 25
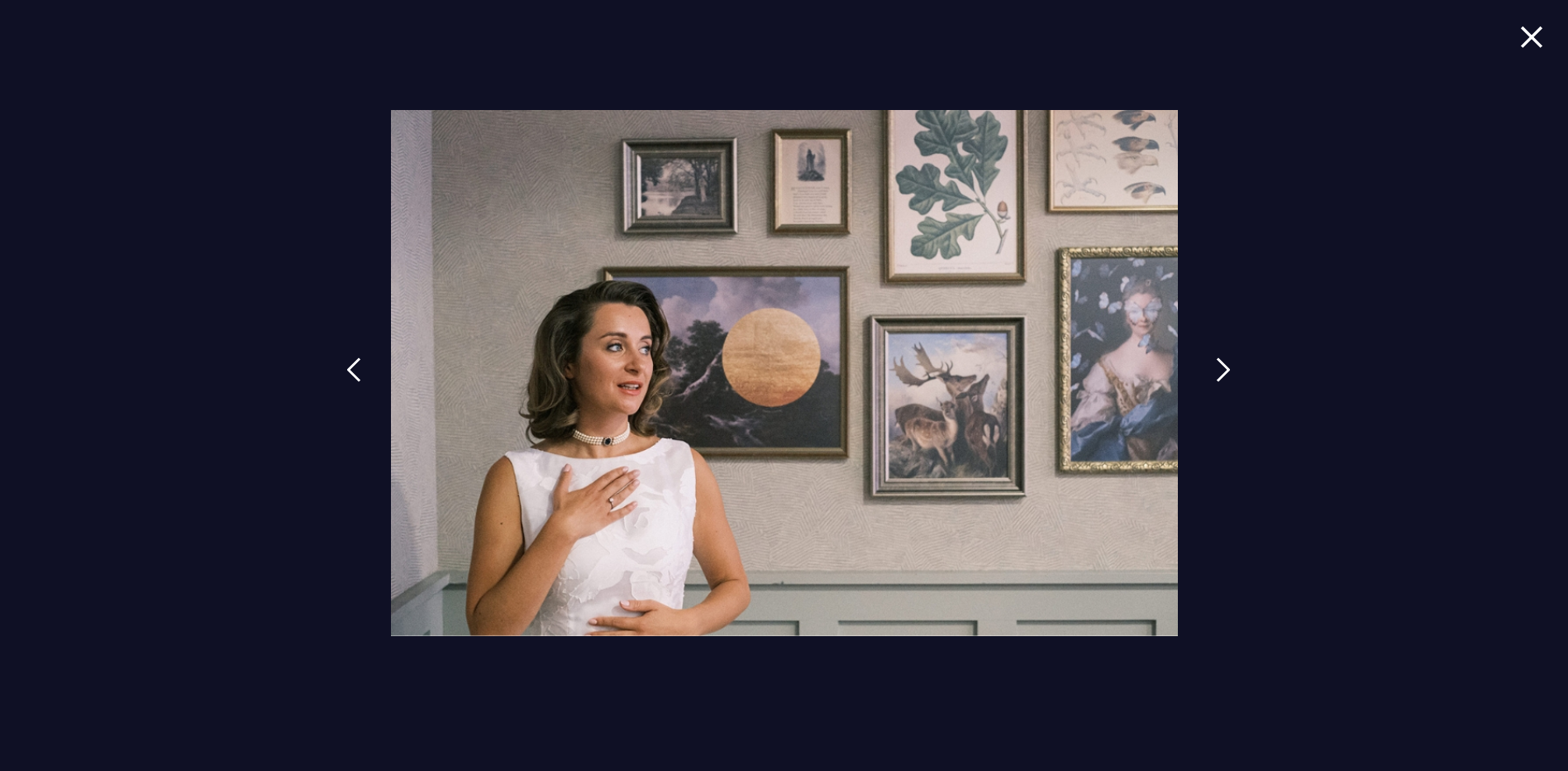
click at [1225, 371] on img at bounding box center [1224, 370] width 15 height 25
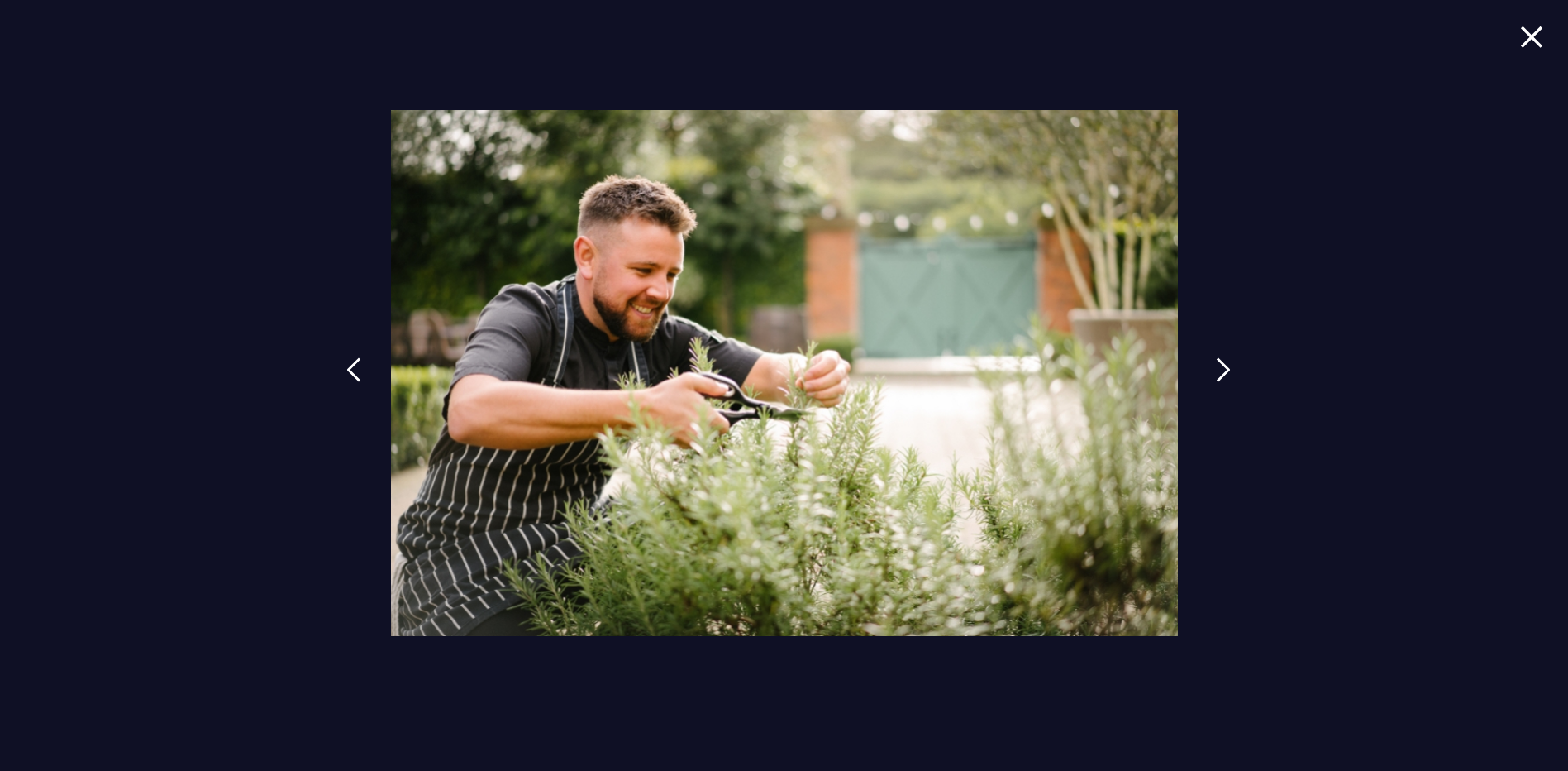
click at [1225, 371] on img at bounding box center [1224, 370] width 15 height 25
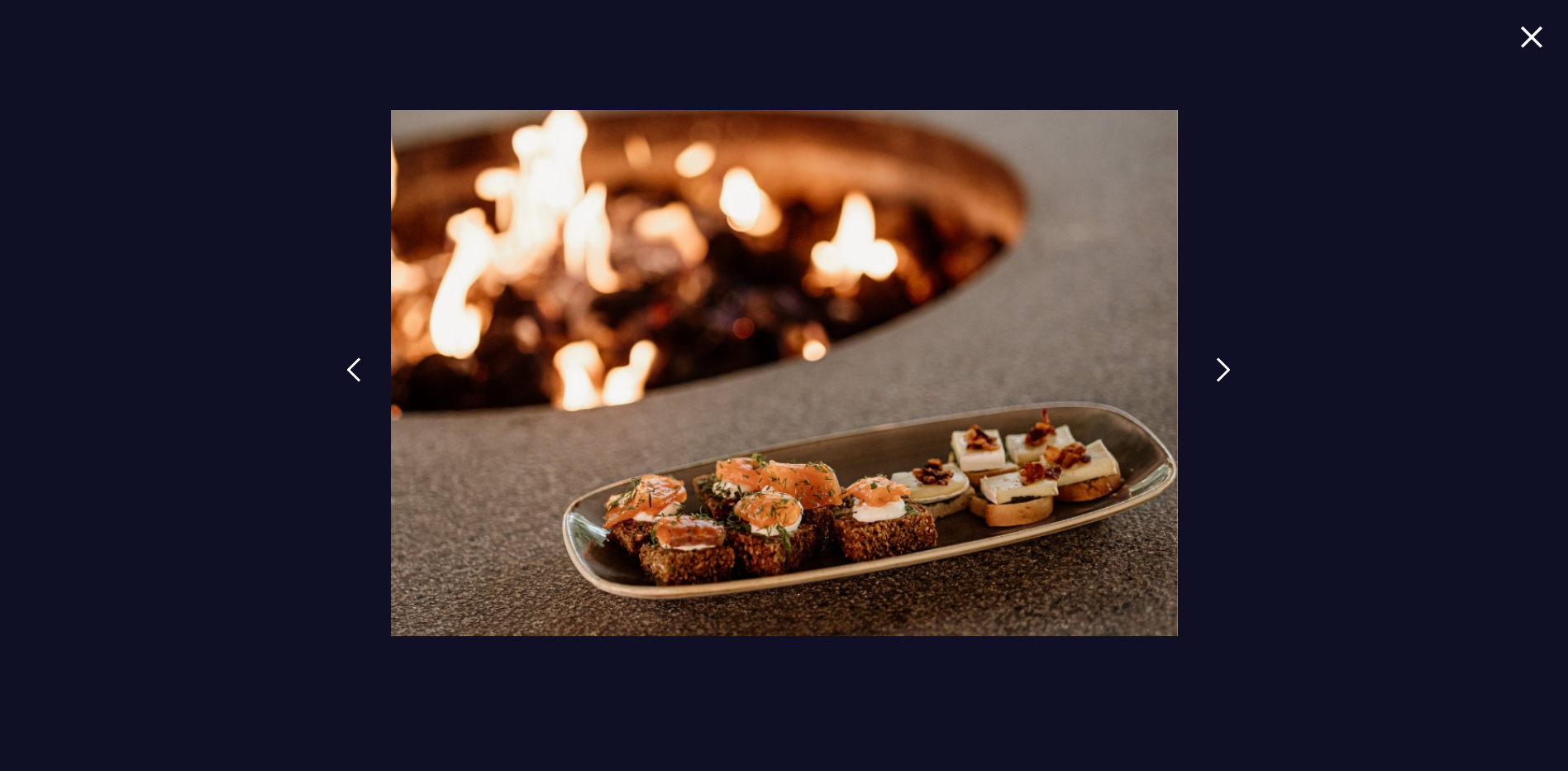
click at [1225, 371] on img at bounding box center [1224, 370] width 15 height 25
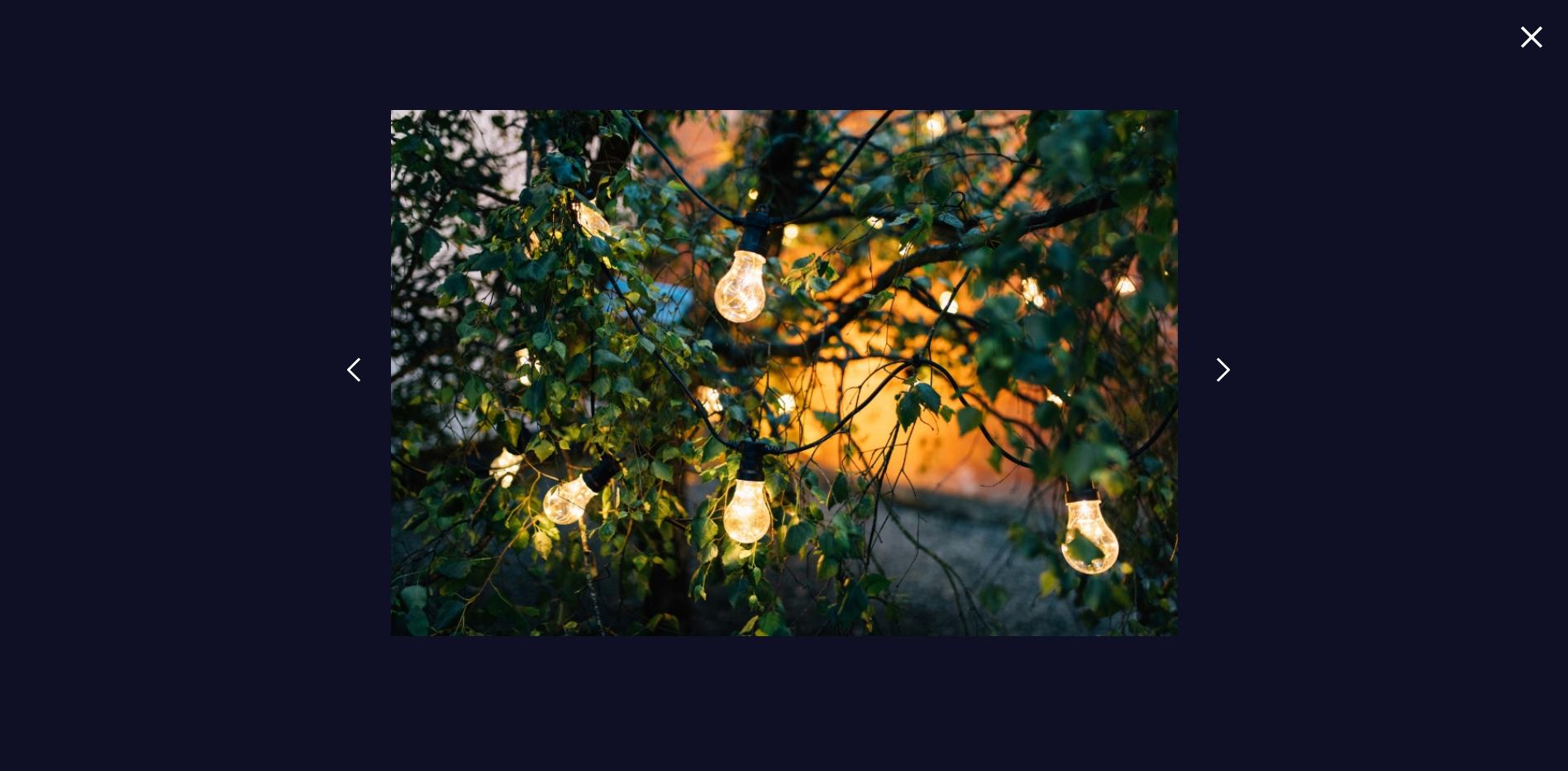
click at [1225, 371] on img at bounding box center [1224, 370] width 15 height 25
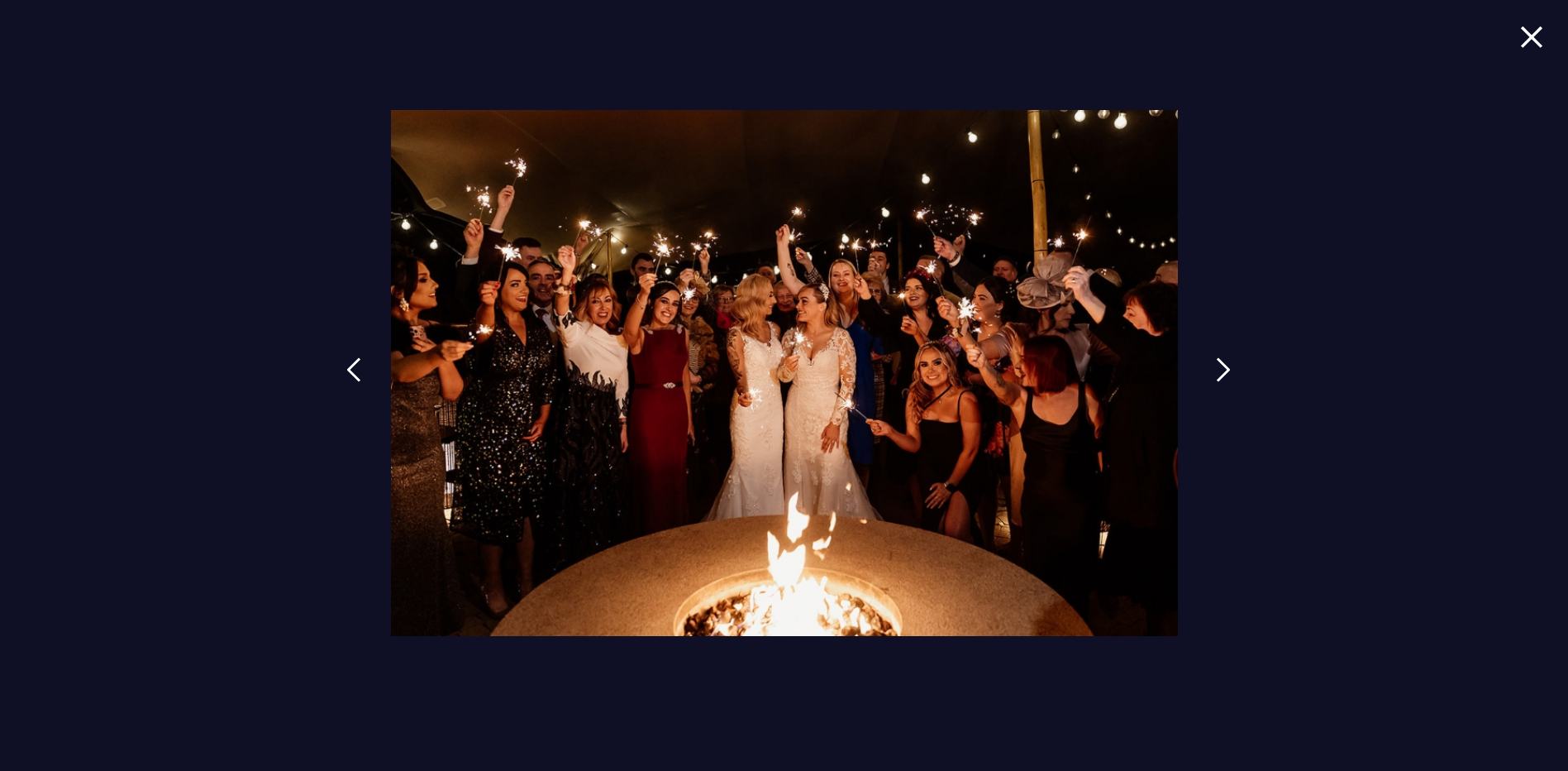
click at [1225, 371] on img at bounding box center [1224, 370] width 15 height 25
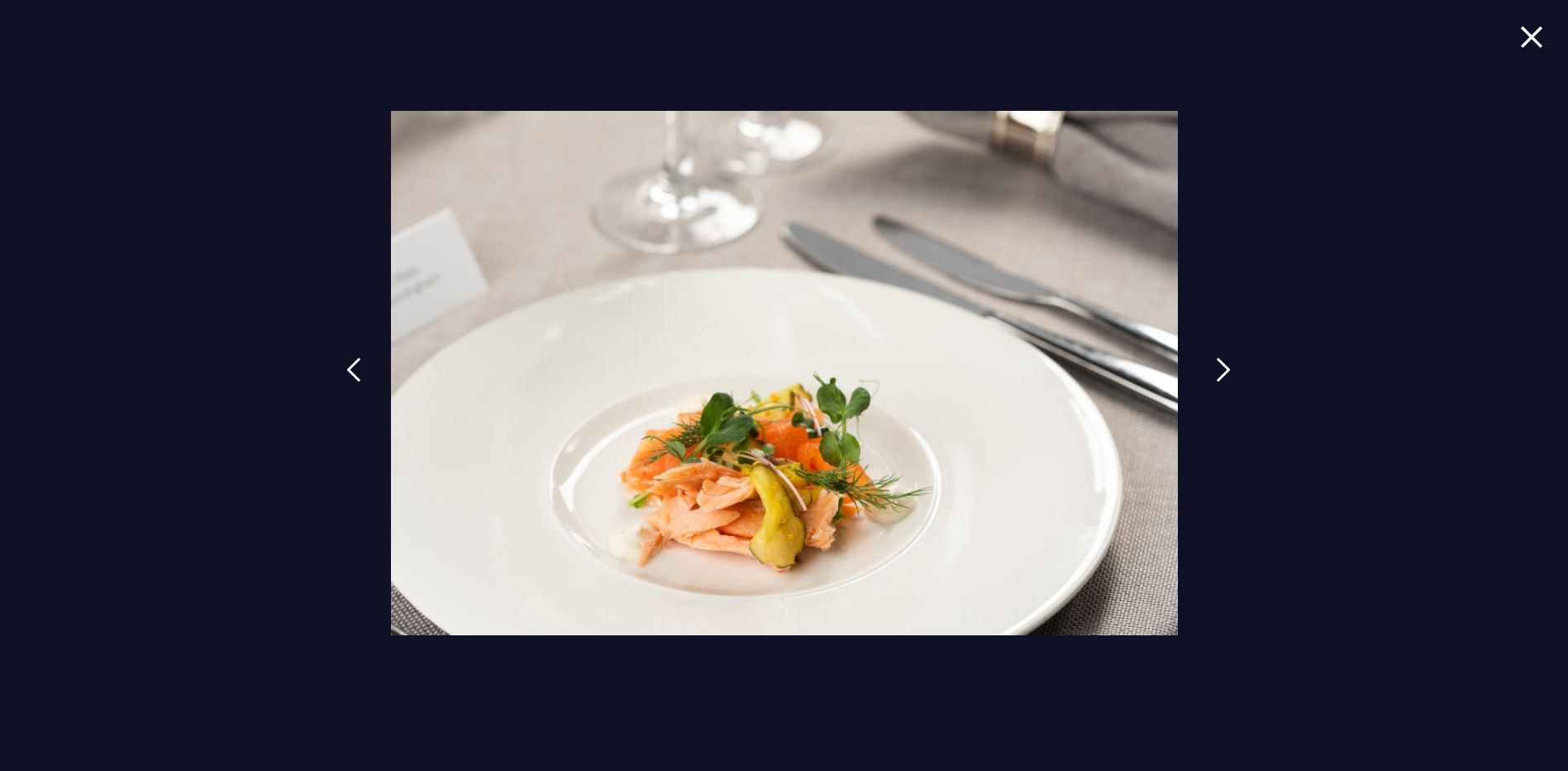
click at [1225, 371] on img at bounding box center [1224, 370] width 15 height 25
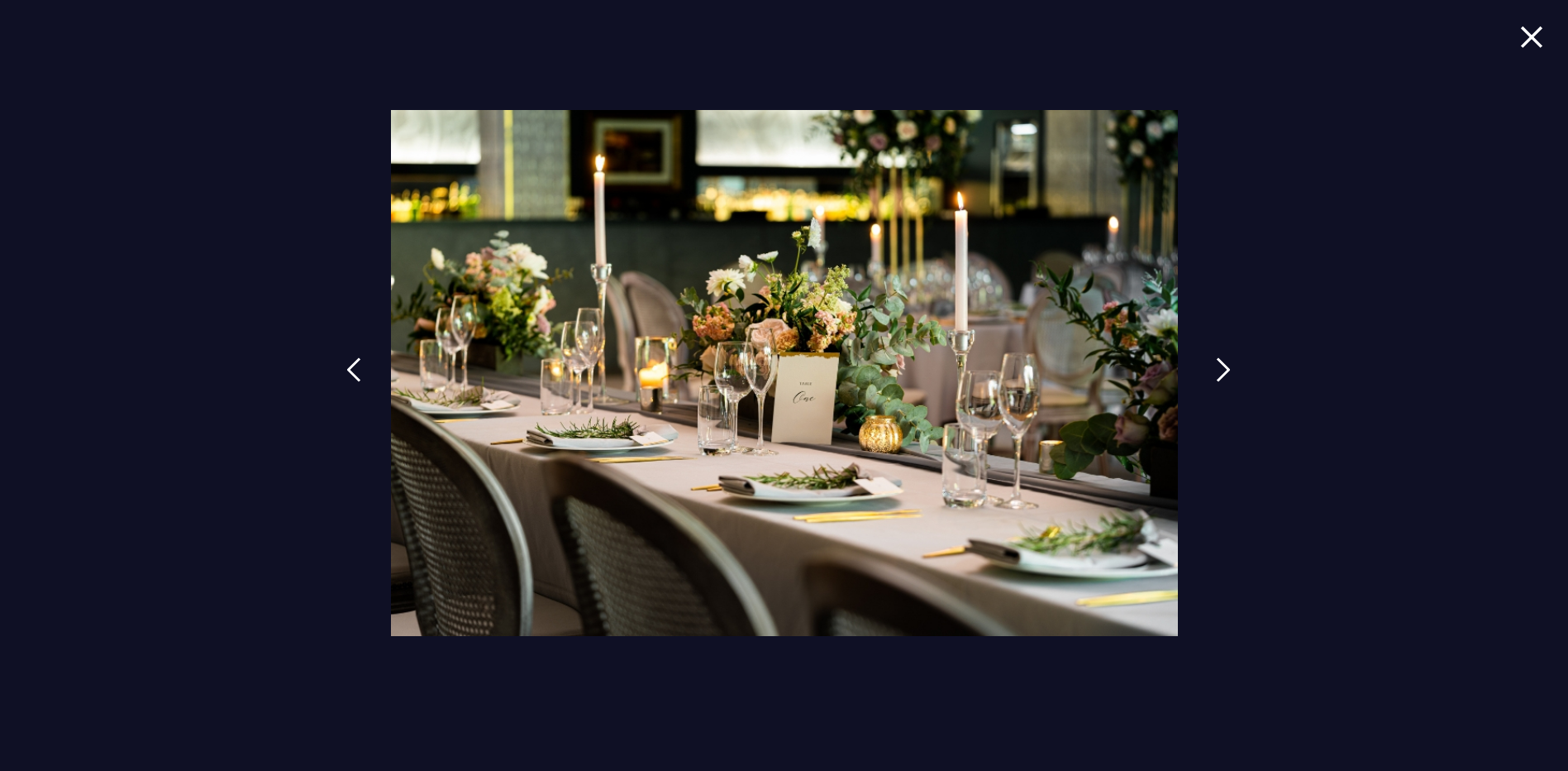
click at [1225, 371] on img at bounding box center [1224, 370] width 15 height 25
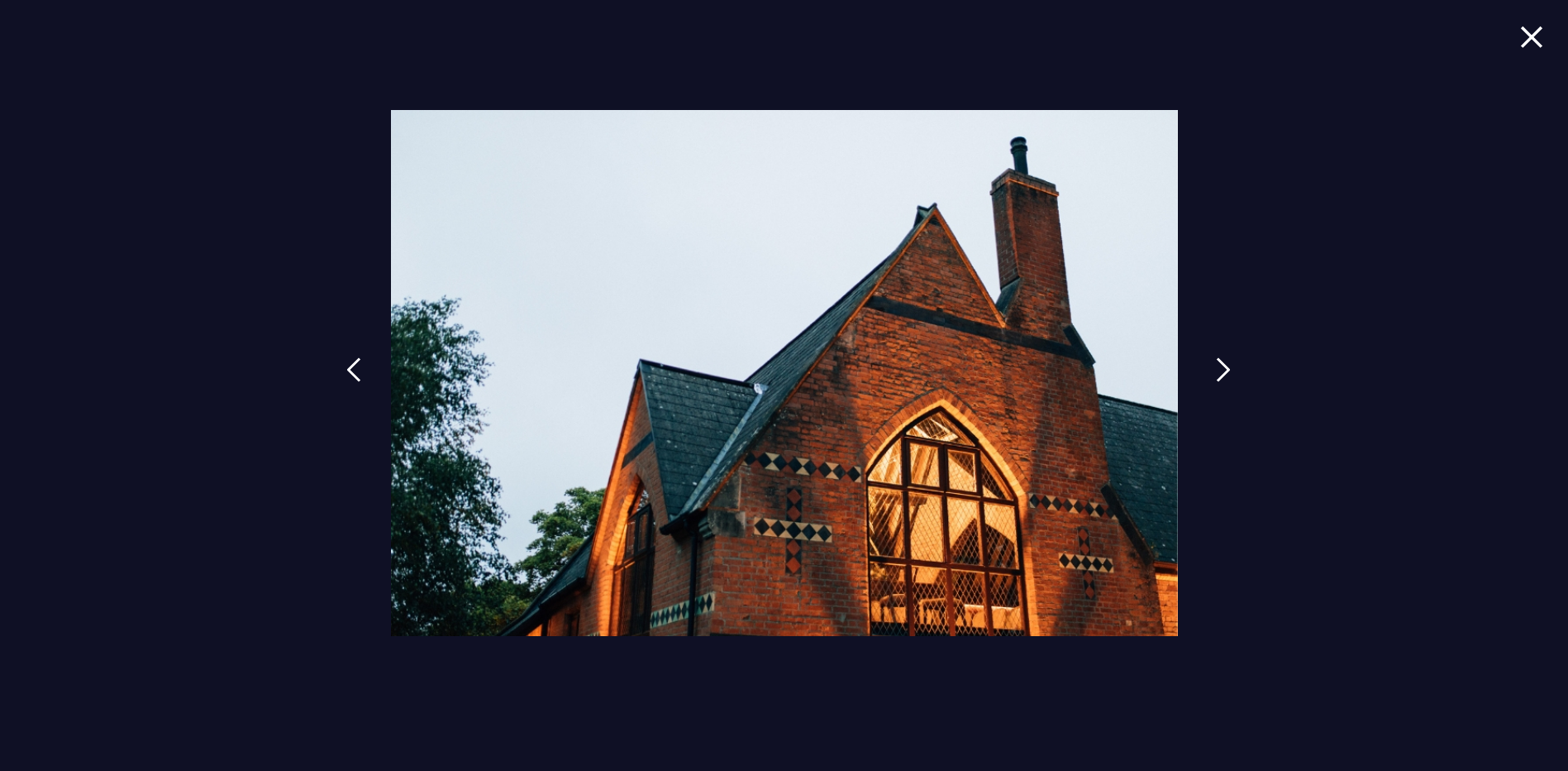
click at [1225, 371] on img at bounding box center [1224, 370] width 15 height 25
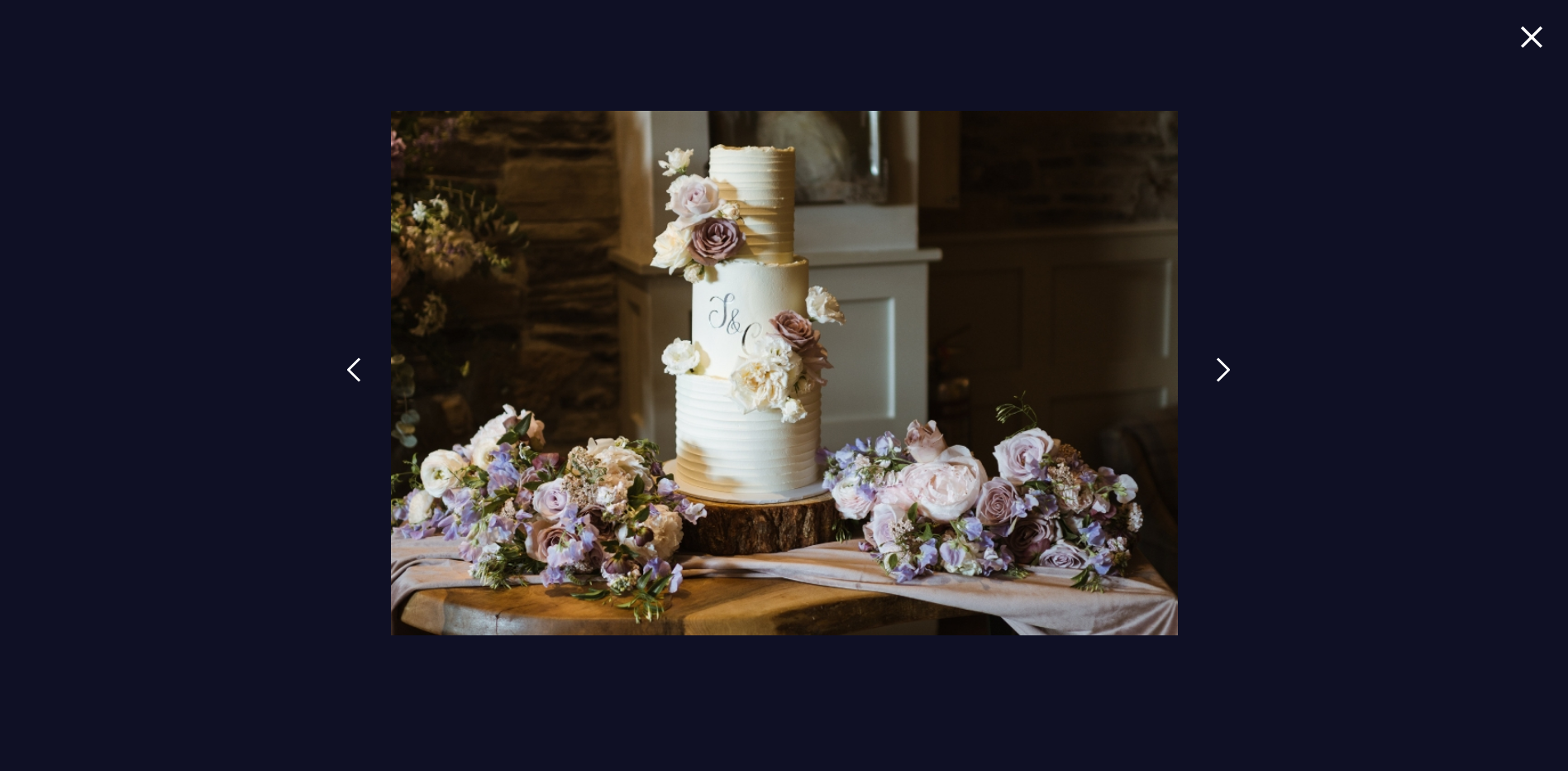
click at [1225, 371] on img at bounding box center [1224, 370] width 15 height 25
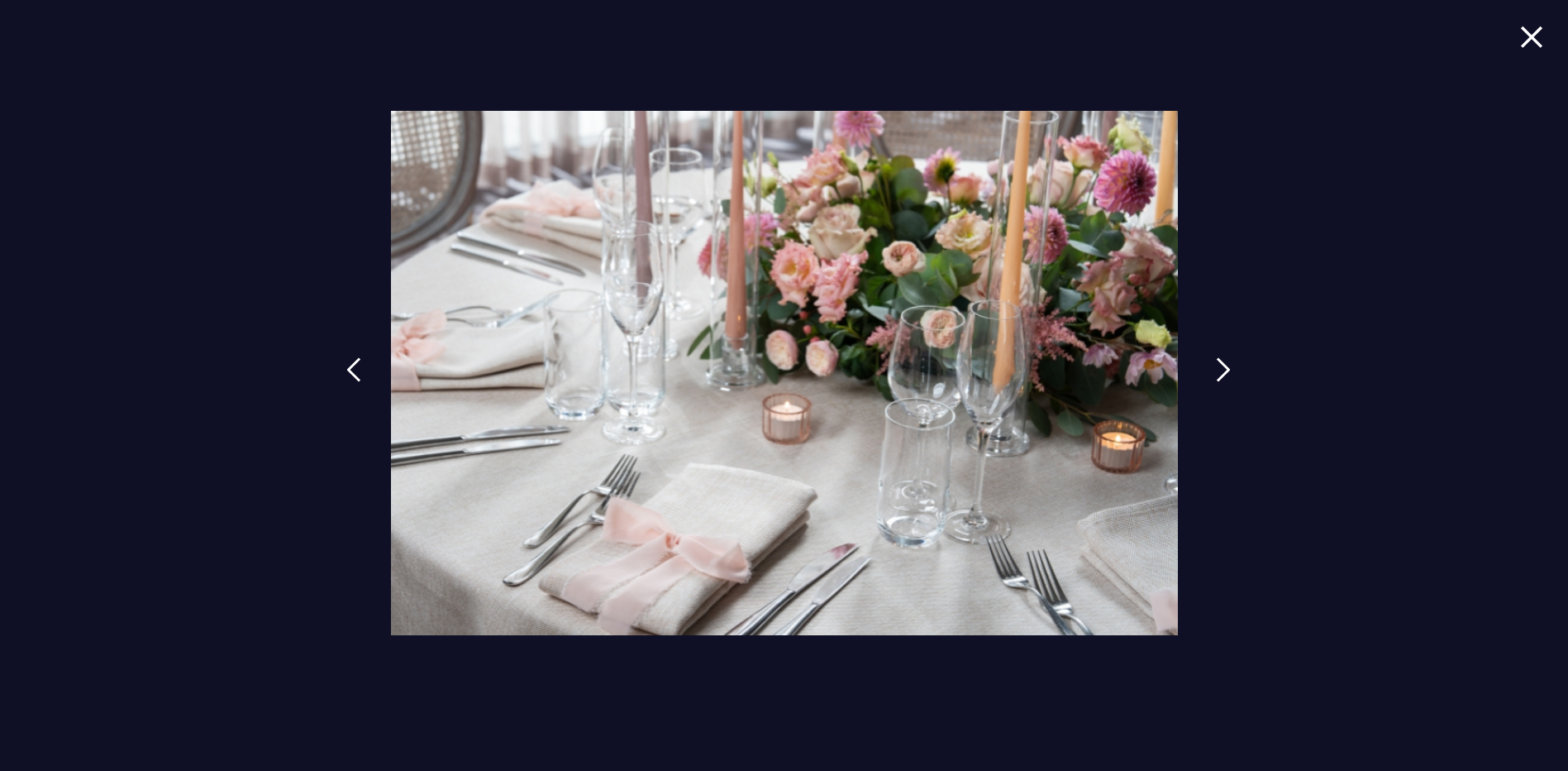
click at [1225, 371] on img at bounding box center [1224, 370] width 15 height 25
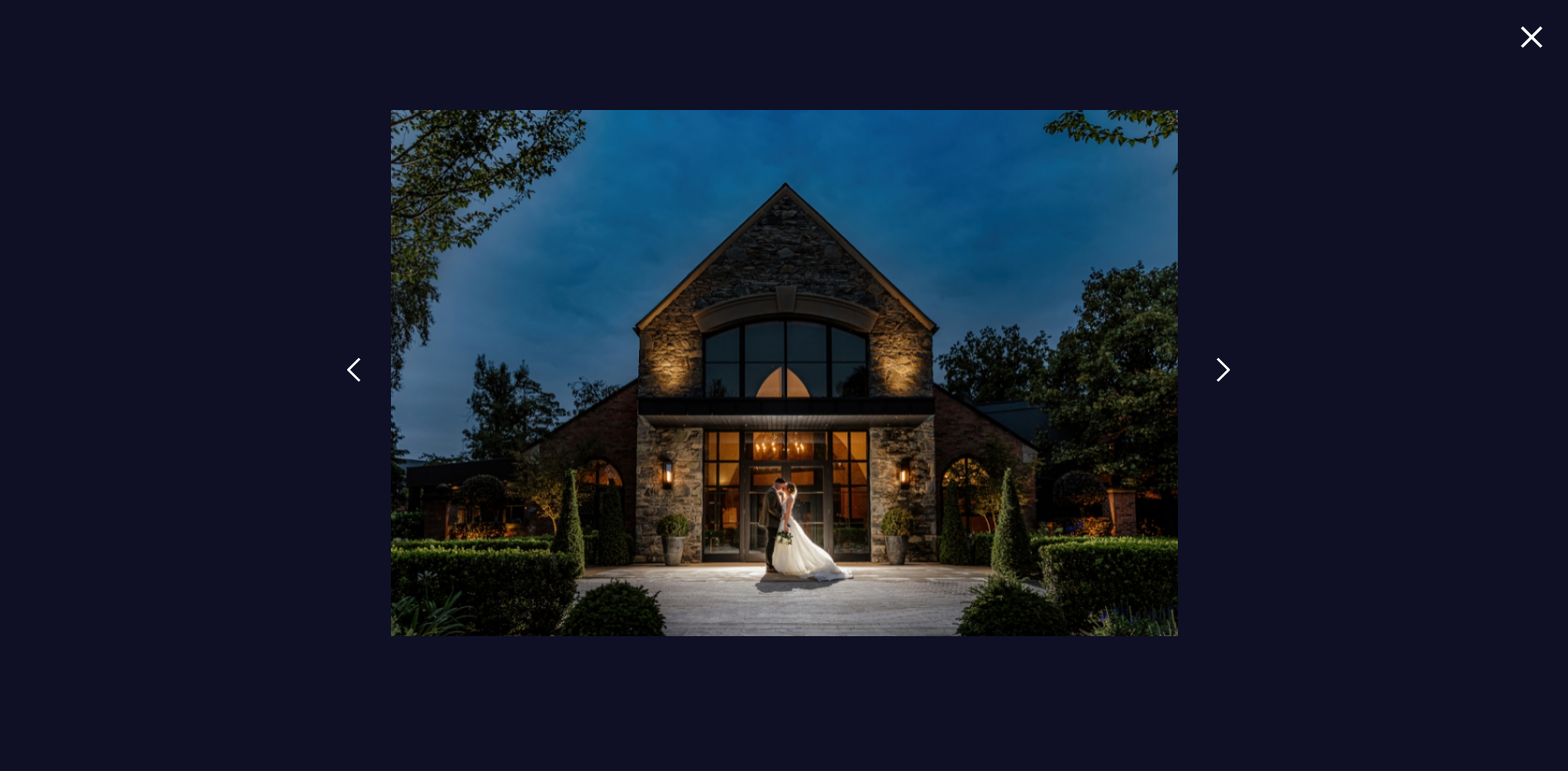
click at [1225, 371] on img at bounding box center [1224, 370] width 15 height 25
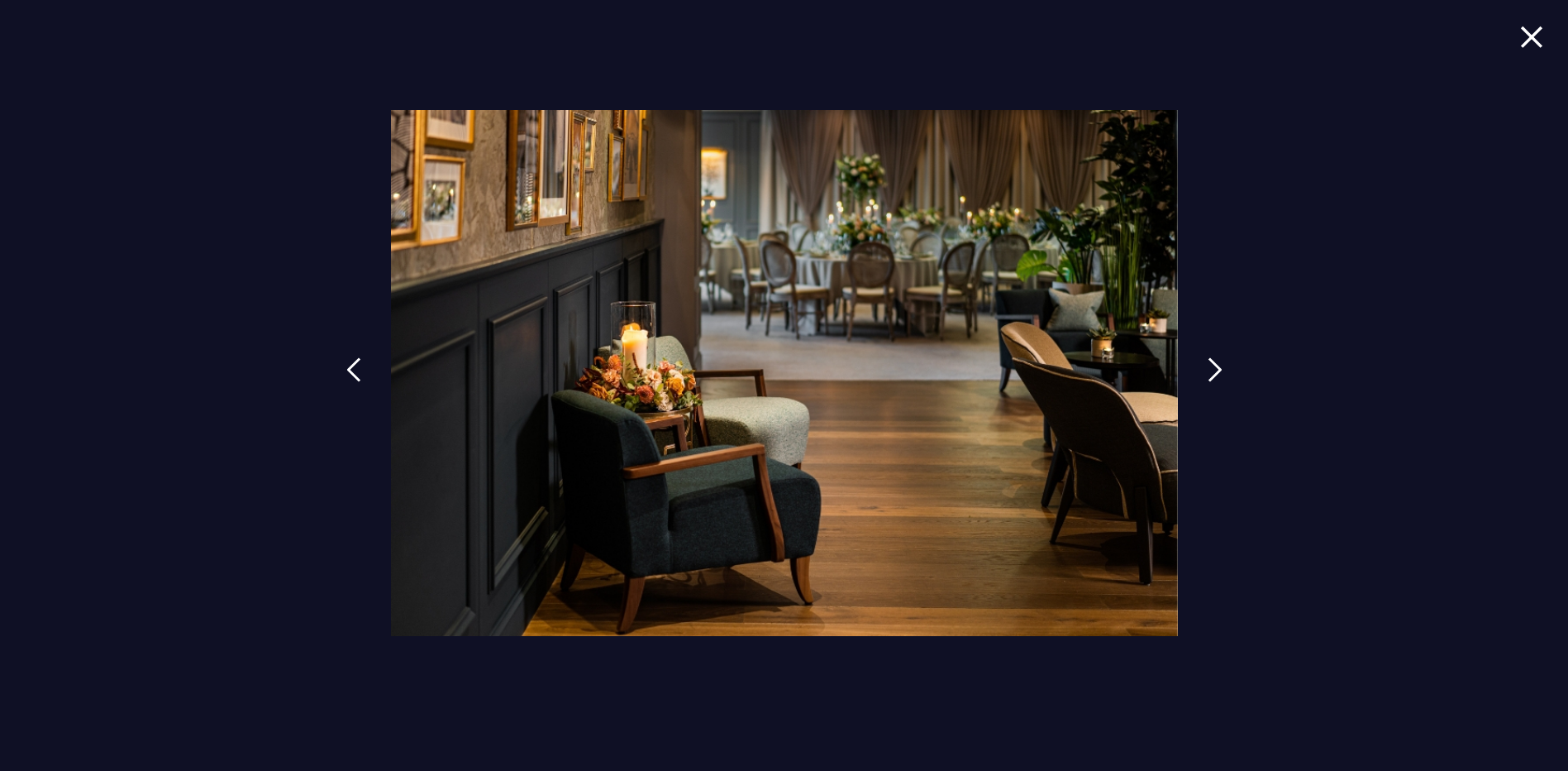
click at [1533, 42] on img at bounding box center [1532, 36] width 23 height 22
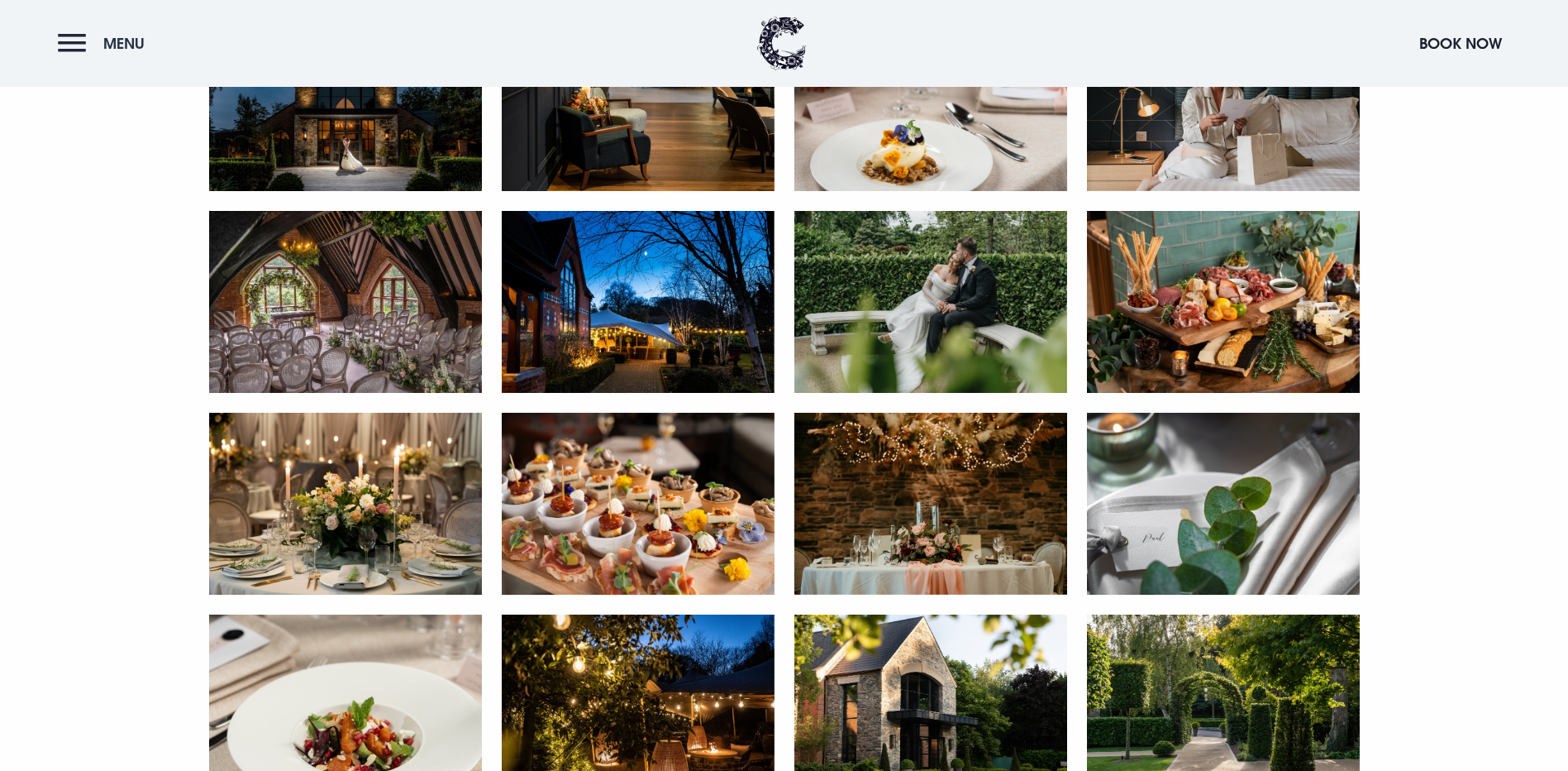
click at [76, 51] on button "Menu" at bounding box center [104, 43] width 95 height 35
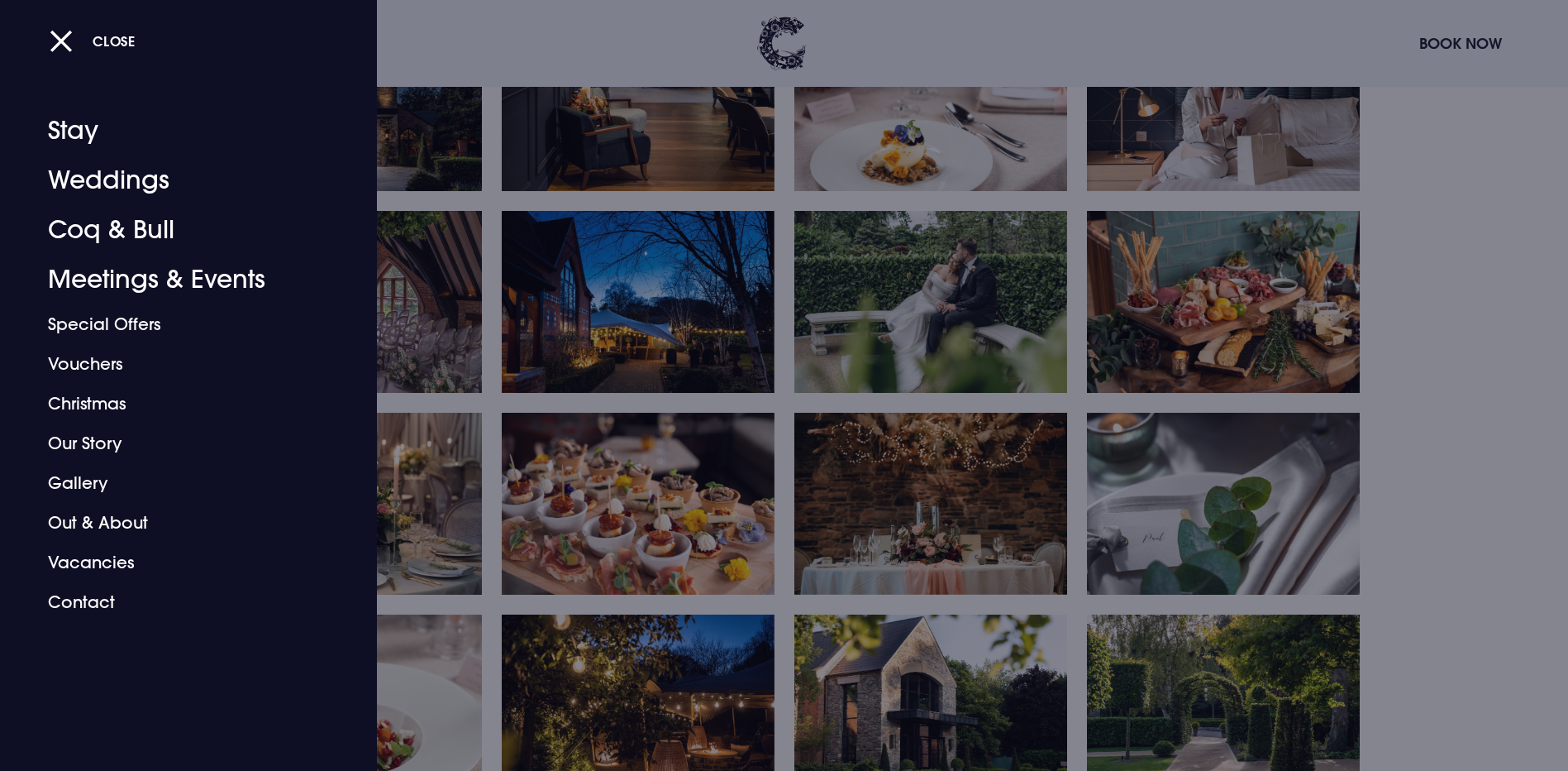
drag, startPoint x: 427, startPoint y: 34, endPoint x: 436, endPoint y: 27, distance: 11.4
click at [427, 34] on div "Close" at bounding box center [802, 40] width 1506 height 35
click at [62, 48] on button "Close" at bounding box center [93, 40] width 86 height 34
